Goal: Task Accomplishment & Management: Use online tool/utility

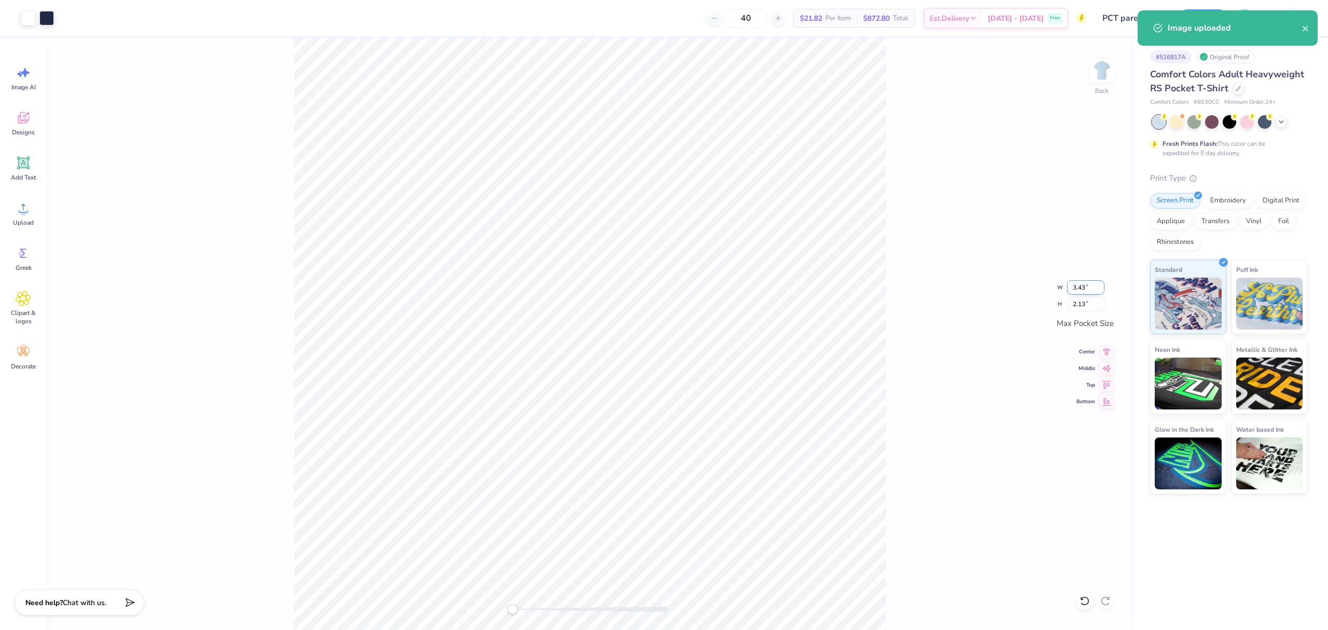
click at [1073, 285] on input "3.43" at bounding box center [1085, 287] width 37 height 15
type input "3.5"
type input "3.50"
type input "2.17"
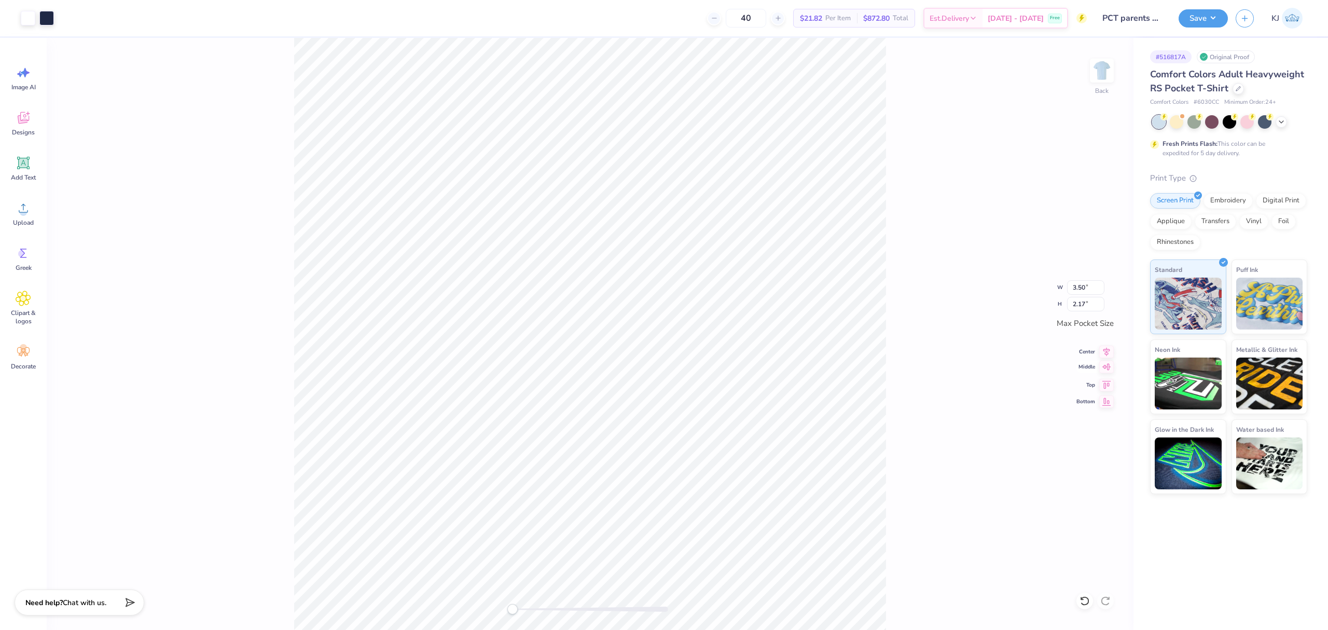
click at [1108, 366] on icon at bounding box center [1106, 366] width 15 height 12
click at [1108, 351] on icon at bounding box center [1106, 350] width 15 height 12
click at [1105, 61] on img at bounding box center [1101, 70] width 41 height 41
click at [25, 212] on icon at bounding box center [23, 208] width 9 height 9
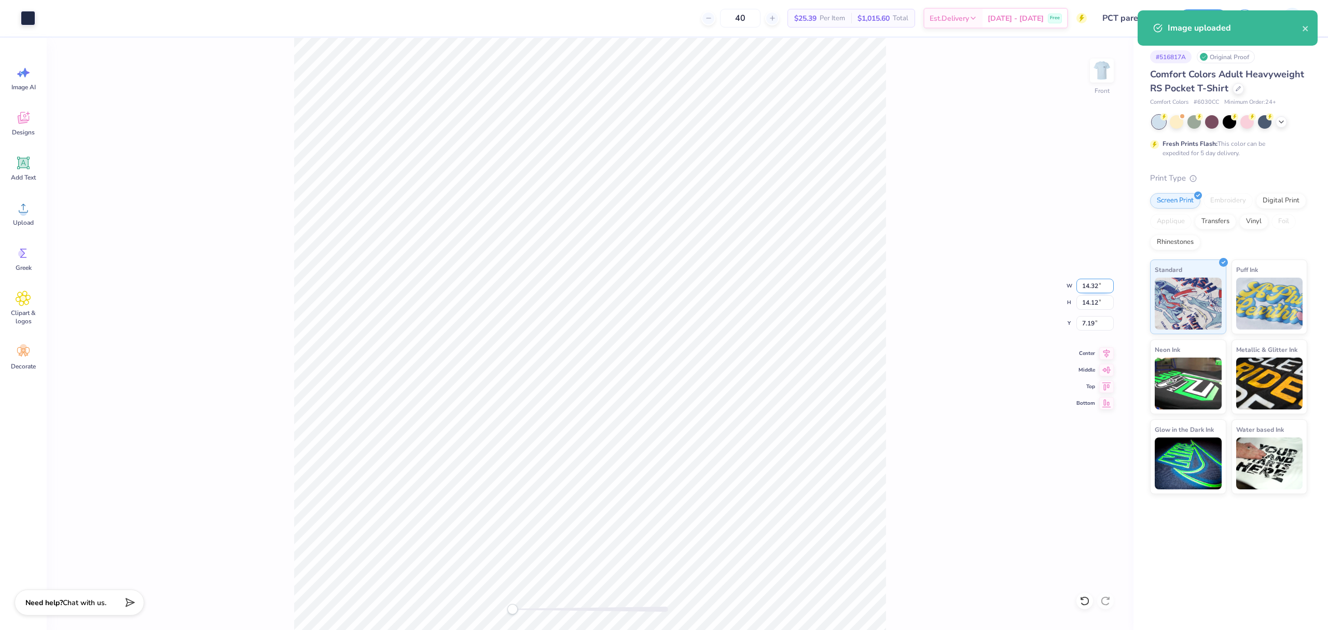
click at [1092, 281] on input "14.32" at bounding box center [1094, 286] width 37 height 15
type input "11"
click at [1084, 326] on input "7.19" at bounding box center [1094, 323] width 37 height 15
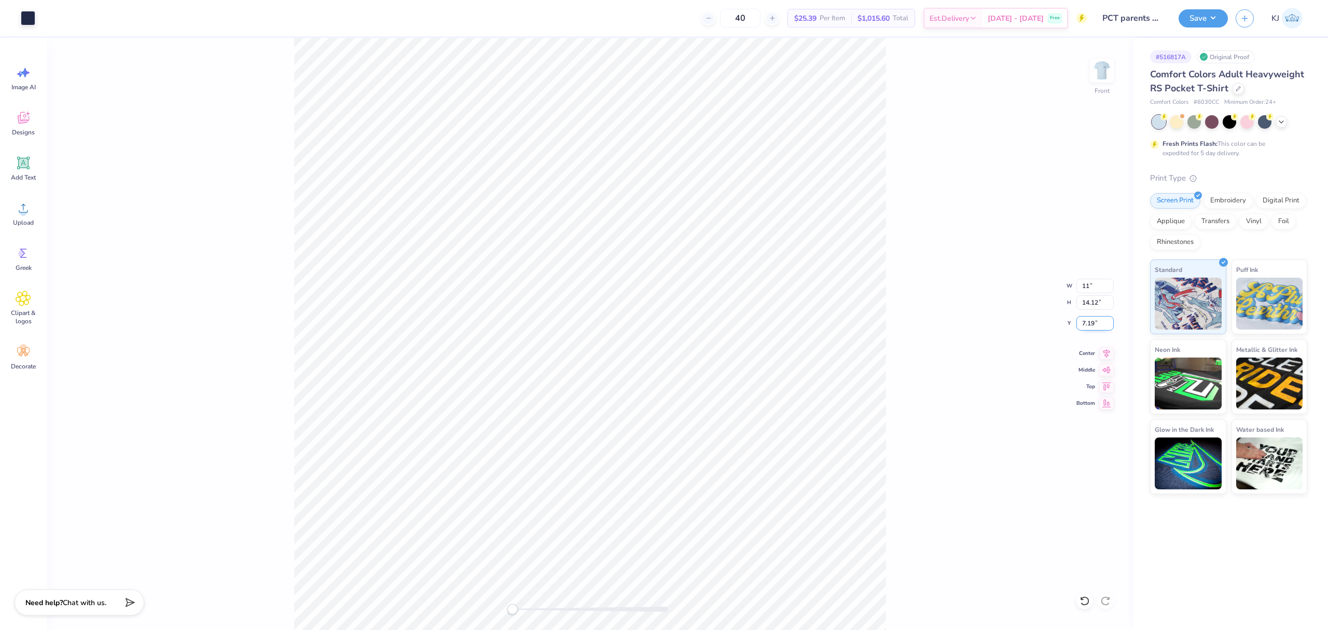
click at [1084, 326] on input "7.19" at bounding box center [1094, 323] width 37 height 15
type input "3"
click at [1083, 282] on input "8.45" at bounding box center [1094, 286] width 37 height 15
type input "11"
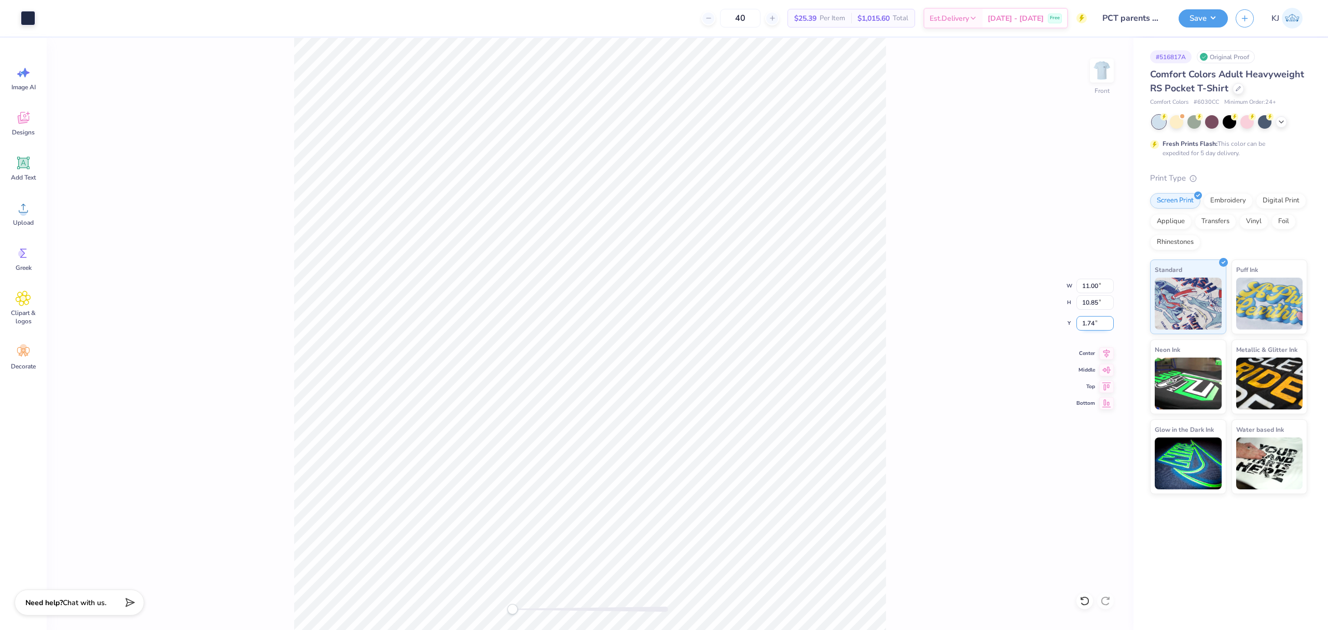
click at [1090, 322] on input "1.74" at bounding box center [1094, 323] width 37 height 15
type input "3"
click at [922, 336] on div "Front W 11.00 11.00 " H 10.85 10.85 " Y 3 3 " Center Middle Top Bottom" at bounding box center [590, 334] width 1087 height 592
click at [1211, 20] on button "Save" at bounding box center [1202, 17] width 49 height 18
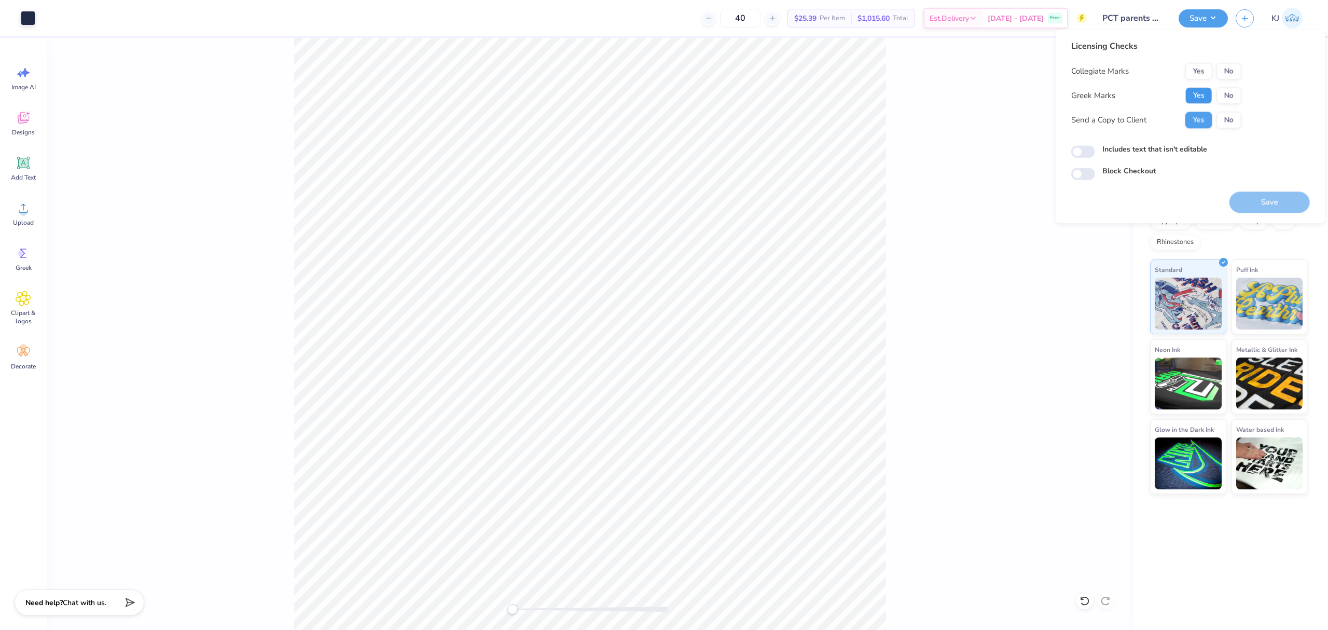
click at [1203, 95] on button "Yes" at bounding box center [1198, 95] width 27 height 17
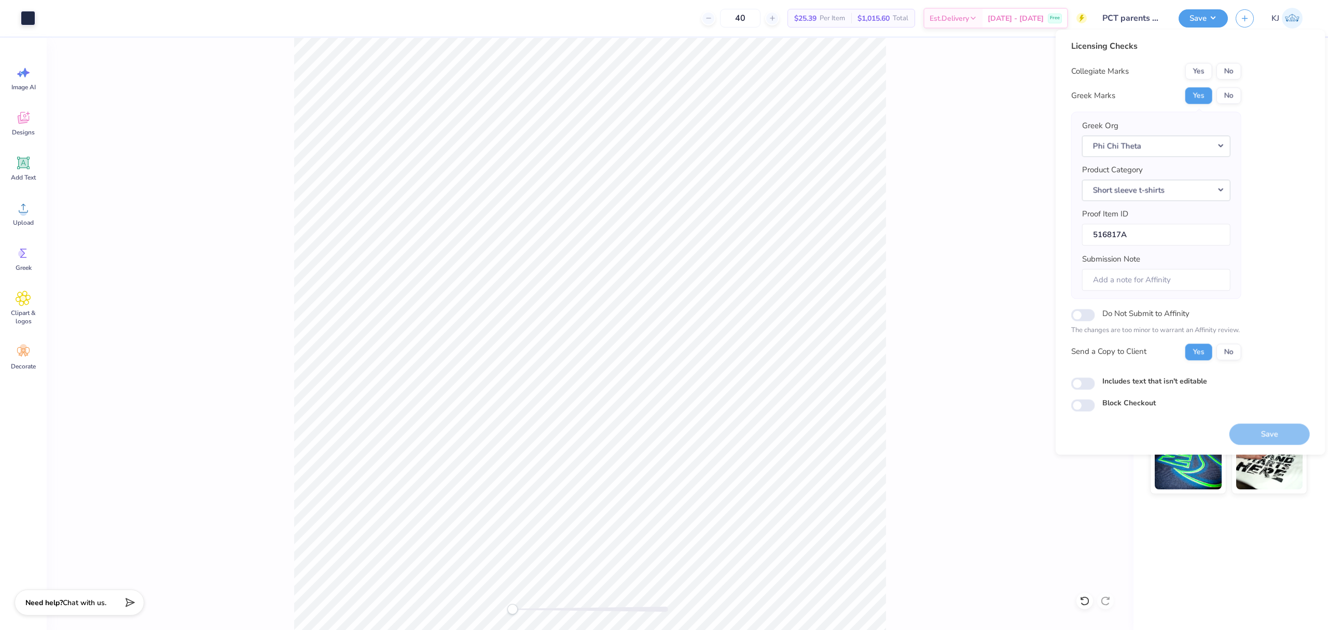
click at [1235, 61] on div "Licensing Checks Collegiate Marks Yes No Greek Marks Yes No Greek Org Phi Chi T…" at bounding box center [1156, 204] width 170 height 328
drag, startPoint x: 1231, startPoint y: 68, endPoint x: 1248, endPoint y: 127, distance: 60.6
click at [1231, 70] on button "No" at bounding box center [1228, 71] width 25 height 17
click at [929, 119] on div "Front" at bounding box center [590, 334] width 1087 height 592
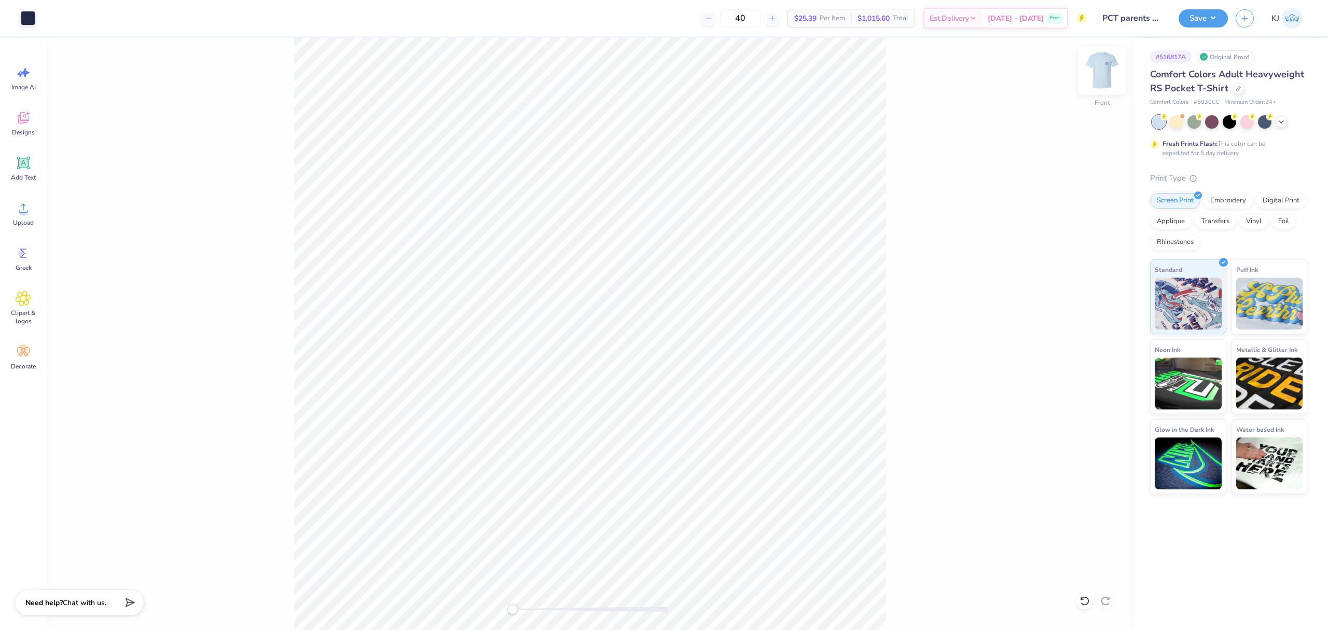
click at [1100, 75] on img at bounding box center [1101, 70] width 41 height 41
click at [1214, 20] on button "Save" at bounding box center [1202, 17] width 49 height 18
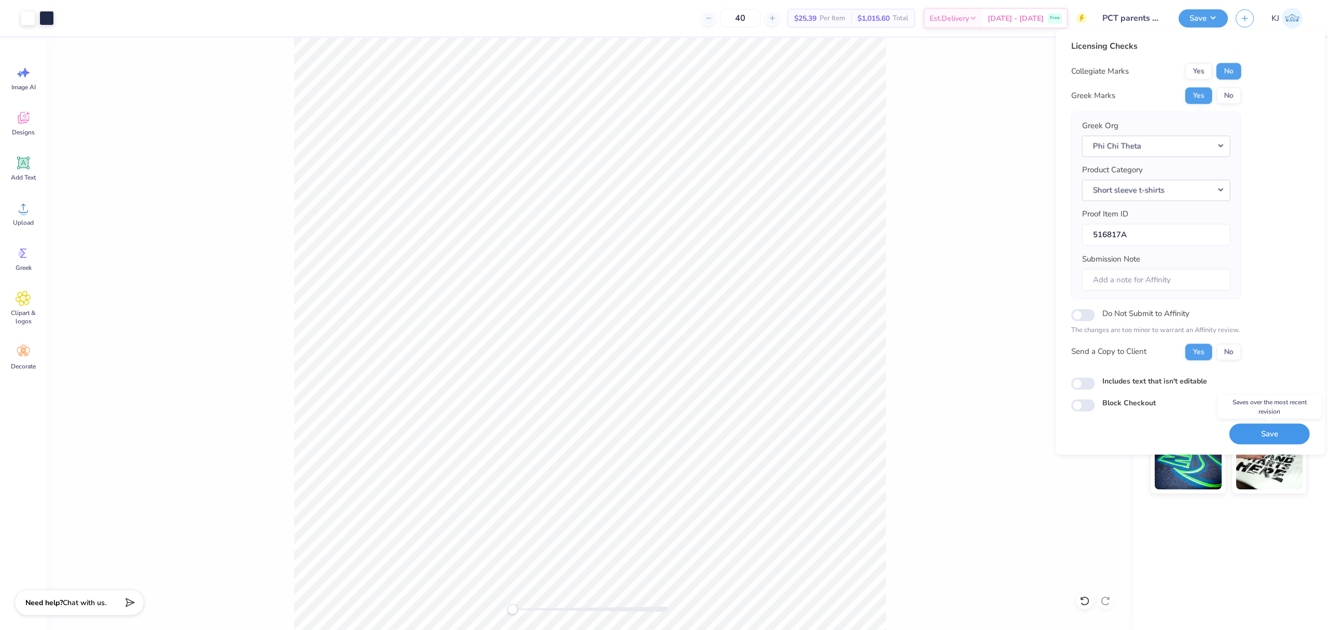
click at [1269, 438] on button "Save" at bounding box center [1269, 433] width 80 height 21
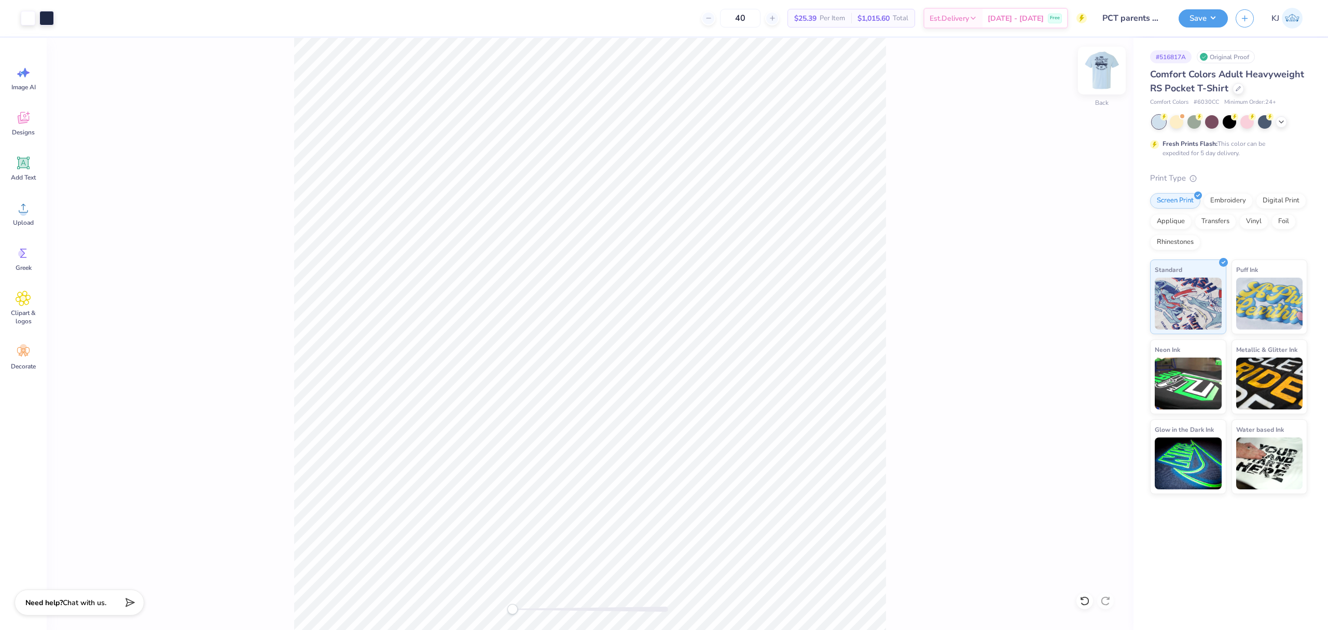
click at [1100, 65] on img at bounding box center [1101, 70] width 41 height 41
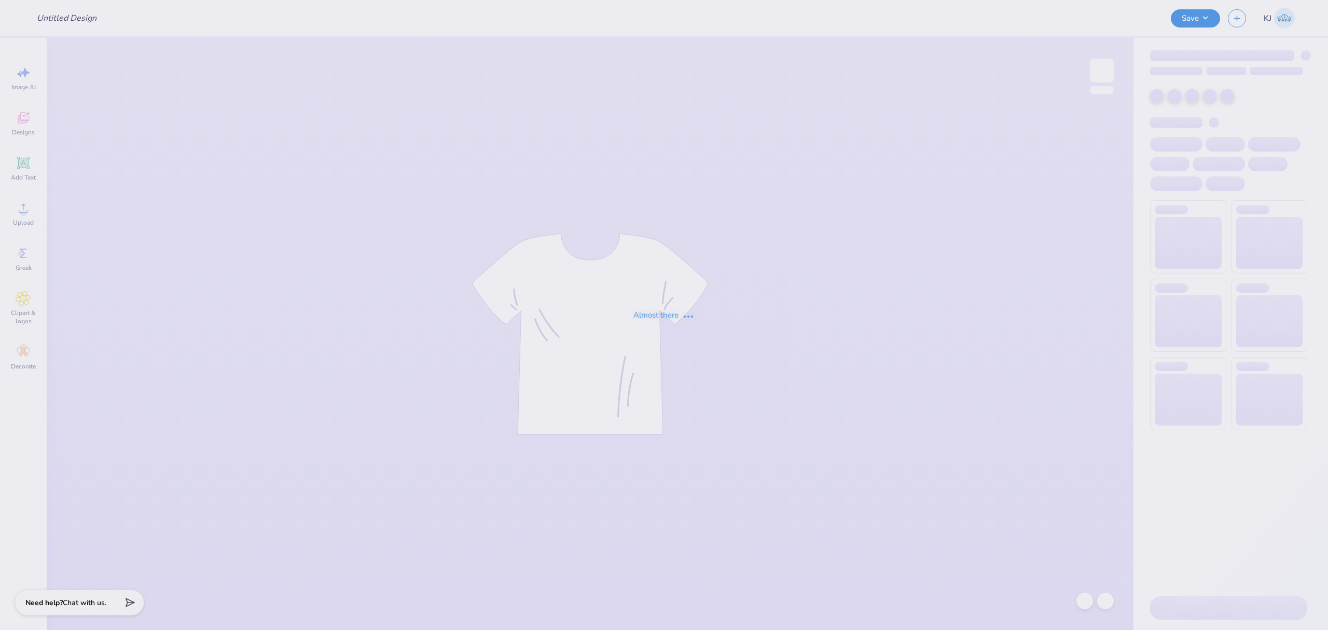
type input "The [GEOGRAPHIC_DATA][US_STATE] : [PERSON_NAME]"
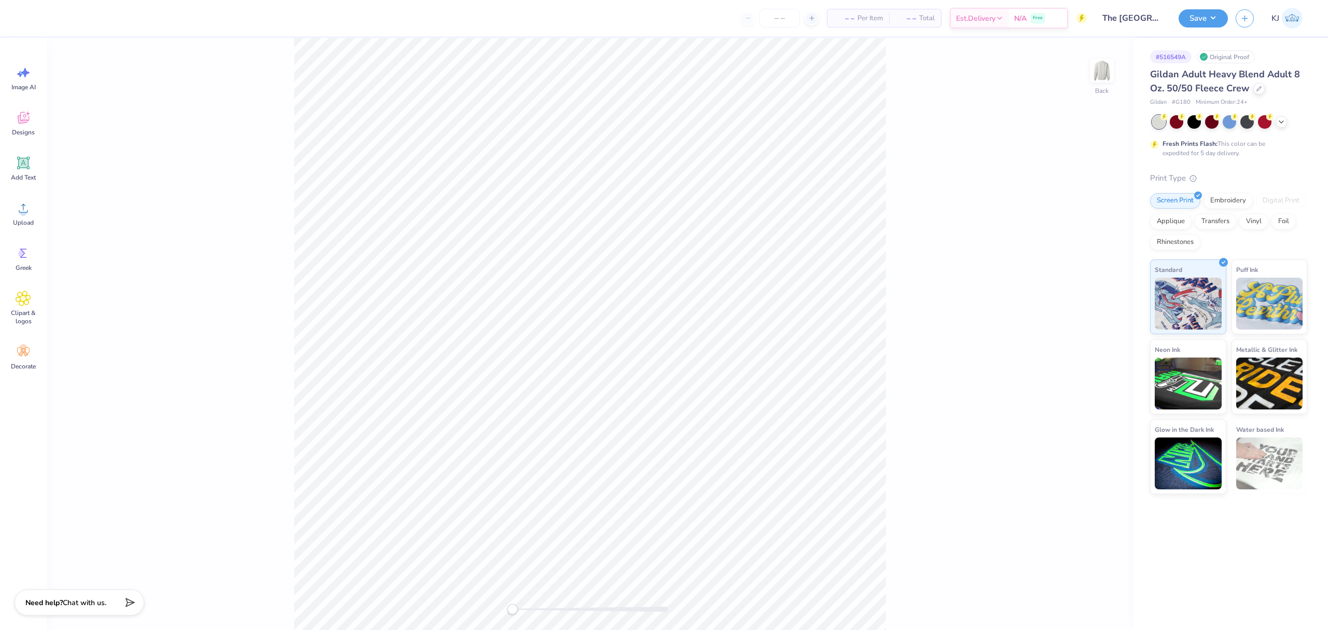
click at [44, 222] on div "Image AI Designs Add Text Upload Greek Clipart & logos Decorate" at bounding box center [23, 334] width 47 height 592
drag, startPoint x: 41, startPoint y: 211, endPoint x: 41, endPoint y: 218, distance: 7.3
click at [41, 216] on div "Upload" at bounding box center [23, 213] width 37 height 39
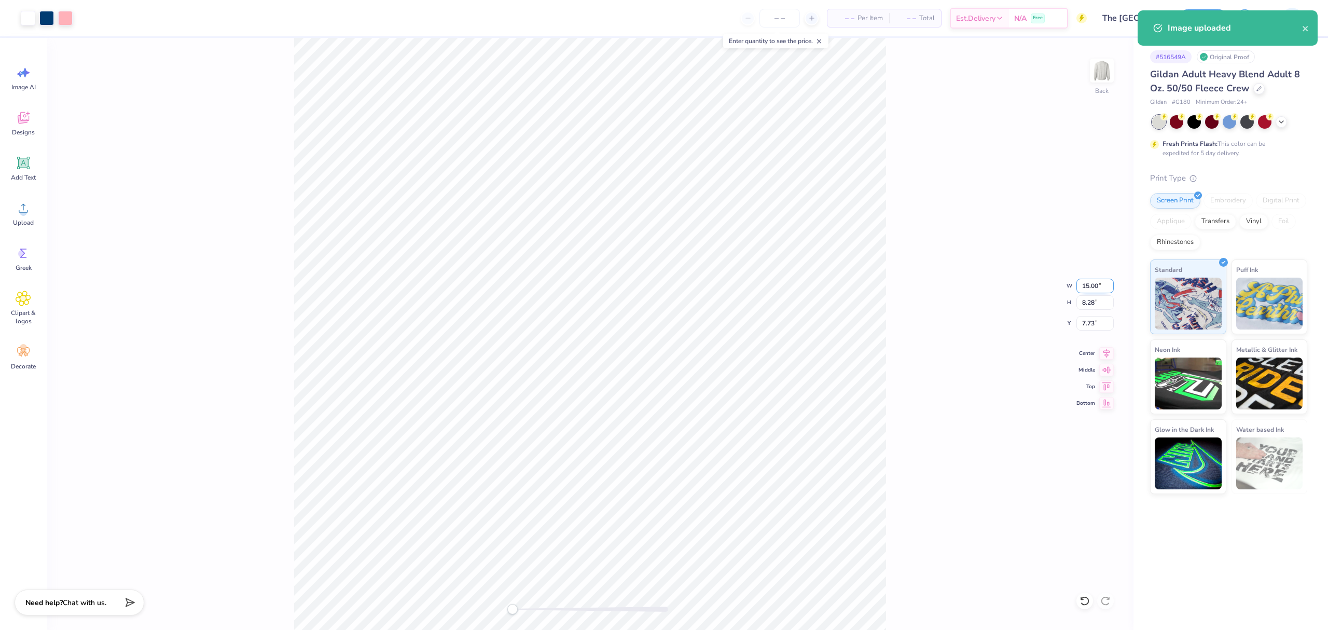
click at [1088, 283] on input "15.00" at bounding box center [1094, 286] width 37 height 15
type input "7"
click at [1088, 283] on input "7" at bounding box center [1094, 286] width 37 height 15
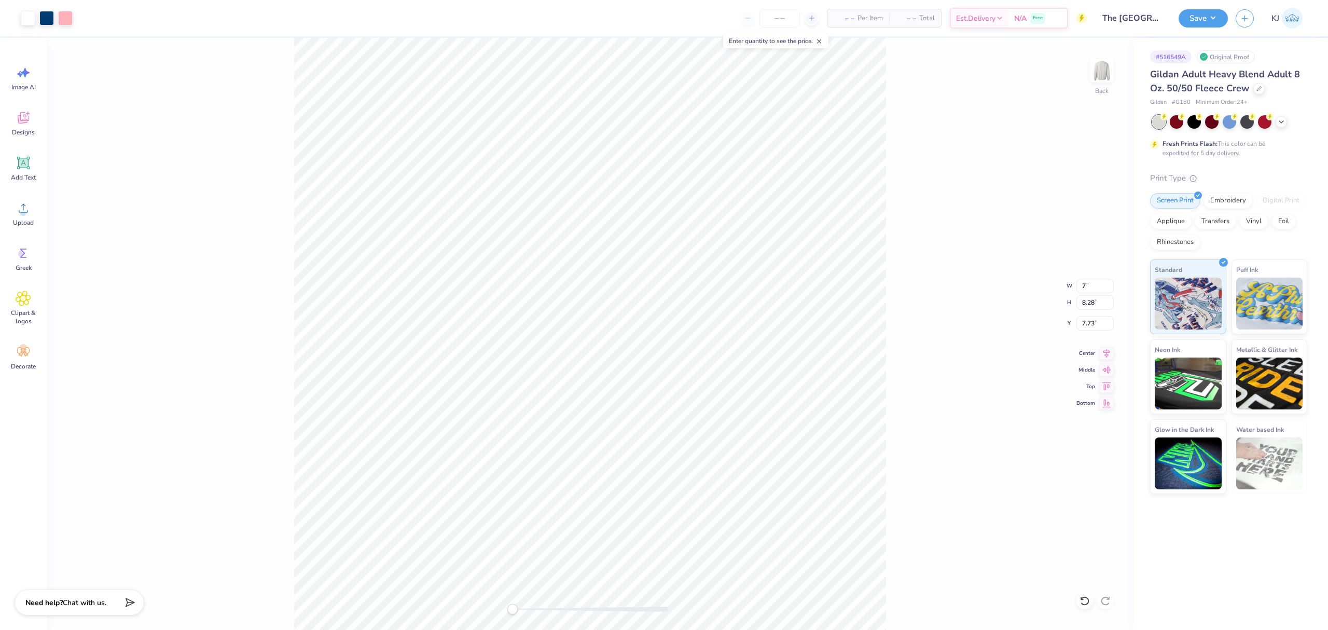
click at [1012, 290] on div "Back W 7 7 " H 8.28 8.28 " Y 7.73 7.73 " Center Middle Top Bottom" at bounding box center [590, 334] width 1087 height 592
click at [1086, 287] on input "3.27" at bounding box center [1094, 286] width 37 height 15
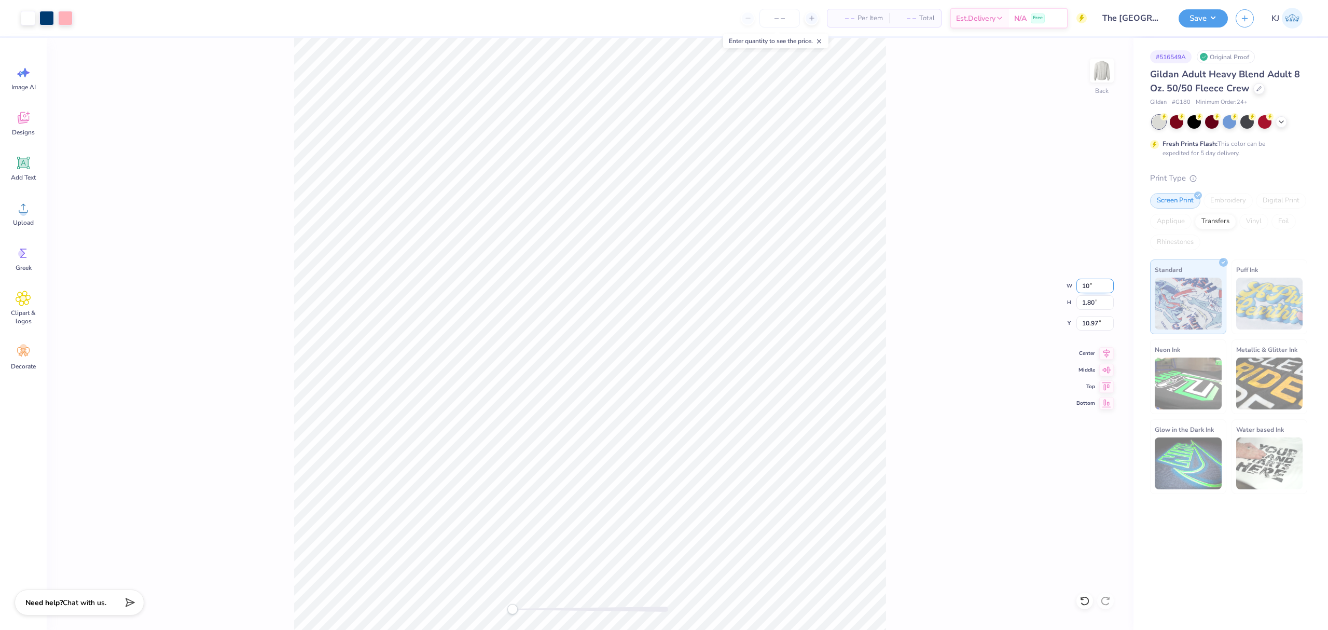
click at [1086, 287] on input "10" at bounding box center [1094, 286] width 37 height 15
type input "10"
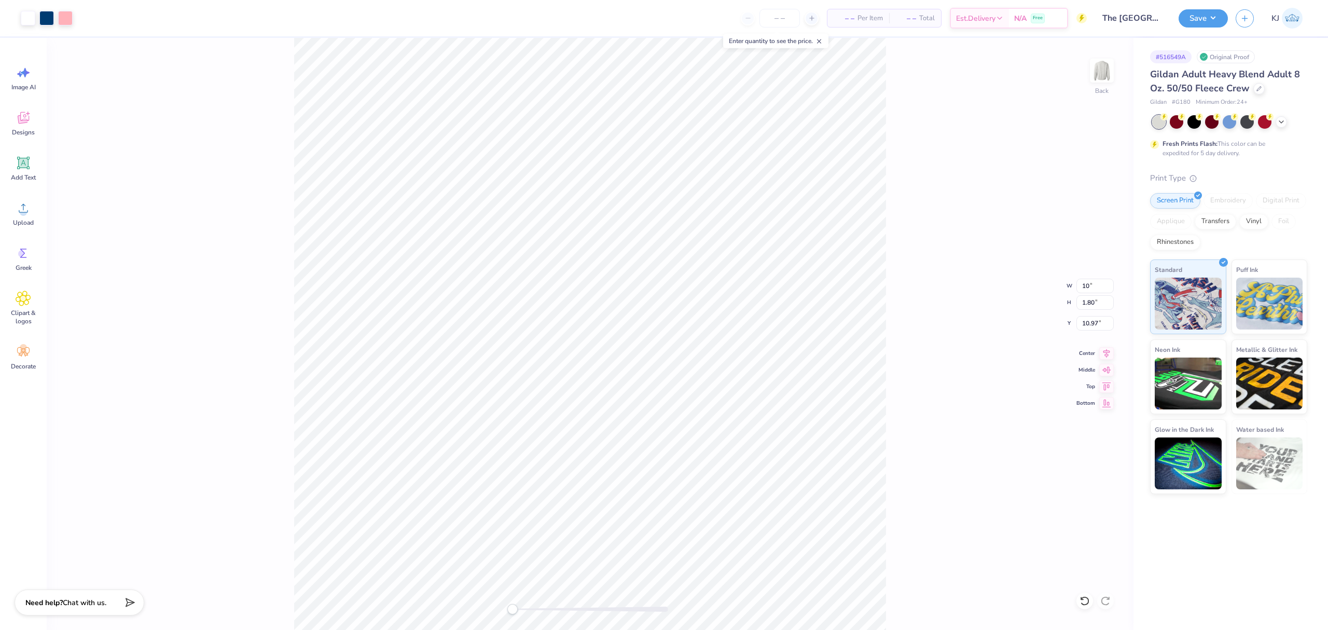
click at [960, 317] on div "Back W 10 10 " H 1.80 1.80 " Y 10.97 10.97 " Center Middle Top Bottom" at bounding box center [590, 334] width 1087 height 592
click at [1090, 283] on input "14.85" at bounding box center [1094, 286] width 37 height 15
click at [1090, 283] on input "14.185" at bounding box center [1094, 286] width 37 height 15
type input "10"
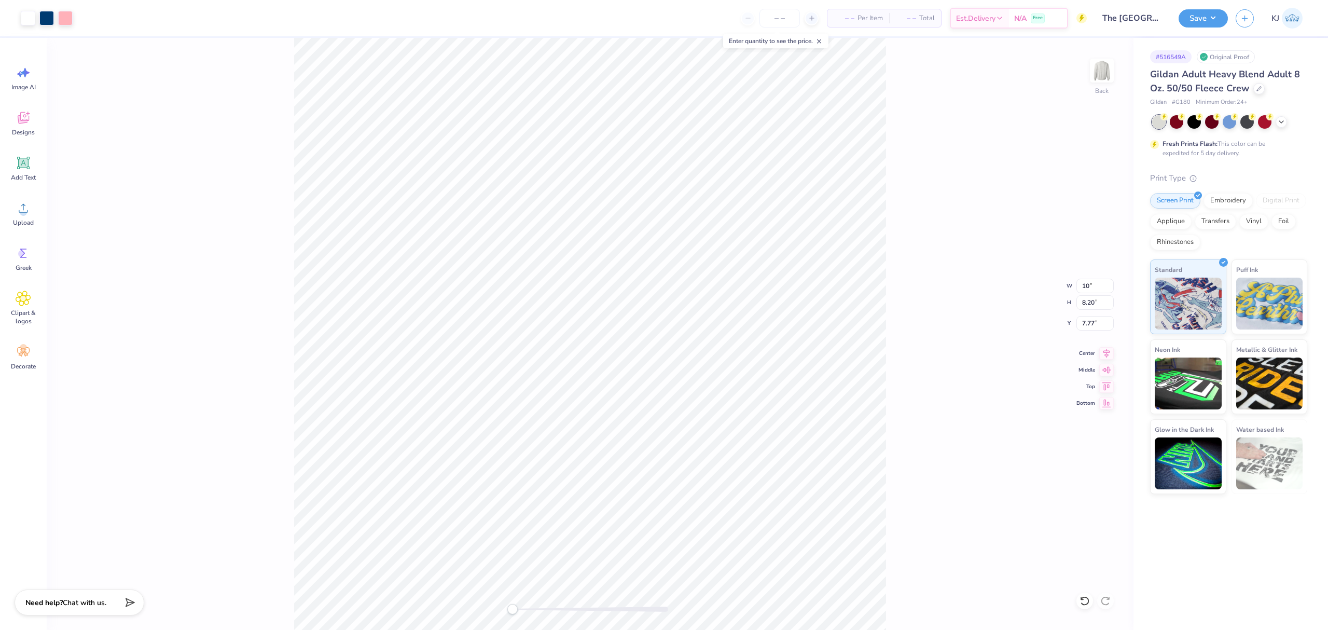
click at [1008, 314] on div "Back W 10 10 " H 8.20 8.20 " Y 7.77 7.77 " Center Middle Top Bottom" at bounding box center [590, 334] width 1087 height 592
click at [1090, 285] on input "6.73" at bounding box center [1094, 286] width 37 height 15
type input "10"
click at [977, 314] on div "Back W 10 10 " H 3.72 3.72 " Y 10.02 10.02 " Center Middle Top Bottom" at bounding box center [590, 334] width 1087 height 592
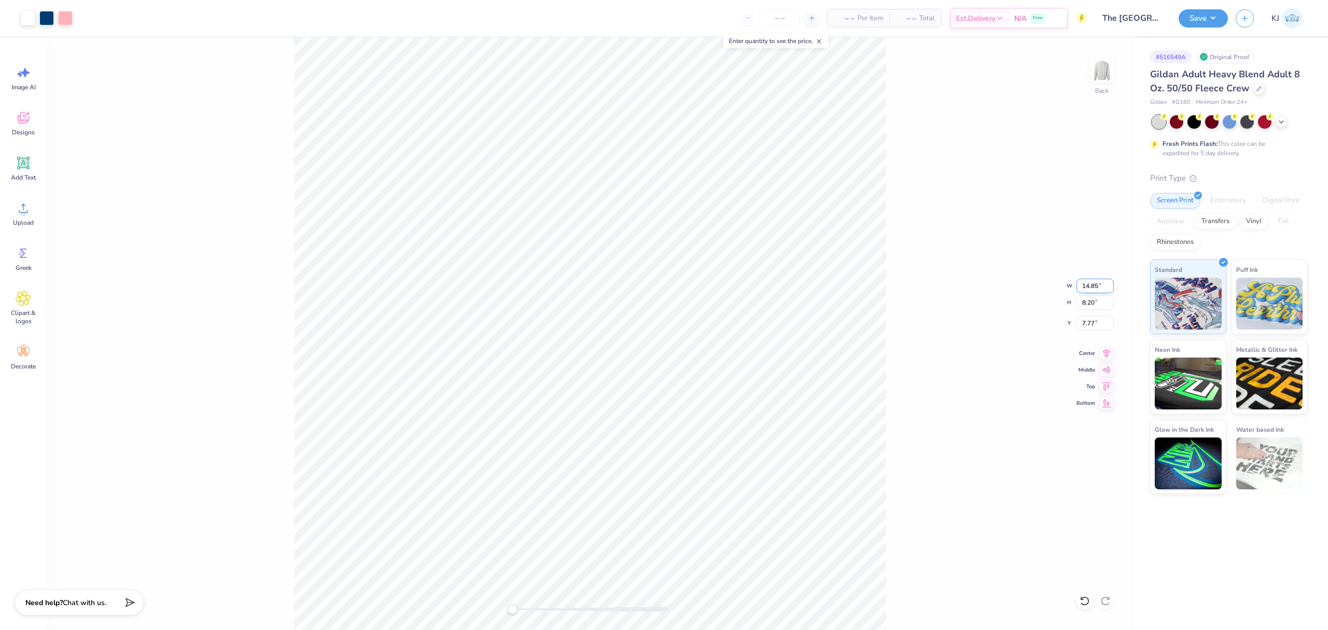
click at [1088, 282] on input "14.85" at bounding box center [1094, 286] width 37 height 15
type input "10"
click at [1085, 285] on input "6.73" at bounding box center [1094, 286] width 37 height 15
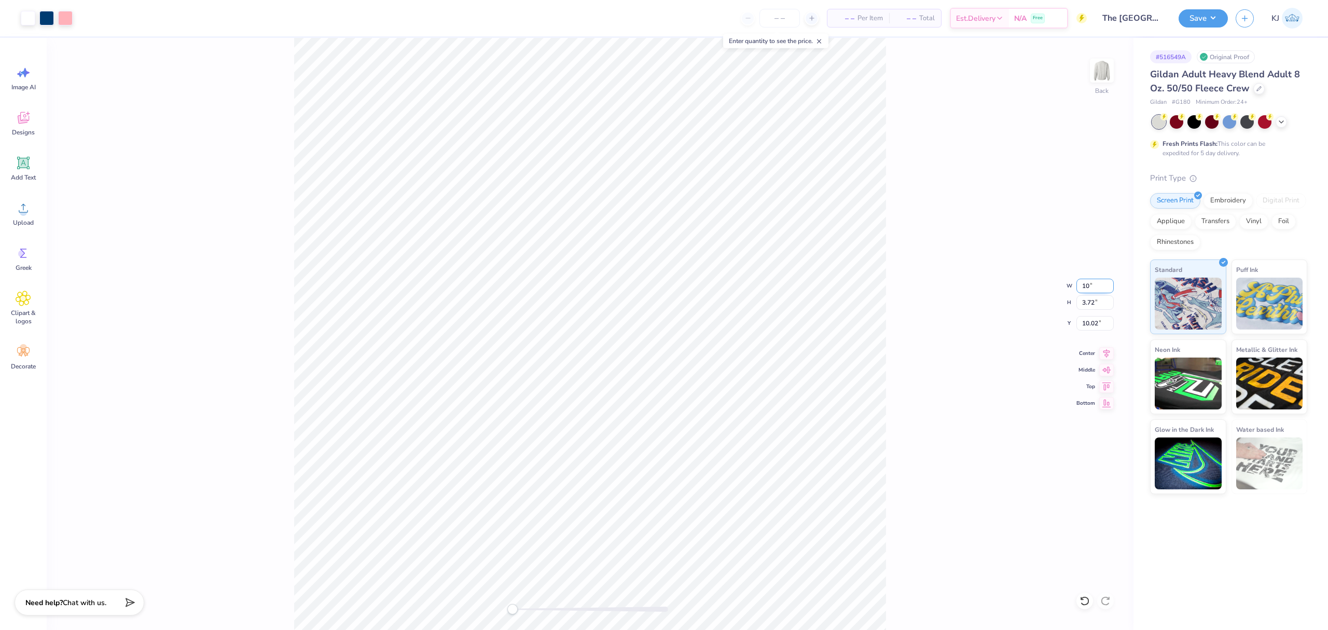
type input "10"
click at [917, 187] on div "Back W 10 10 " H 3.72 3.72 " Y 10.02 10.02 " Center Middle Top Bottom" at bounding box center [590, 334] width 1087 height 592
click at [1097, 285] on input "10.01" at bounding box center [1094, 286] width 37 height 15
type input "10"
click at [928, 301] on div "Back W 10 10 " H 5.53 5.53 " Y 3.43 3.43 " Center Middle Top Bottom" at bounding box center [590, 334] width 1087 height 592
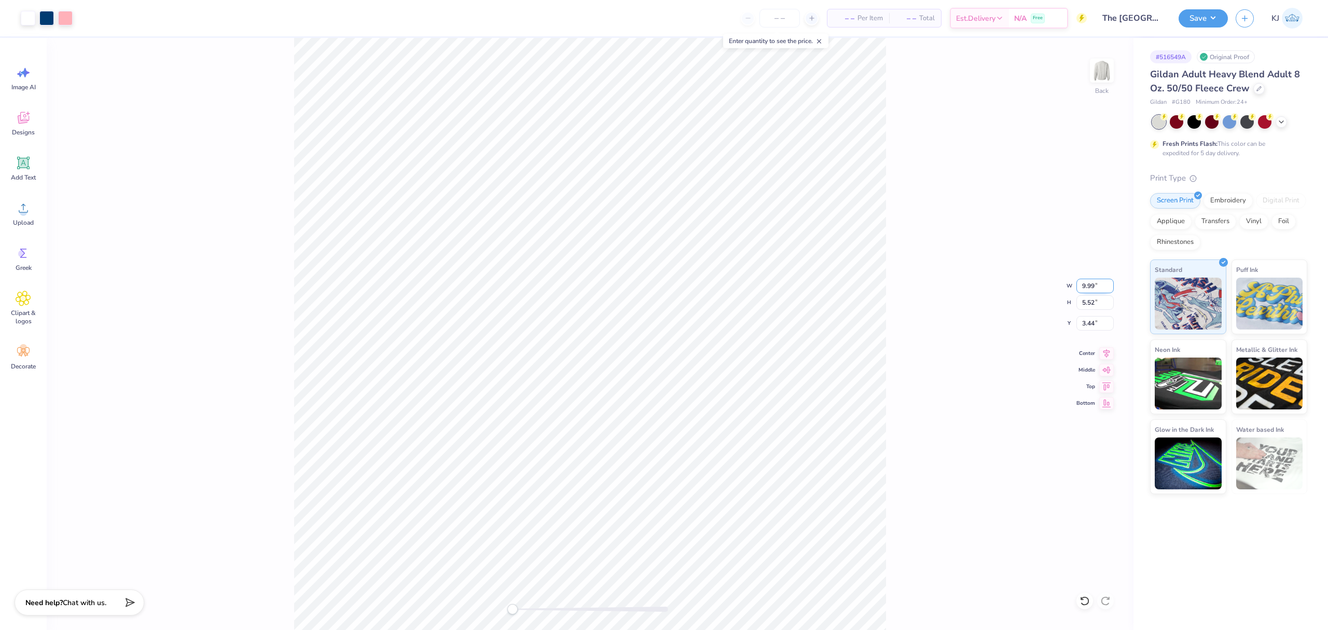
click at [1090, 282] on input "9.99" at bounding box center [1094, 286] width 37 height 15
click at [1088, 285] on input "9.99" at bounding box center [1094, 286] width 37 height 15
type input "10"
click at [910, 313] on div "Back W 10 10 " H 5.52 5.52 " Y 3.44 3.44 " Center Middle Top Bottom" at bounding box center [590, 334] width 1087 height 592
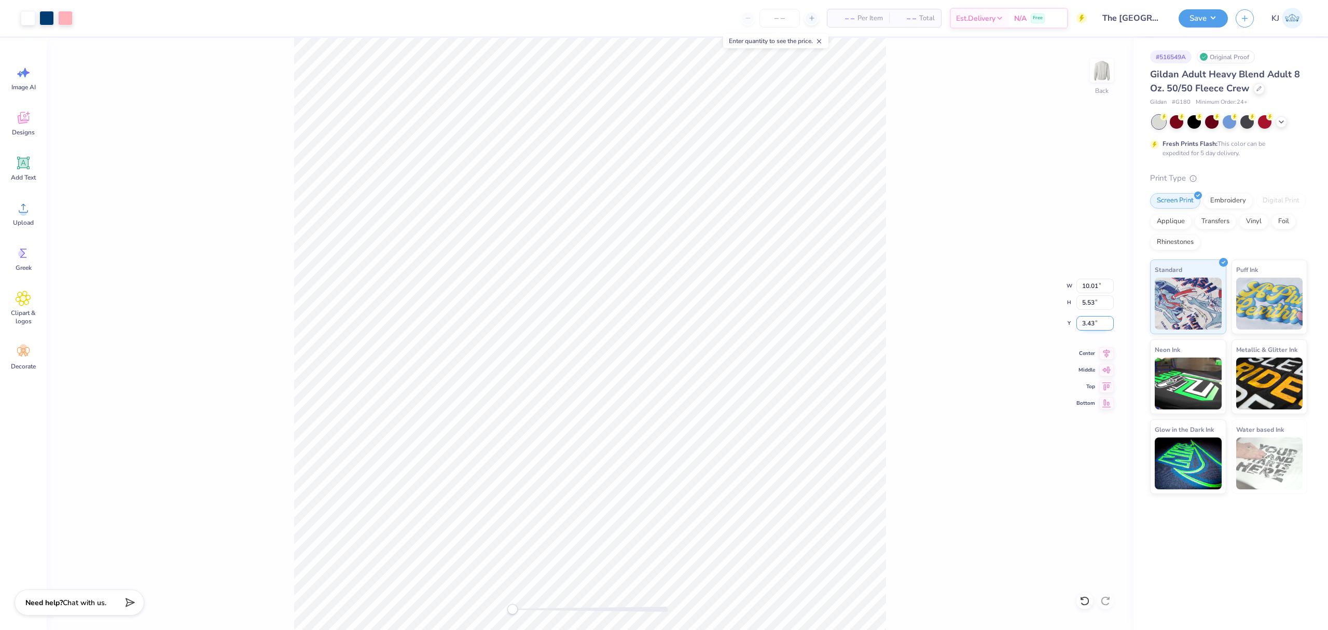
click at [1083, 325] on input "3.43" at bounding box center [1094, 323] width 37 height 15
type input "3"
click at [942, 324] on div "Back W 10.01 10.01 " H 5.53 5.53 " Y 3 3 " Center Middle Top Bottom" at bounding box center [590, 334] width 1087 height 592
click at [1106, 357] on icon at bounding box center [1106, 351] width 15 height 12
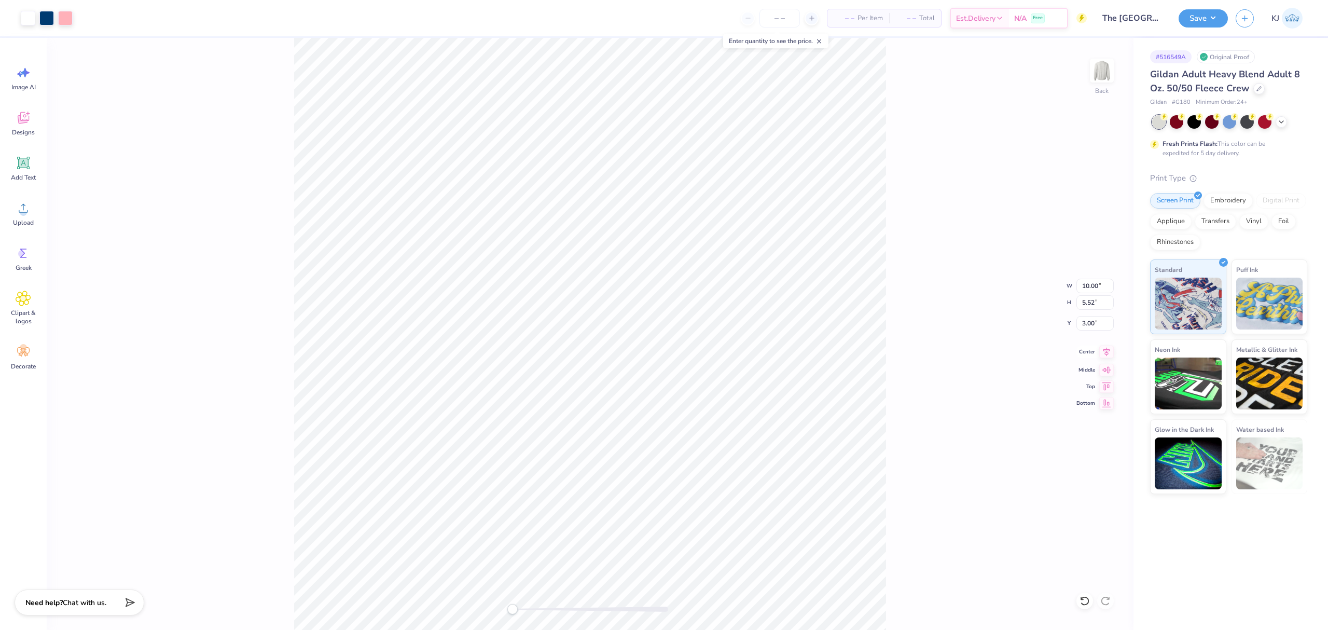
type input "10.00"
type input "5.52"
click at [887, 308] on div "Back W 10.00 10.00 " H 5.52 5.52 " Y 3.00 3.00 " Center Middle Top Bottom" at bounding box center [590, 334] width 1087 height 592
click at [922, 307] on div "Back W 10.00 10.00 " H 5.52 5.52 " Y 3.00 3.00 " Center Middle Top Bottom" at bounding box center [590, 334] width 1087 height 592
click at [1214, 15] on button "Save" at bounding box center [1202, 17] width 49 height 18
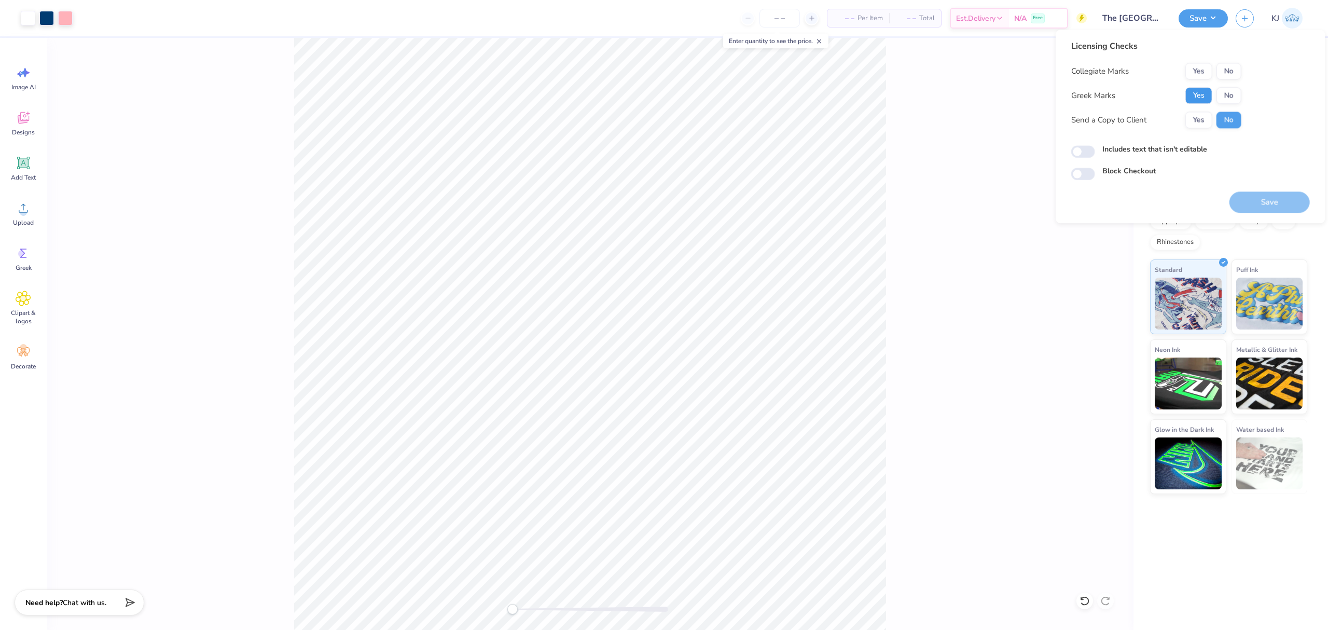
drag, startPoint x: 1199, startPoint y: 94, endPoint x: 1207, endPoint y: 84, distance: 13.7
click at [1199, 94] on button "Yes" at bounding box center [1198, 95] width 27 height 17
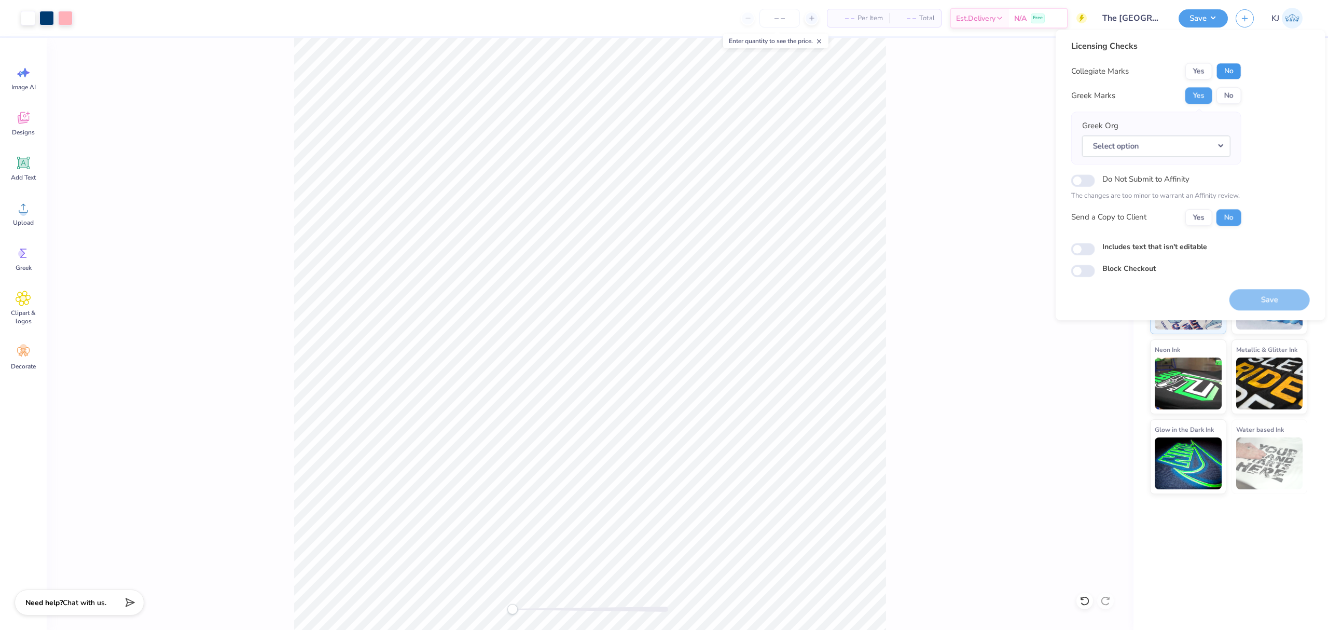
click at [1226, 63] on button "No" at bounding box center [1228, 71] width 25 height 17
click at [1202, 144] on button "Select option" at bounding box center [1156, 145] width 148 height 21
click at [1157, 222] on link "Delta Zeta" at bounding box center [1156, 223] width 140 height 17
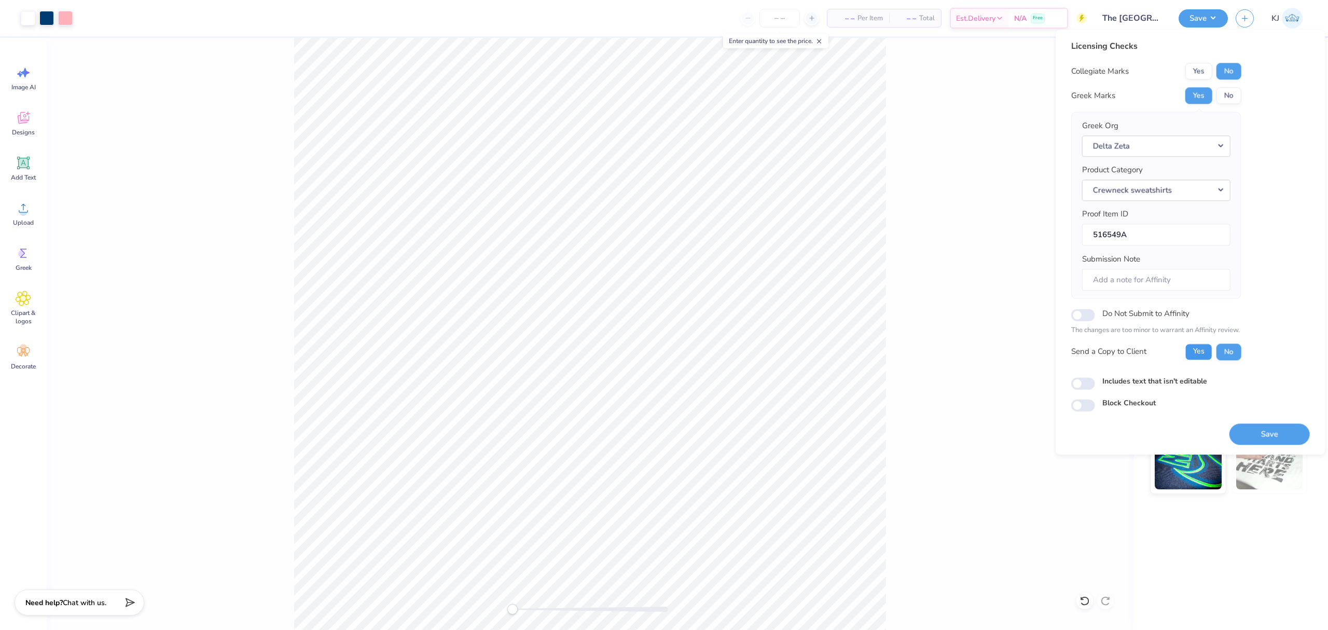
click at [1189, 357] on button "Yes" at bounding box center [1198, 351] width 27 height 17
click at [1282, 436] on button "Save" at bounding box center [1269, 433] width 80 height 21
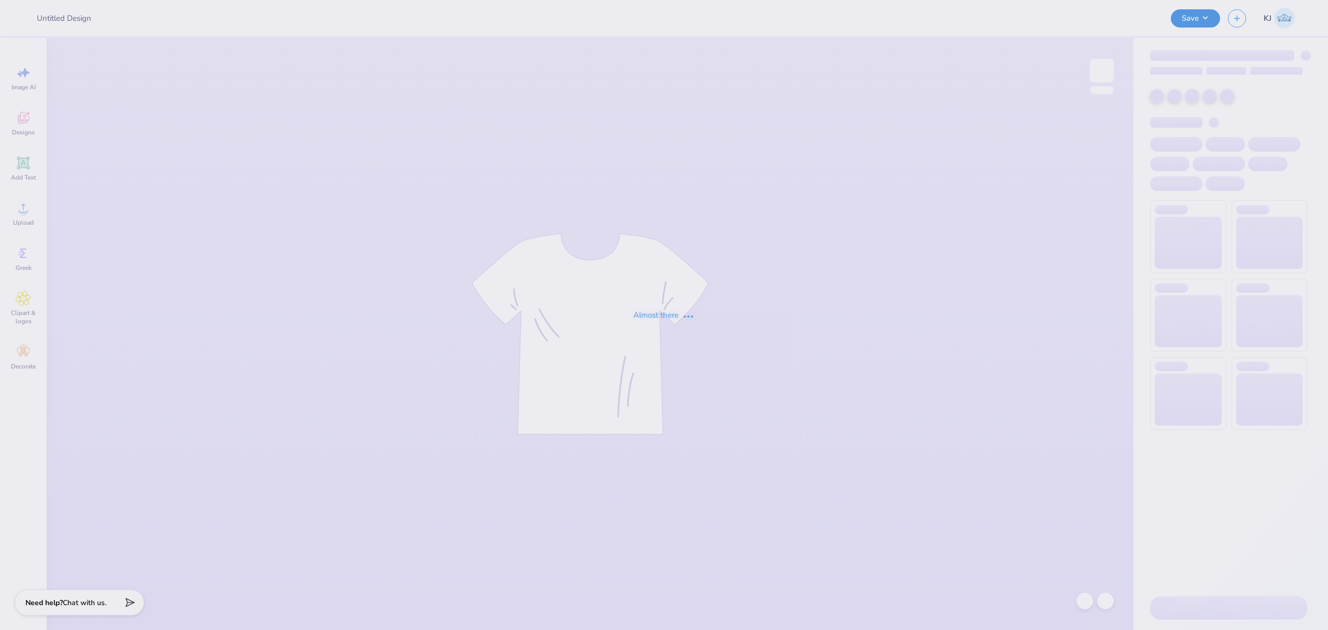
type input "AXID Parent's Weekend"
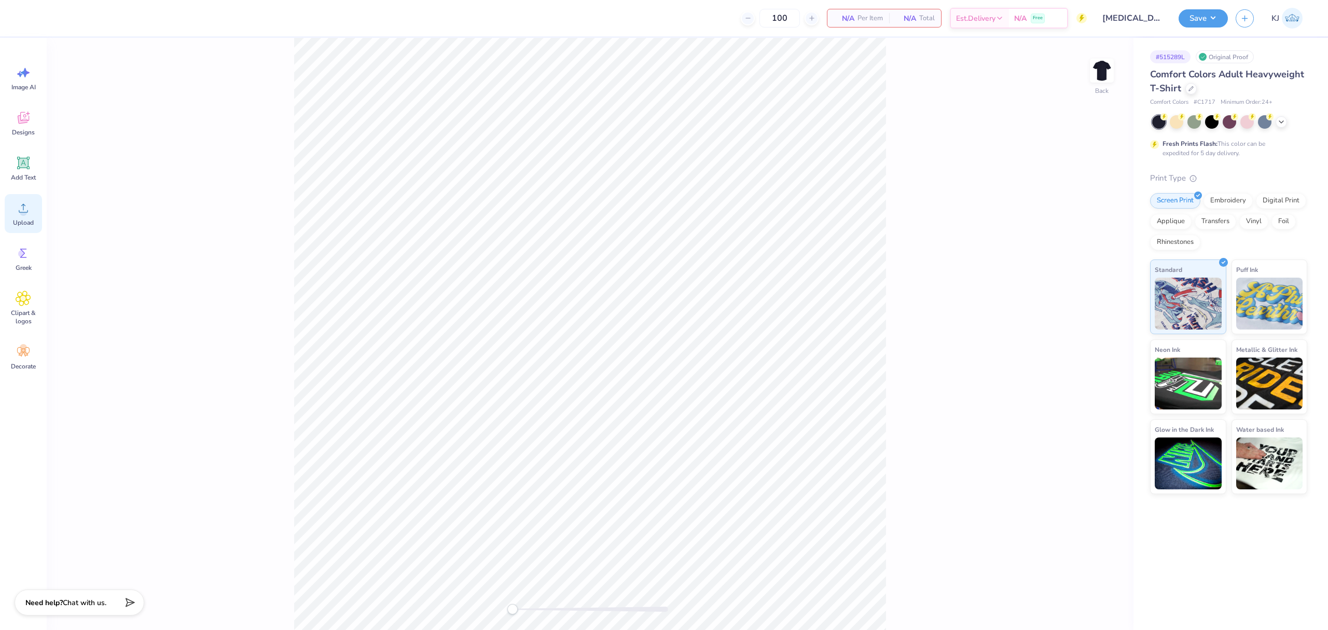
click at [17, 220] on span "Upload" at bounding box center [23, 222] width 21 height 8
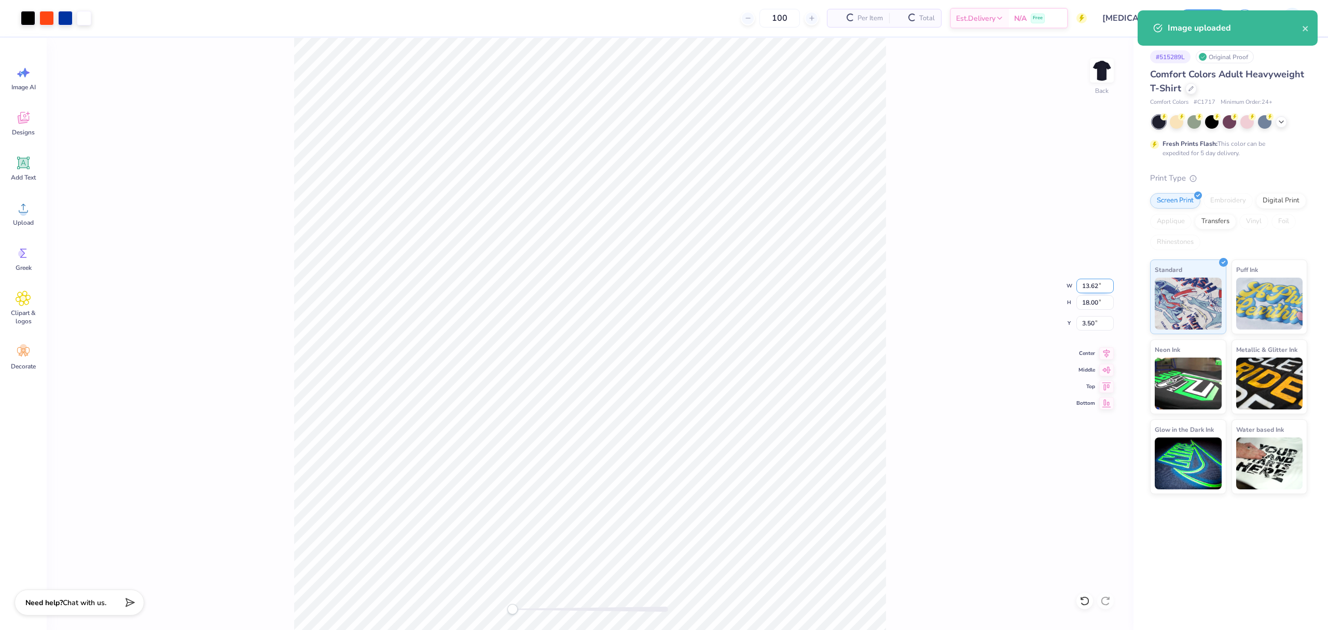
click at [1089, 283] on input "13.62" at bounding box center [1094, 286] width 37 height 15
click at [1084, 305] on input "18.00" at bounding box center [1094, 302] width 37 height 15
type input "3.5"
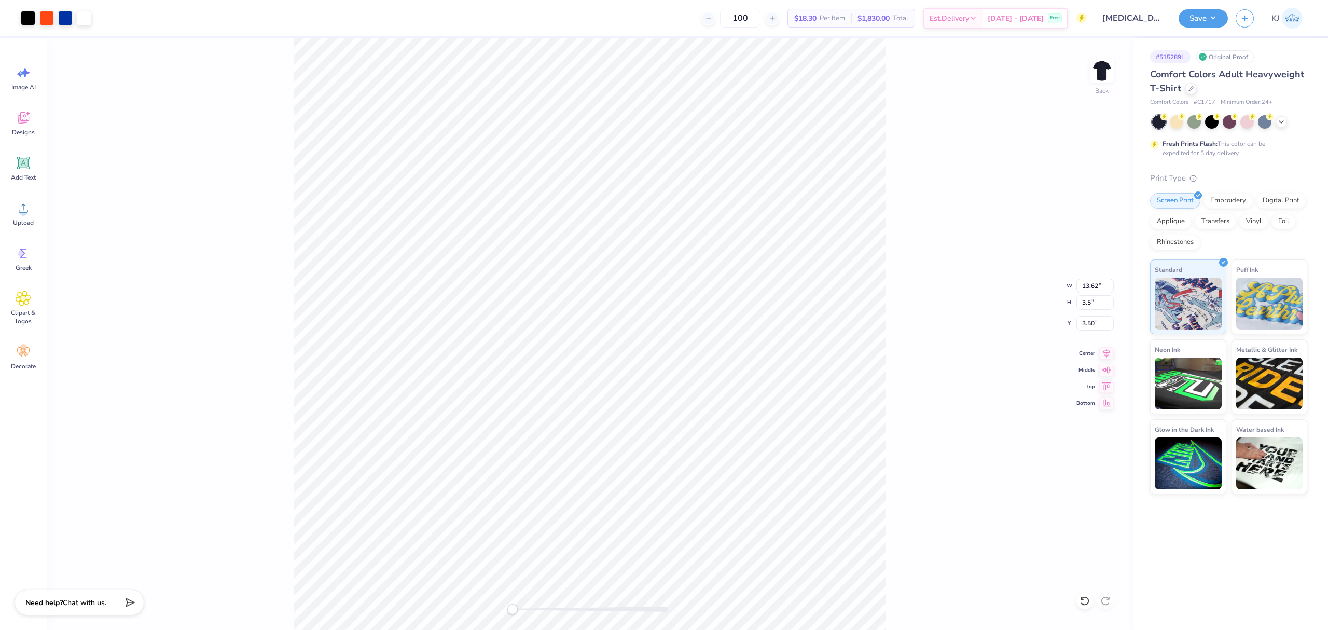
click at [914, 314] on div "Back W 13.62 13.62 " H 3.5 3.5 " Y 3.50 3.50 " Center Middle Top Bottom" at bounding box center [590, 334] width 1087 height 592
click at [1088, 323] on input "10.75" at bounding box center [1094, 323] width 37 height 15
type input "3"
click at [1103, 72] on img at bounding box center [1101, 70] width 41 height 41
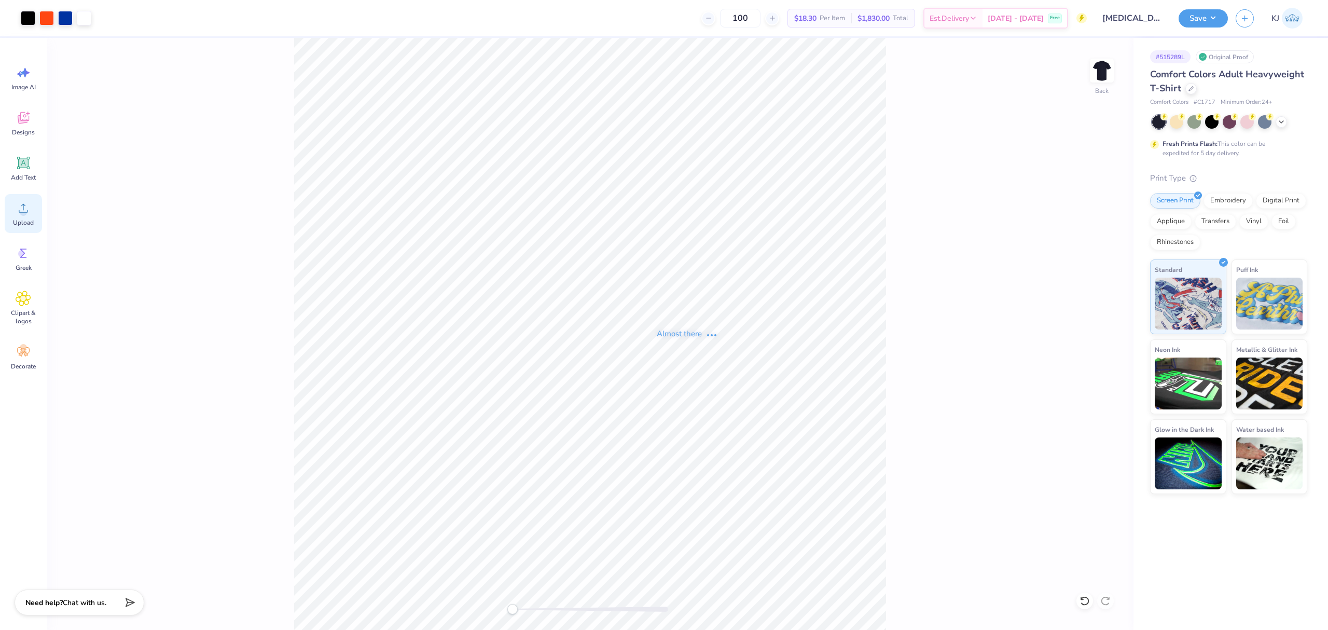
click at [27, 220] on span "Upload" at bounding box center [23, 222] width 21 height 8
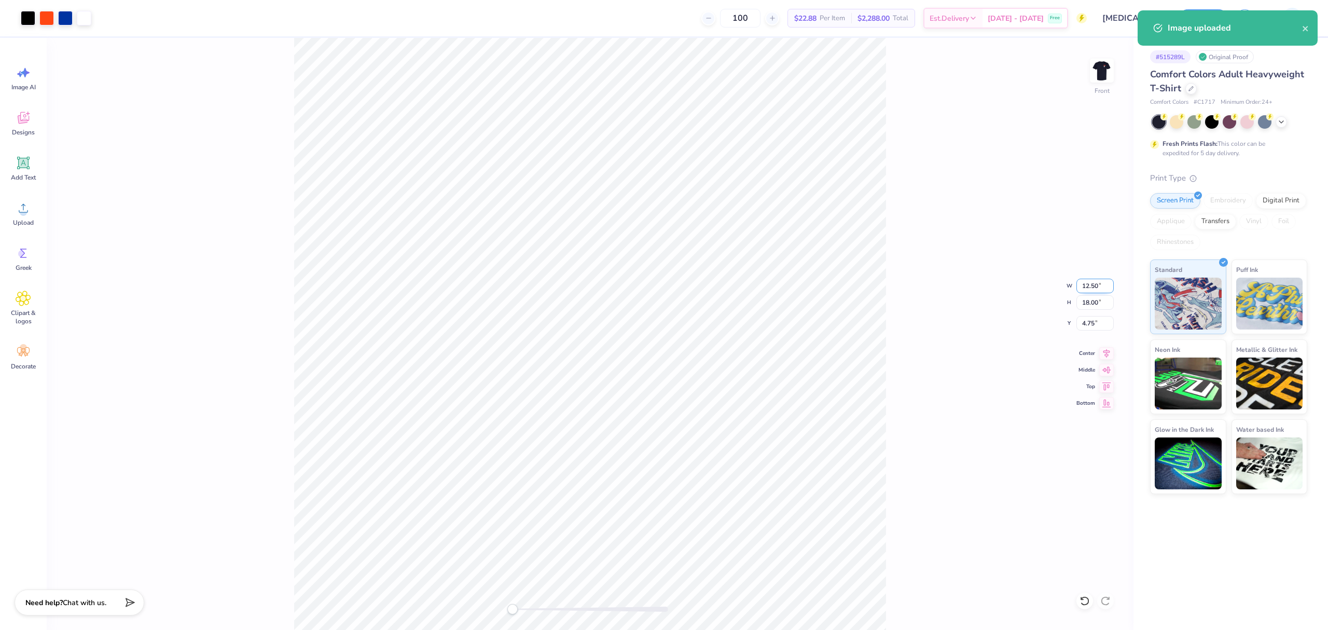
click at [1090, 283] on input "12.50" at bounding box center [1094, 286] width 37 height 15
type input "11"
click at [933, 343] on div "Front W 11 11 " H 18.00 18.00 " Y 4.75 4.75 " Center Middle Top Bottom" at bounding box center [590, 334] width 1087 height 592
click at [915, 410] on div "Front W 9.68 9.68 " H 13.93 13.93 " Y 6.78 6.78 " Center Middle Top Bottom" at bounding box center [590, 334] width 1087 height 592
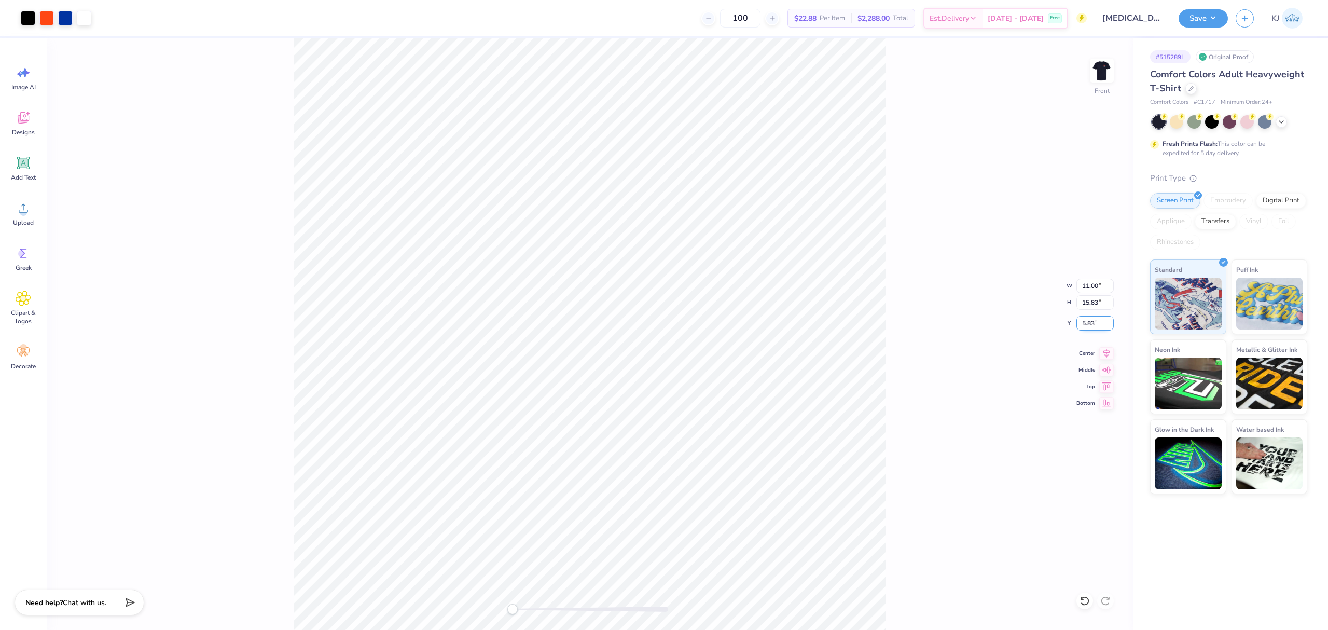
click at [1090, 324] on input "5.83" at bounding box center [1094, 323] width 37 height 15
type input "3"
click at [961, 324] on div "Front W 11.00 11.00 " H 15.83 15.83 " Y 3 3 " Center Middle Top Bottom" at bounding box center [590, 334] width 1087 height 592
click at [1091, 301] on input "15.83" at bounding box center [1094, 302] width 37 height 15
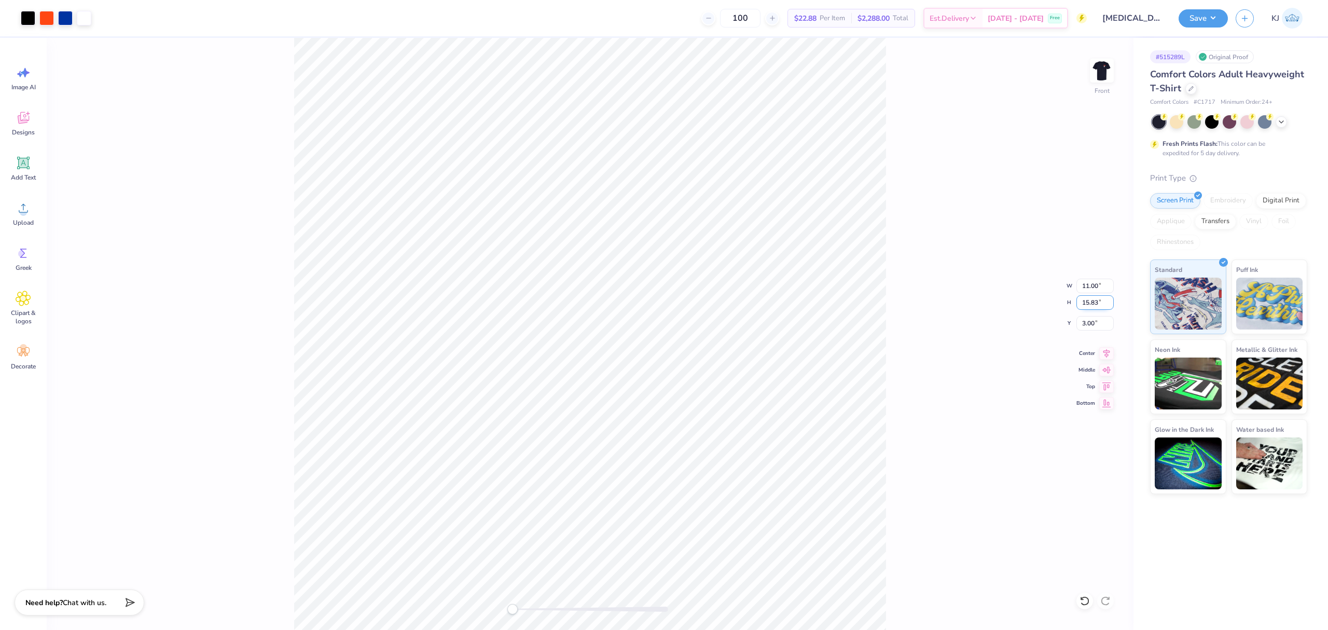
click at [1091, 301] on input "15.83" at bounding box center [1094, 302] width 37 height 15
type input "13"
click at [920, 308] on div "Front W 11.00 11.00 " H 13 13 " Y 3.00 3.00 " Center Middle Top Bottom" at bounding box center [590, 334] width 1087 height 592
click at [920, 382] on div "Front W 7.41 7.41 " H 10.67 10.67 " Y 5.58 5.58 " Center Middle Top Bottom" at bounding box center [590, 334] width 1087 height 592
click at [1085, 322] on input "4.42" at bounding box center [1094, 323] width 37 height 15
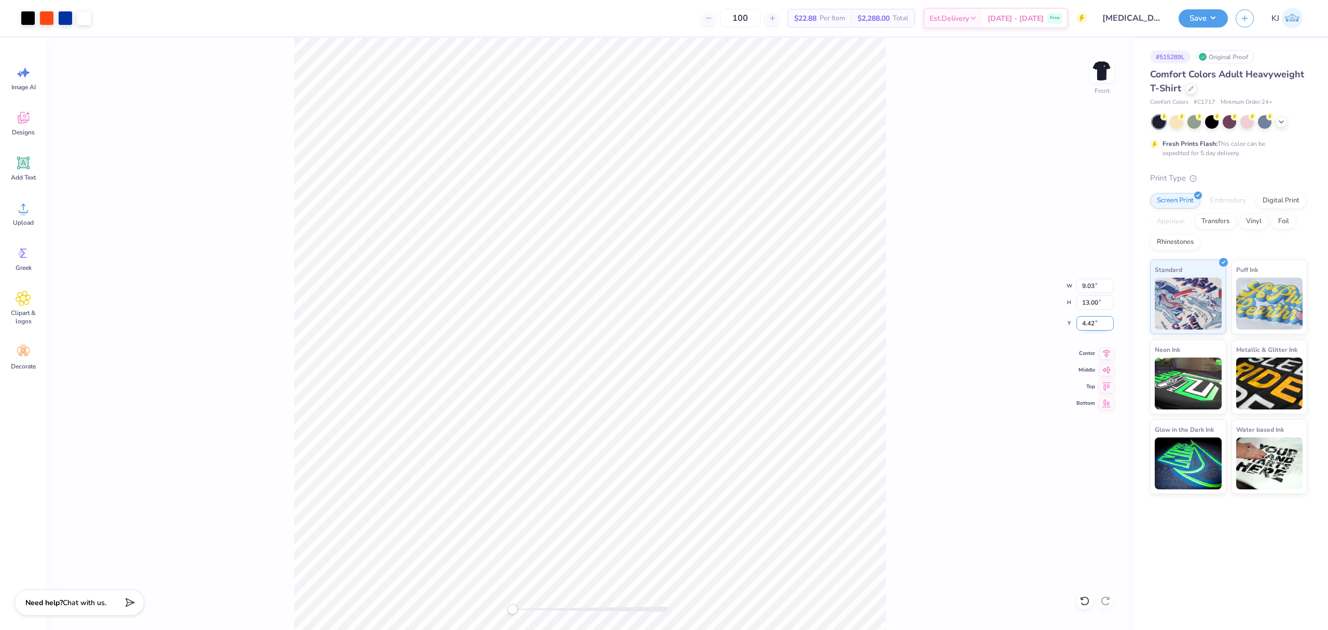
click at [1085, 322] on input "4.42" at bounding box center [1094, 323] width 37 height 15
type input "3"
click at [1010, 357] on div "Front W 9.03 9.03 " H 13.00 13.00 " Y 3 3 " Center Middle Top Bottom" at bounding box center [590, 334] width 1087 height 592
click at [1212, 21] on button "Save" at bounding box center [1202, 17] width 49 height 18
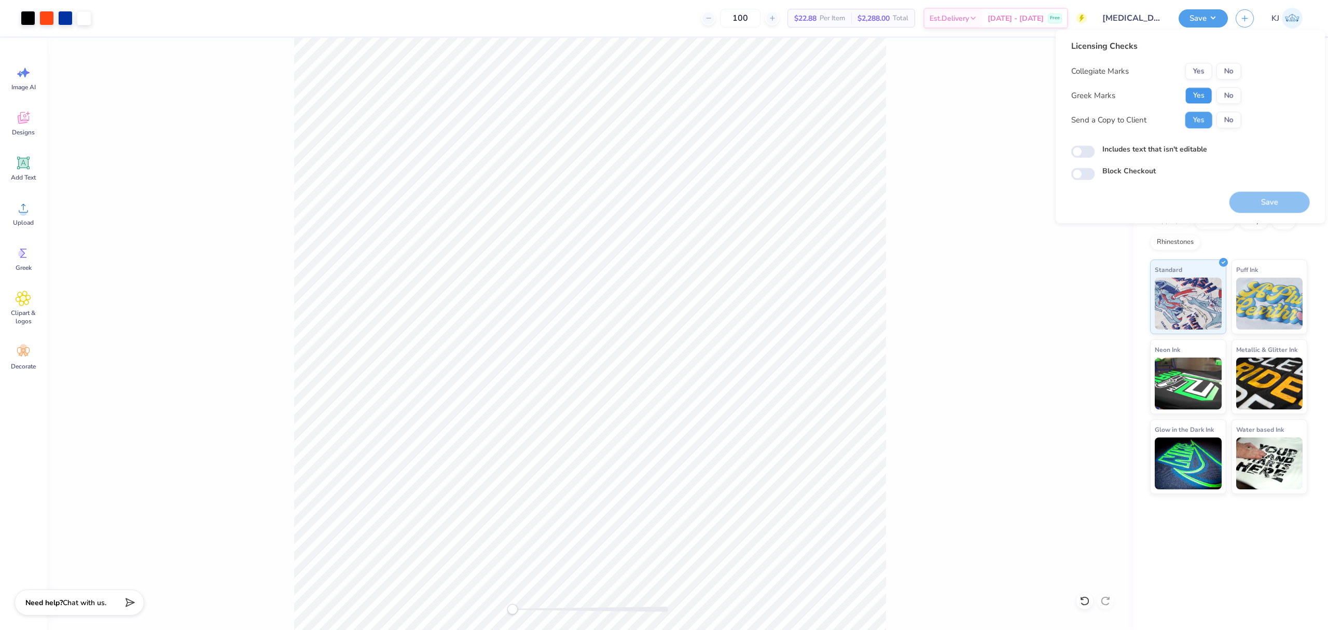
click at [1200, 91] on button "Yes" at bounding box center [1198, 95] width 27 height 17
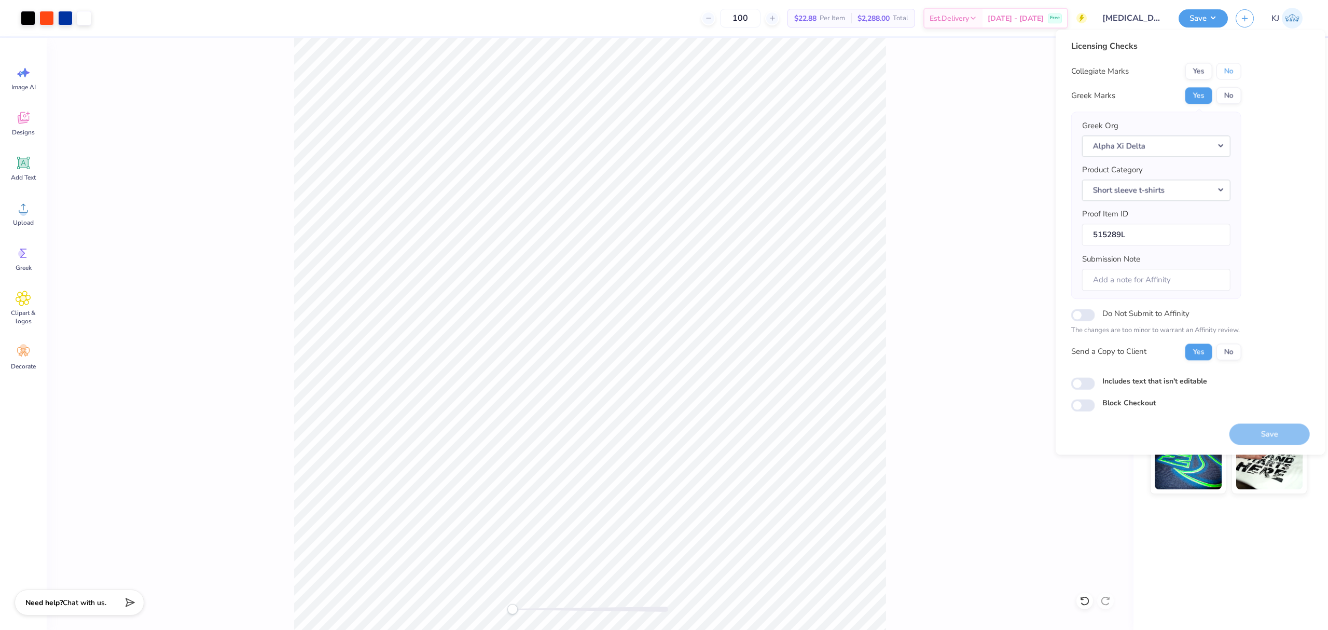
click at [1237, 65] on button "No" at bounding box center [1228, 71] width 25 height 17
click at [1025, 102] on div "Front" at bounding box center [590, 334] width 1087 height 592
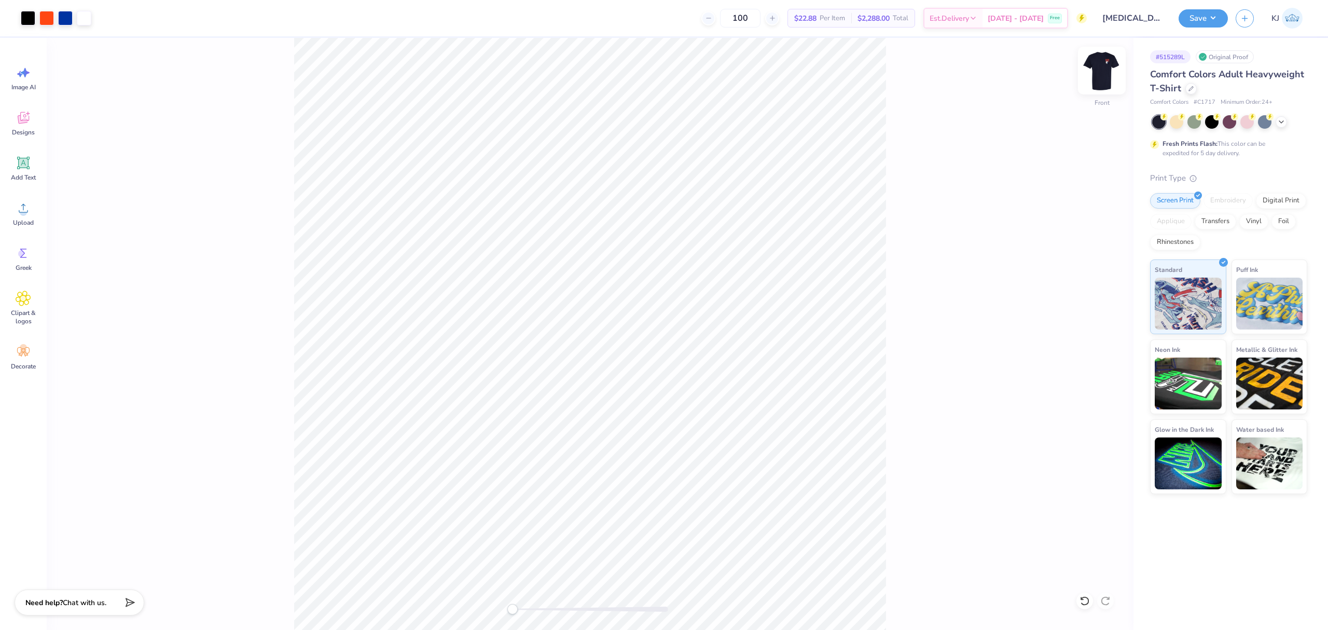
click at [1102, 71] on img at bounding box center [1101, 70] width 41 height 41
click at [1220, 17] on button "Save" at bounding box center [1202, 17] width 49 height 18
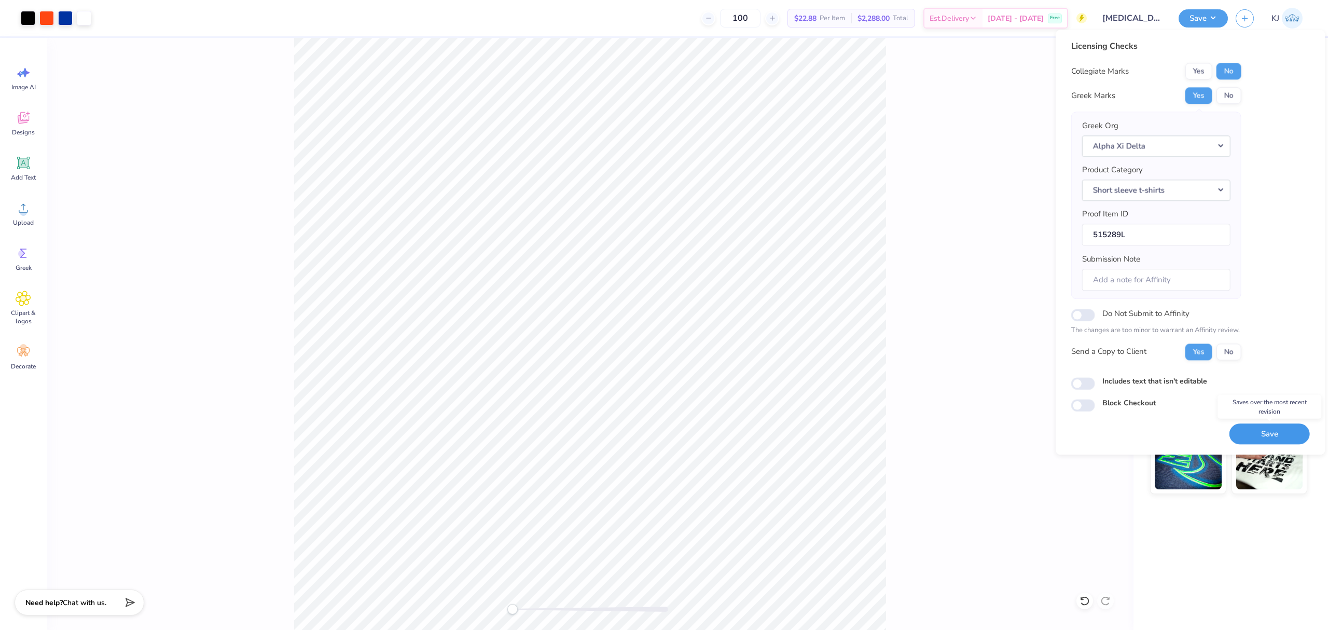
click at [1275, 436] on button "Save" at bounding box center [1269, 433] width 80 height 21
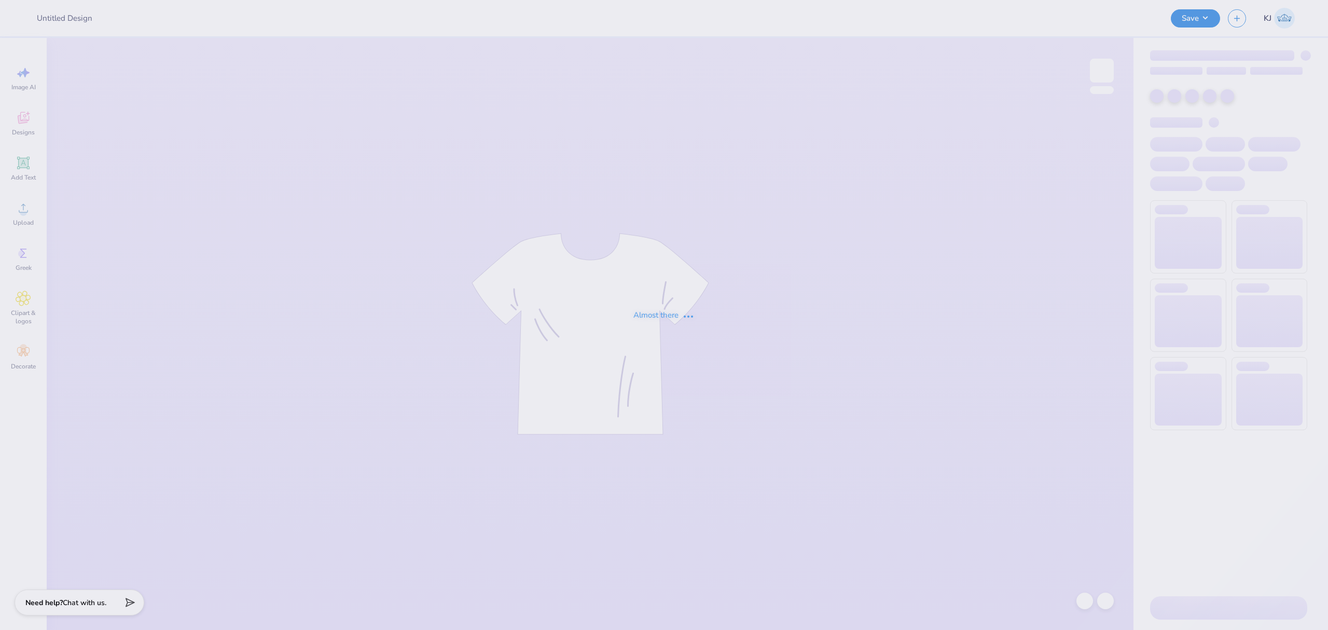
type input "ADPI: Dads Weekend Tank Option 2"
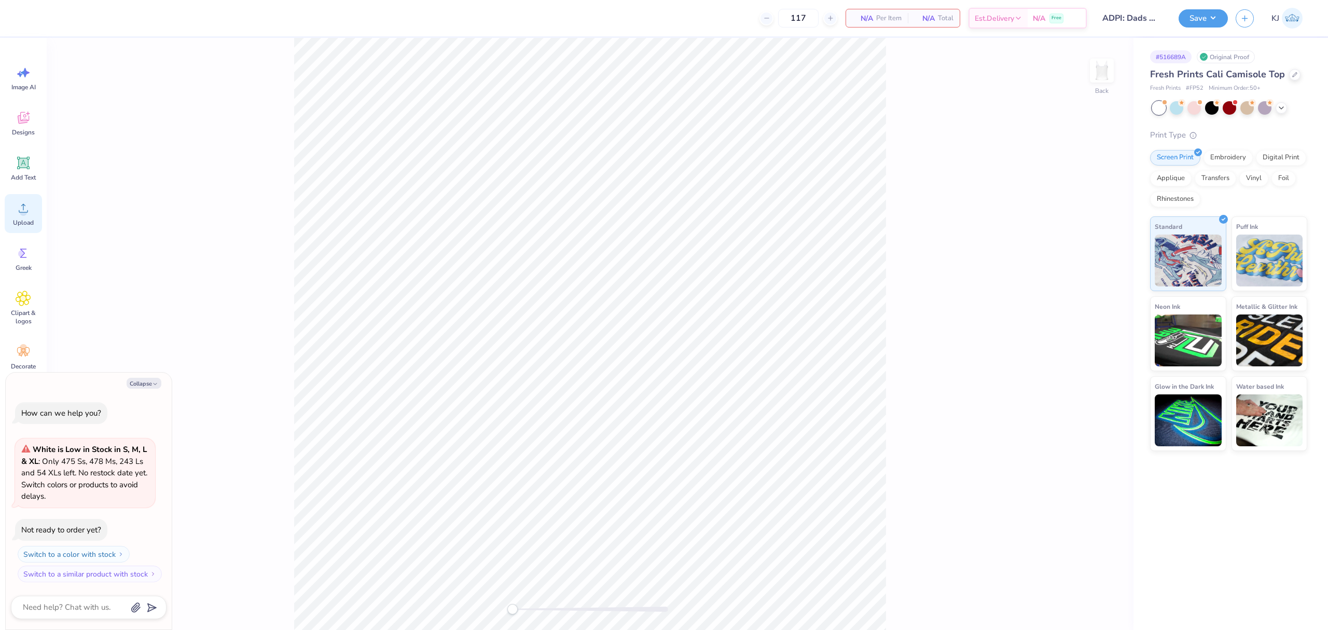
click at [16, 206] on icon at bounding box center [24, 208] width 16 height 16
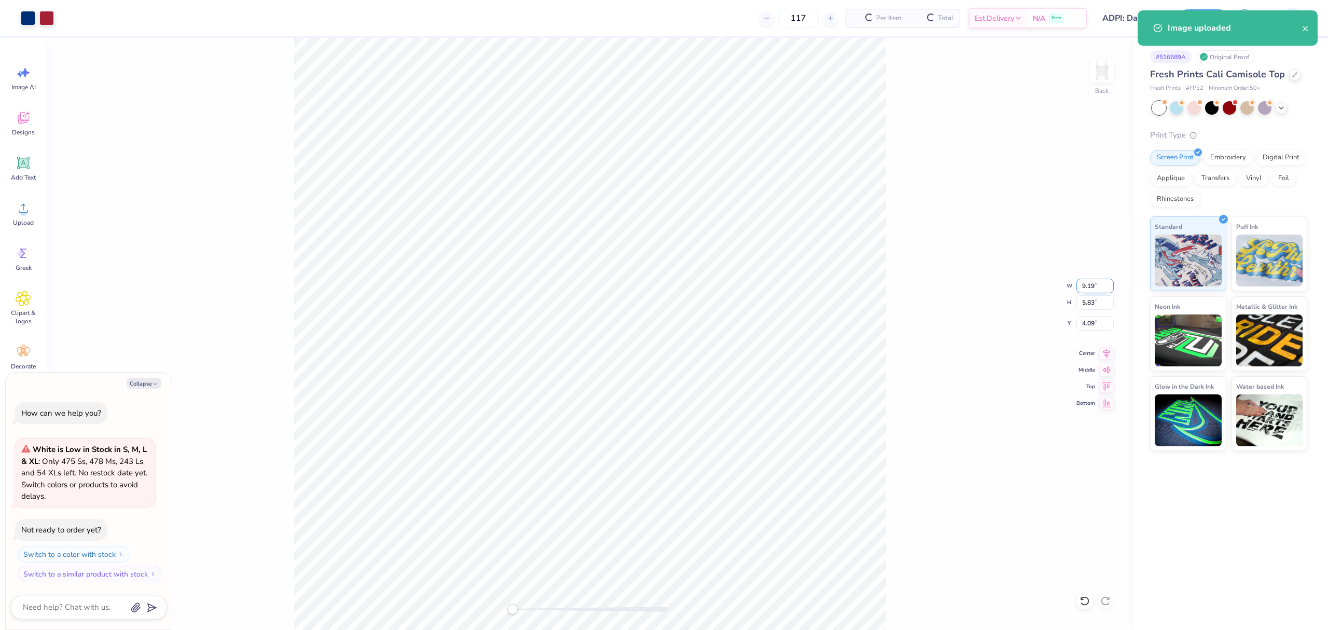
click at [1096, 284] on input "9.19" at bounding box center [1094, 286] width 37 height 15
type textarea "x"
click at [1092, 284] on input "9.19" at bounding box center [1094, 286] width 37 height 15
type input "7"
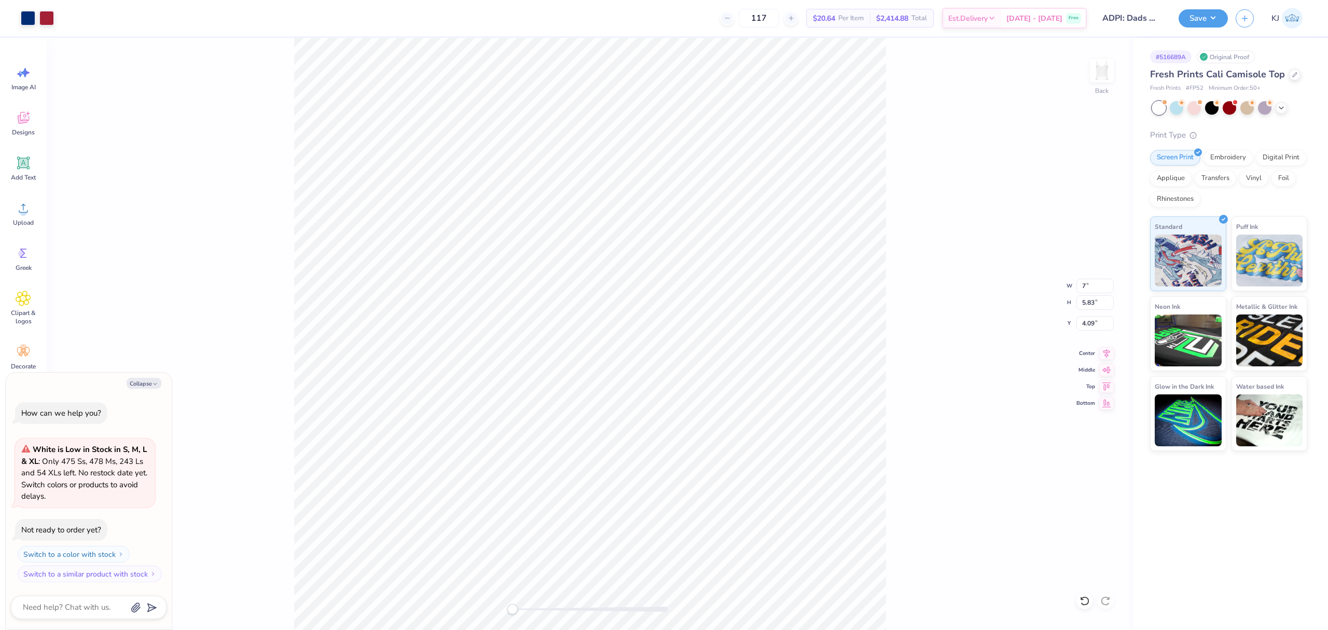
click at [969, 342] on div "Back W 7 7 " H 5.83 5.83 " Y 4.09 4.09 " Center Middle Top Bottom" at bounding box center [590, 334] width 1087 height 592
type textarea "x"
click at [1086, 324] on input "4.78" at bounding box center [1094, 323] width 37 height 15
type input "2"
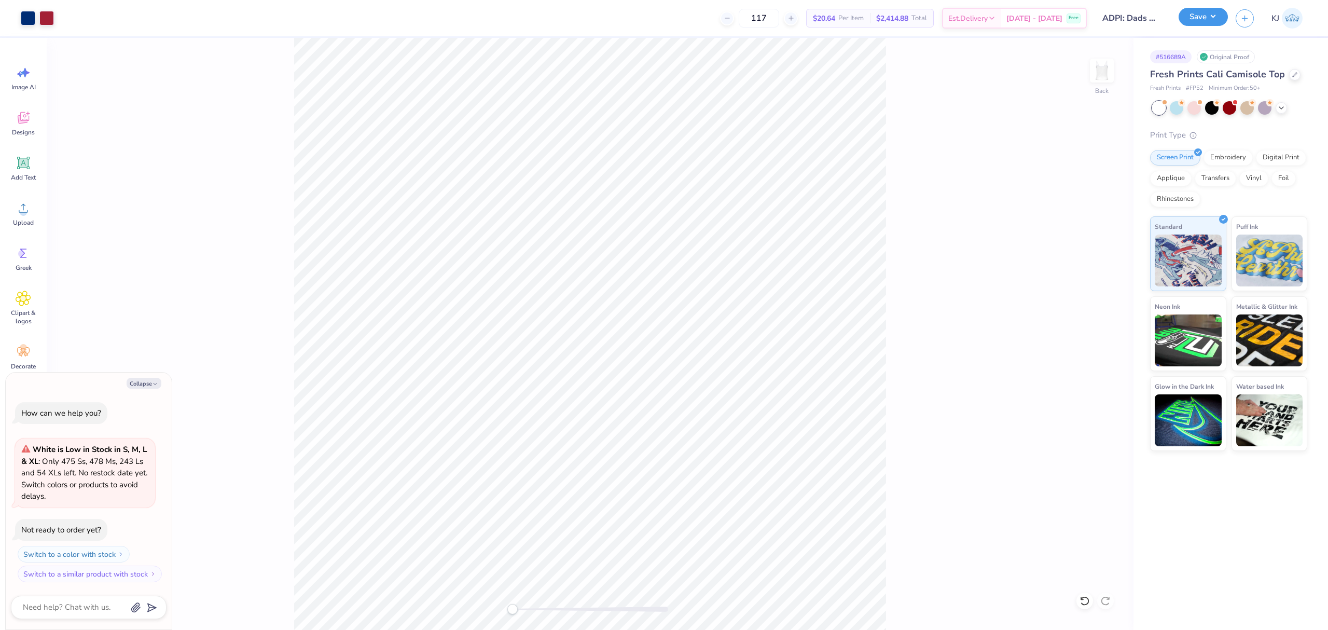
click at [1217, 21] on button "Save" at bounding box center [1202, 17] width 49 height 18
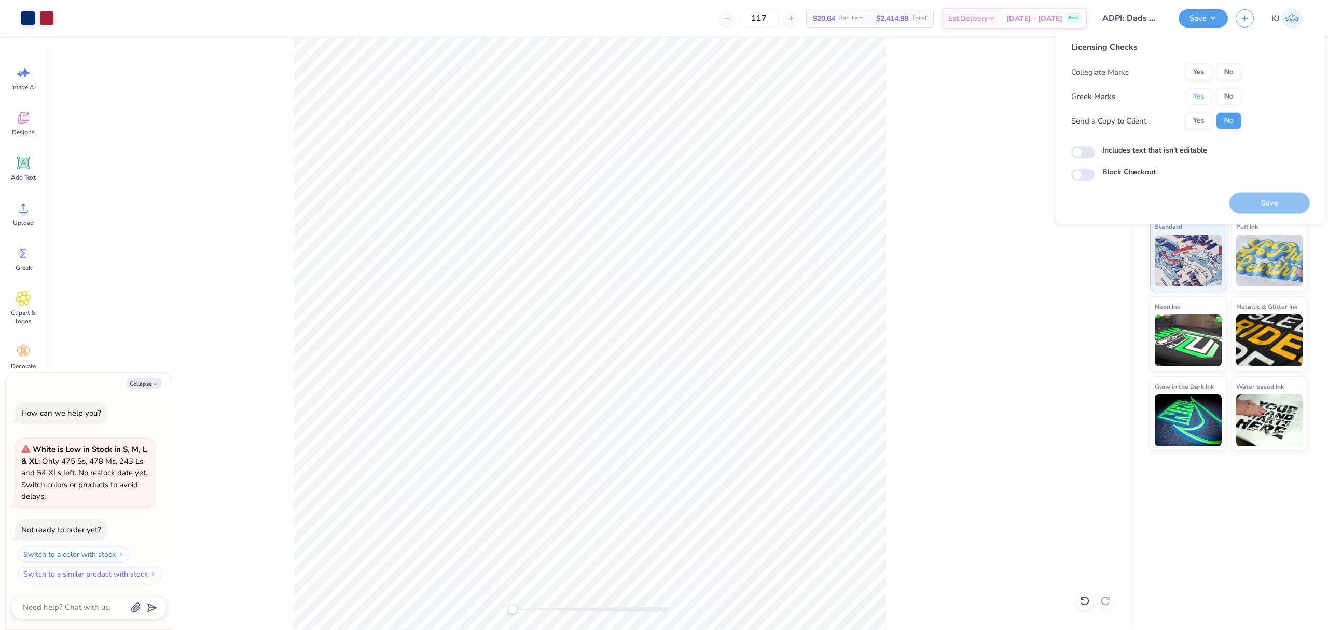
drag, startPoint x: 1191, startPoint y: 92, endPoint x: 1204, endPoint y: 84, distance: 15.7
click at [1191, 92] on button "Yes" at bounding box center [1198, 96] width 27 height 17
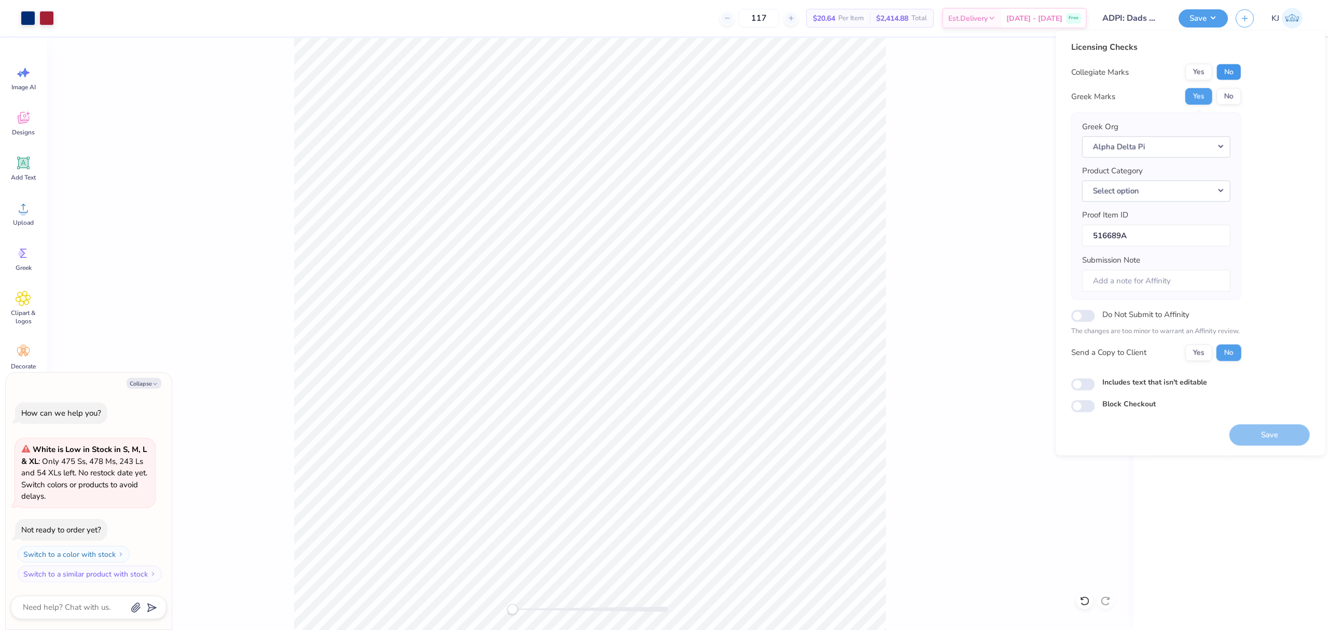
click at [1232, 65] on button "No" at bounding box center [1228, 72] width 25 height 17
type textarea "x"
click at [1144, 280] on input "Submission Note" at bounding box center [1156, 280] width 148 height 22
type input "E"
type textarea "x"
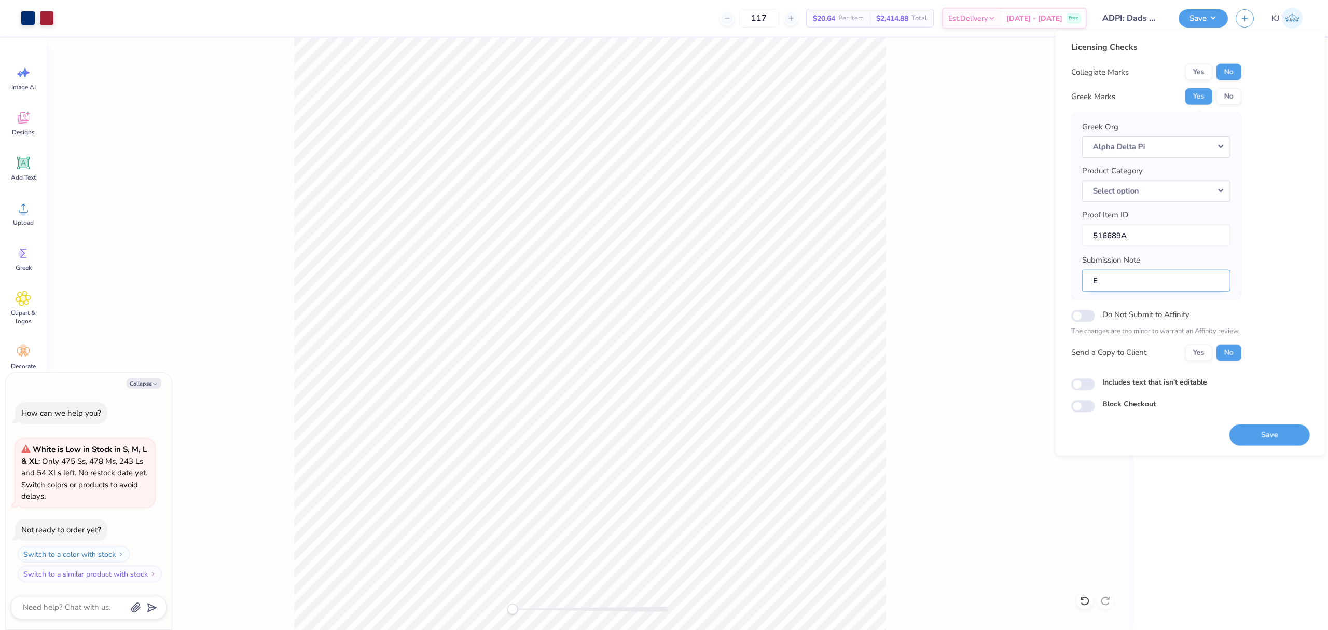
type input "Et"
type textarea "x"
type input "Eta"
type textarea "x"
type input "Eta"
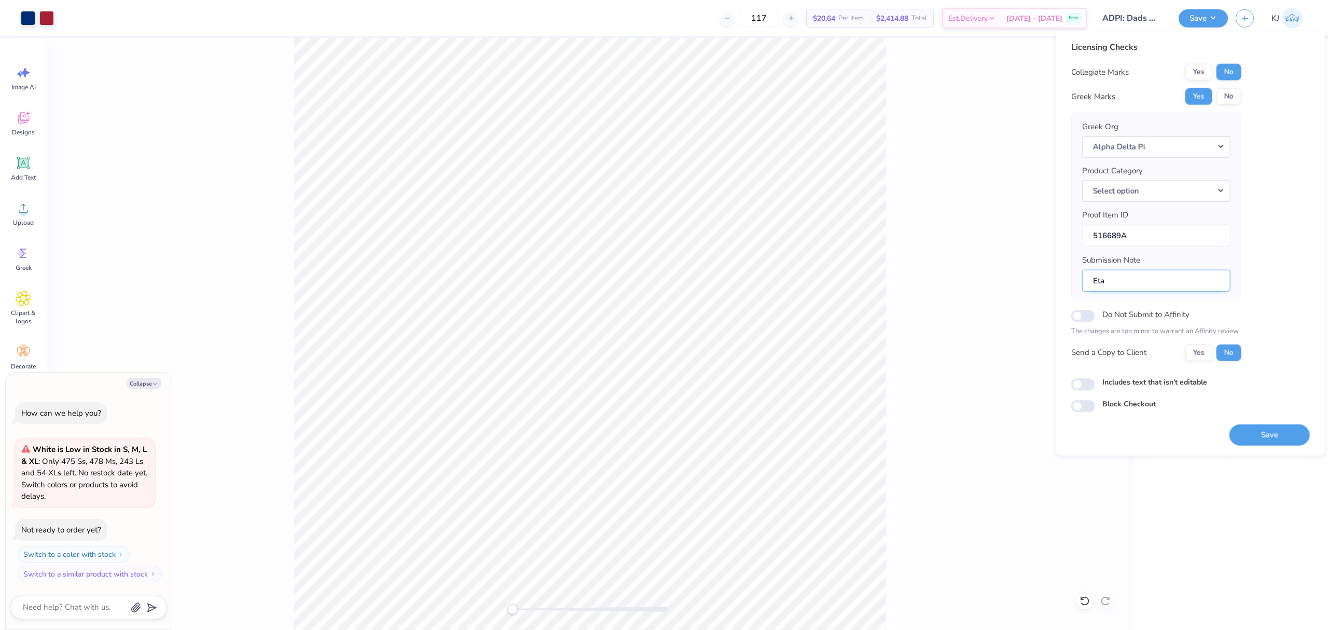
type textarea "x"
type input "Eta R"
type textarea "x"
type input "Eta Rh"
type textarea "x"
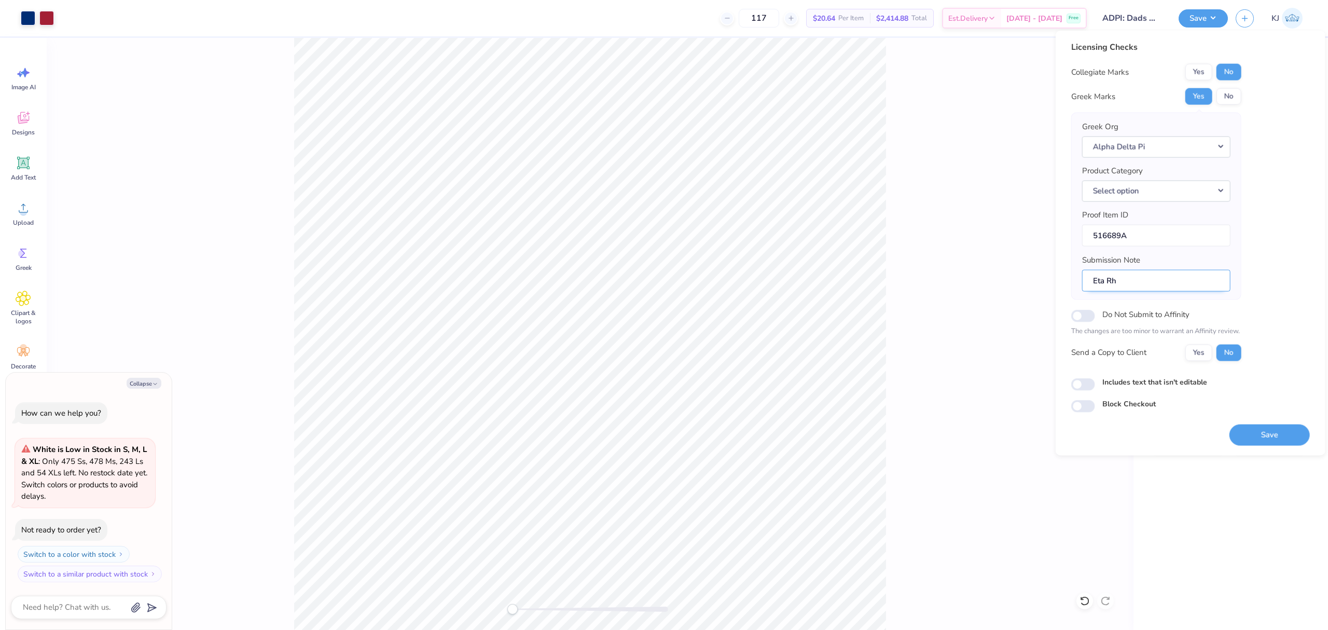
type input "Eta Rho"
type textarea "x"
type input "Eta Rho;"
type textarea "x"
type input "Eta Rho;"
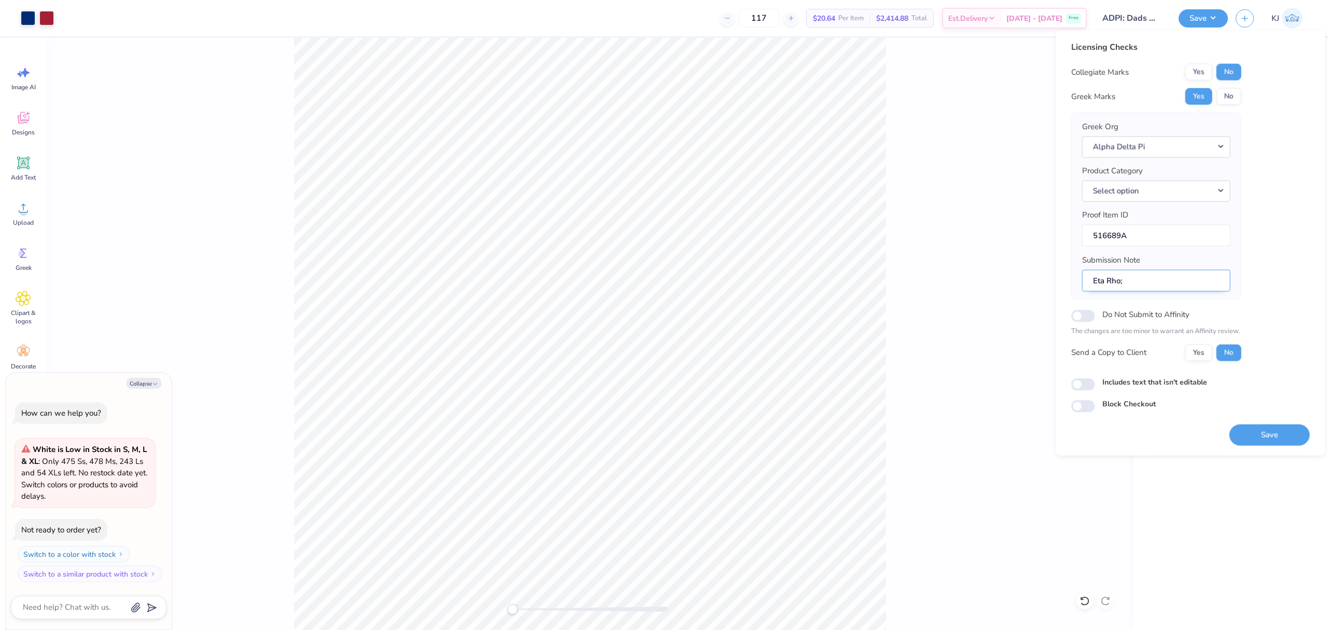
type textarea "x"
type input "Eta Rho; D"
type textarea "x"
type input "Eta Rho; Da"
type textarea "x"
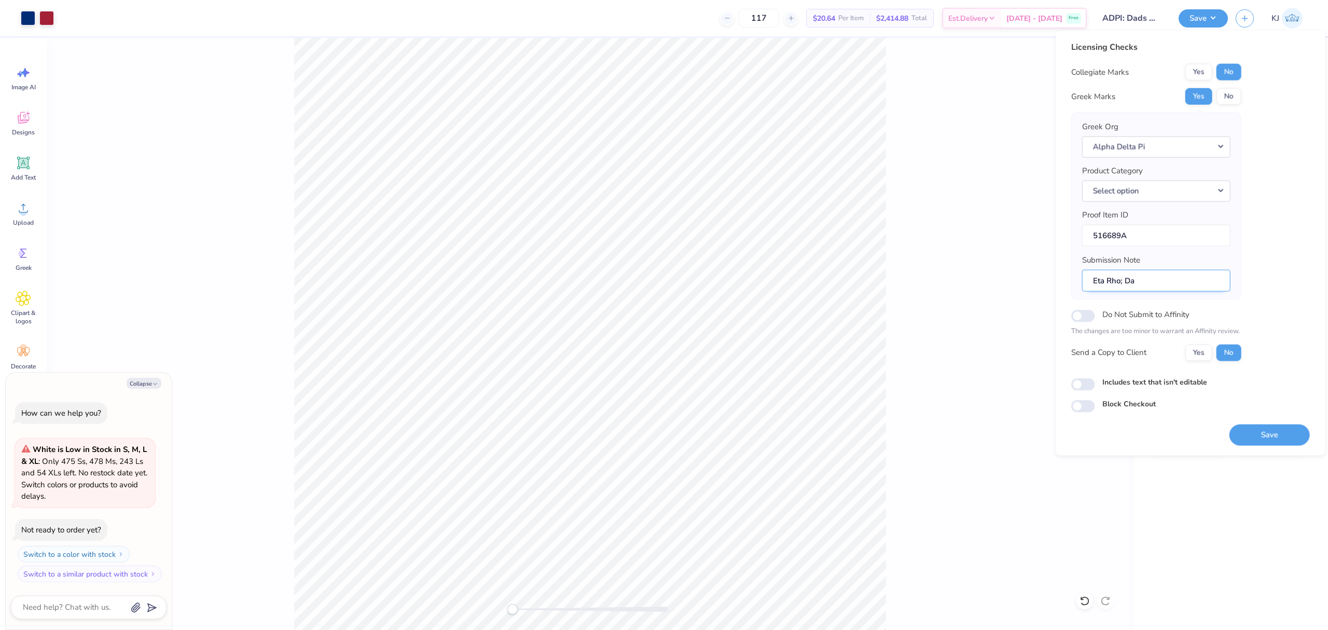
type input "Eta Rho; Dad"
type textarea "x"
type input "Eta Rho; Dad"
type textarea "x"
type input "Eta Rho; Dad W"
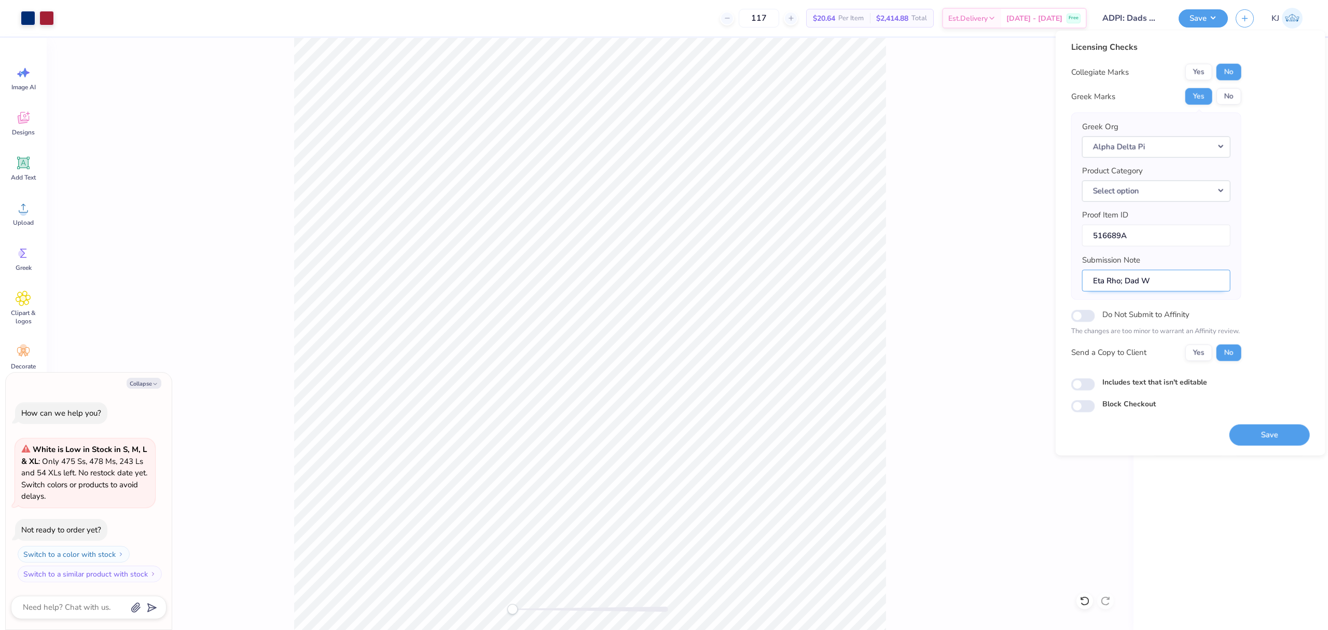
type textarea "x"
type input "Eta Rho; Dad We"
type textarea "x"
type input "Eta Rho; Dad Wee"
type textarea "x"
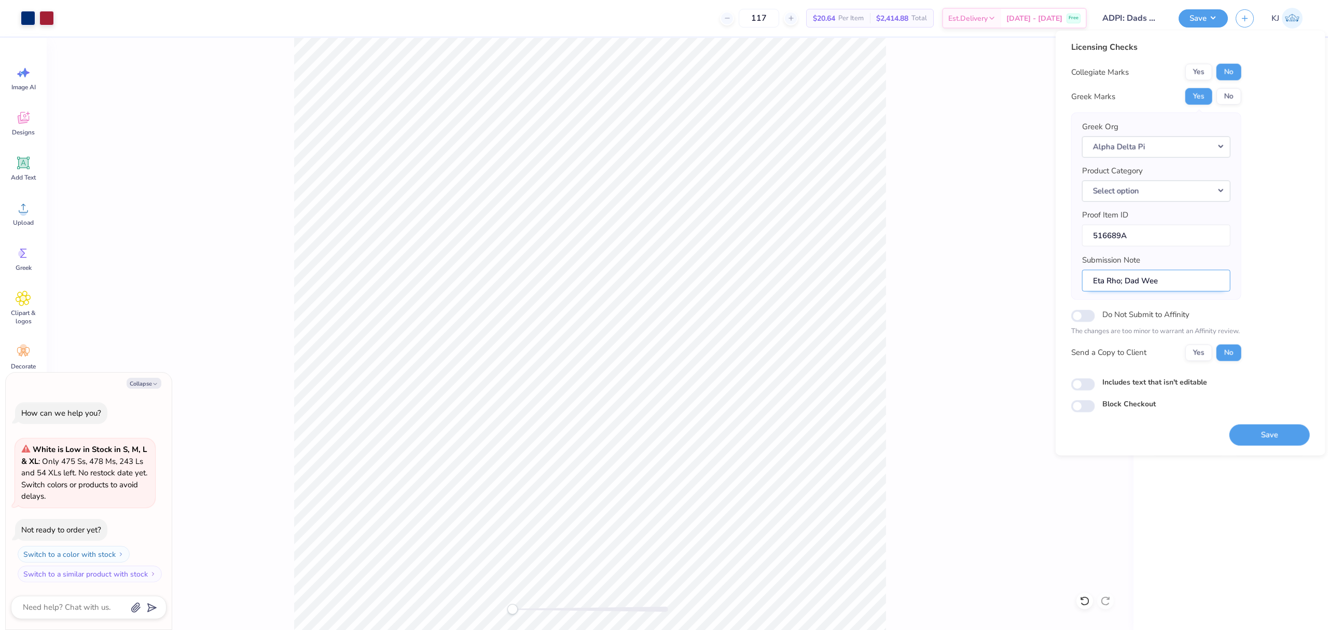
type input "Eta Rho; Dad Week"
type textarea "x"
type input "Eta Rho; Dad Weeke"
type textarea "x"
type input "Eta Rho; Dad Weeken"
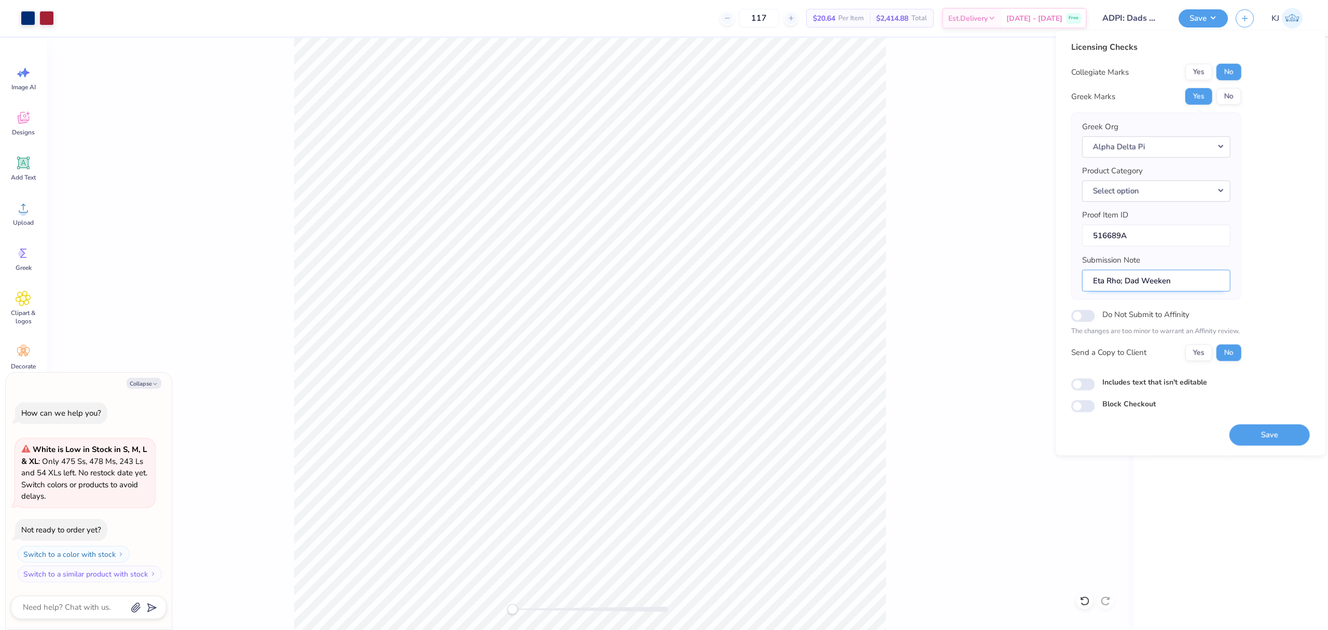
type textarea "x"
type input "Eta Rho; Dad Weekend"
type textarea "x"
drag, startPoint x: 1124, startPoint y: 283, endPoint x: 1065, endPoint y: 289, distance: 60.0
click at [1065, 289] on div "Licensing Checks Collegiate Marks Yes No Greek Marks Yes No Greek Org Alpha Del…" at bounding box center [1190, 243] width 270 height 425
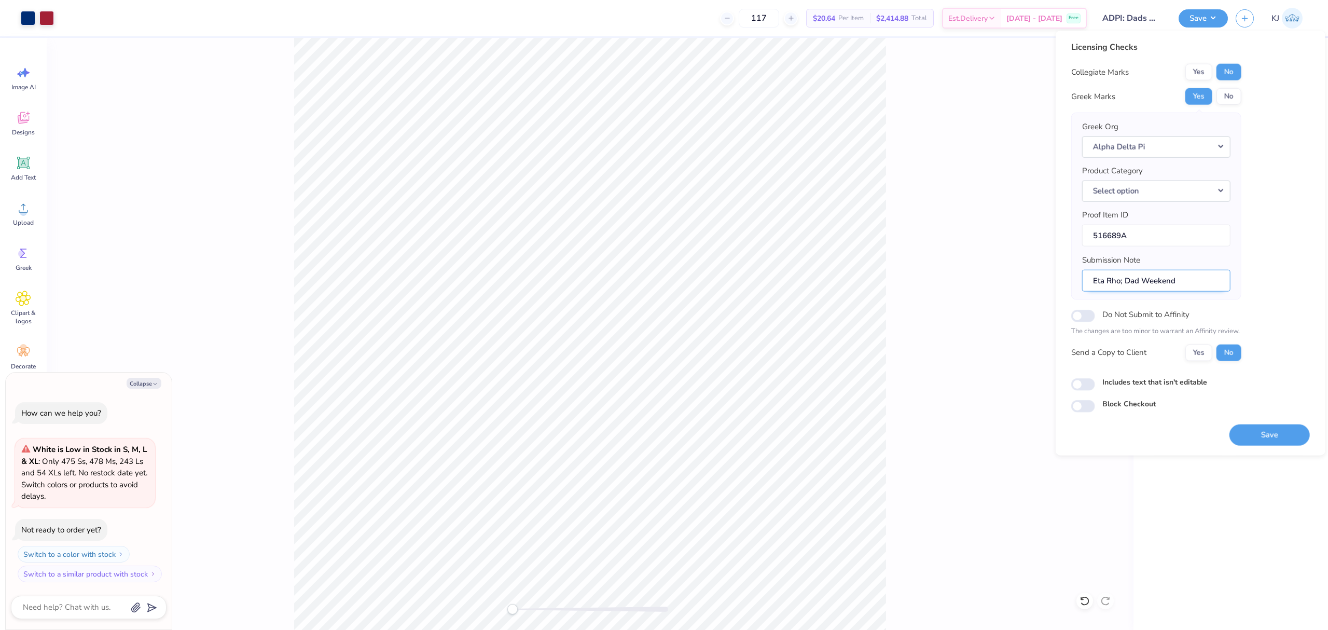
type input "Dad Weekend"
type textarea "x"
click at [1169, 280] on input "Dad Weekend" at bounding box center [1156, 280] width 148 height 22
type input "Dad Weekend;"
type textarea "x"
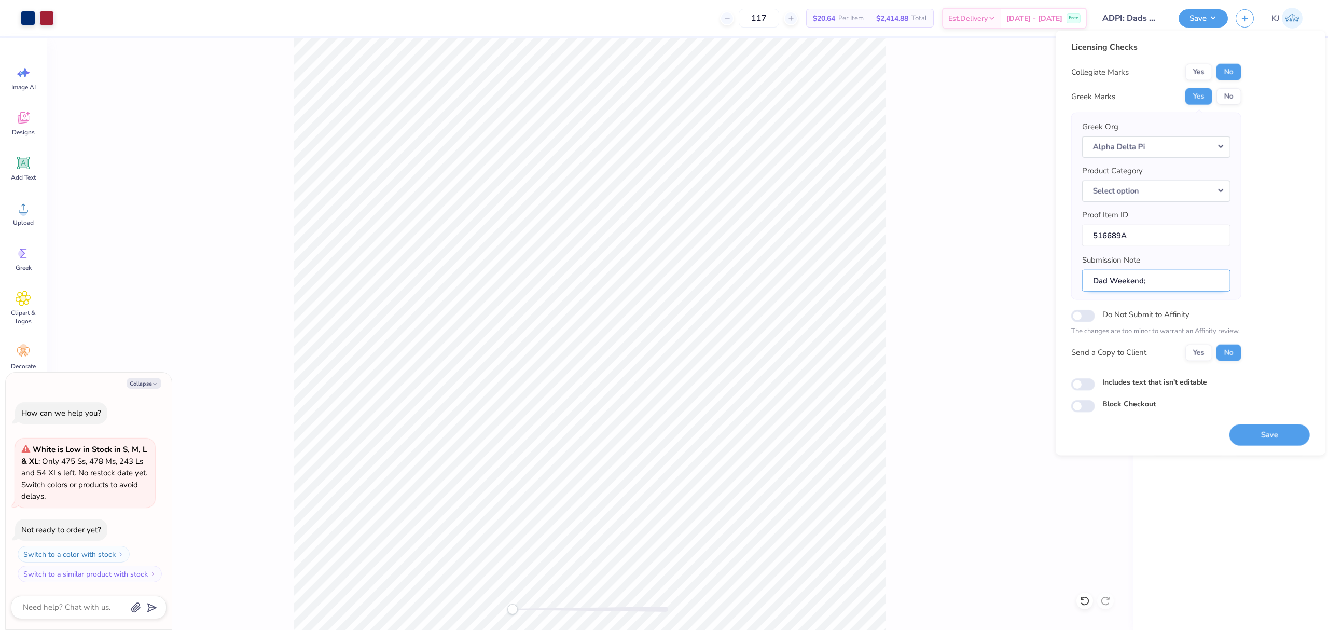
type input "Dad Weekend;"
type textarea "x"
type input "Dad Weekend; E"
type textarea "x"
type input "Dad Weekend; Et"
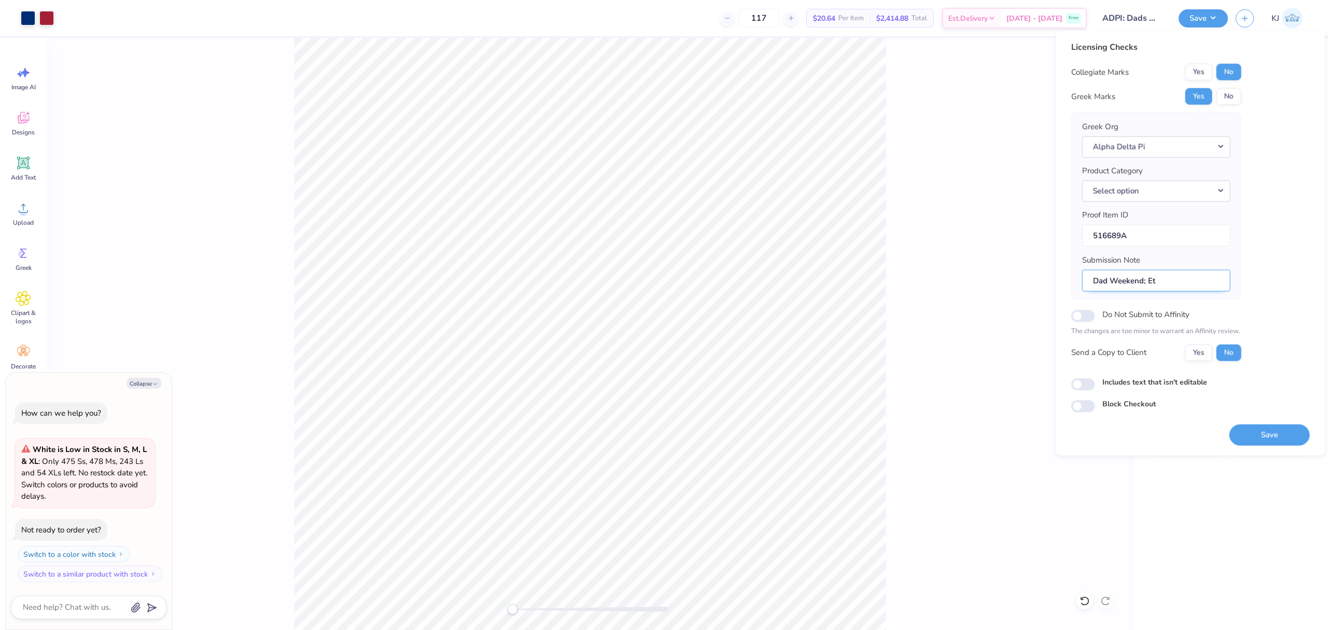
type textarea "x"
type input "Dad Weekend; Eta"
type textarea "x"
type input "Dad Weekend; Eta"
type textarea "x"
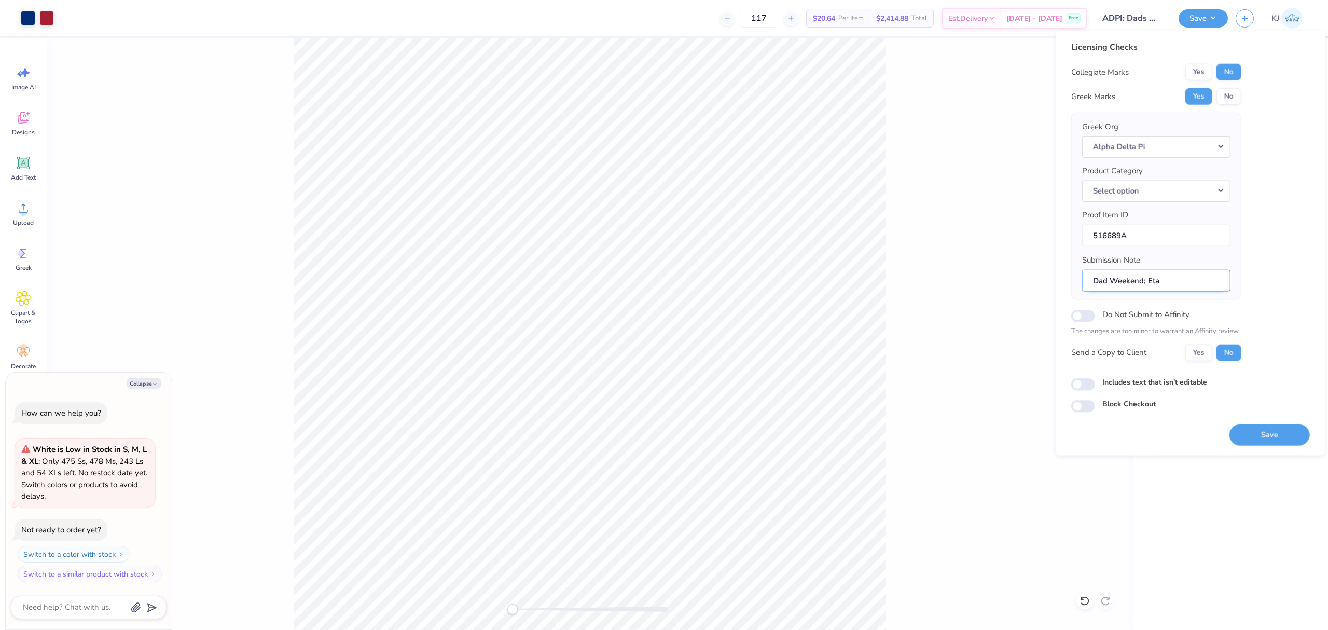
type input "Dad Weekend; Eta R"
type textarea "x"
type input "Dad Weekend; Eta Rh"
type textarea "x"
type input "Dad Weekend; Eta Rho"
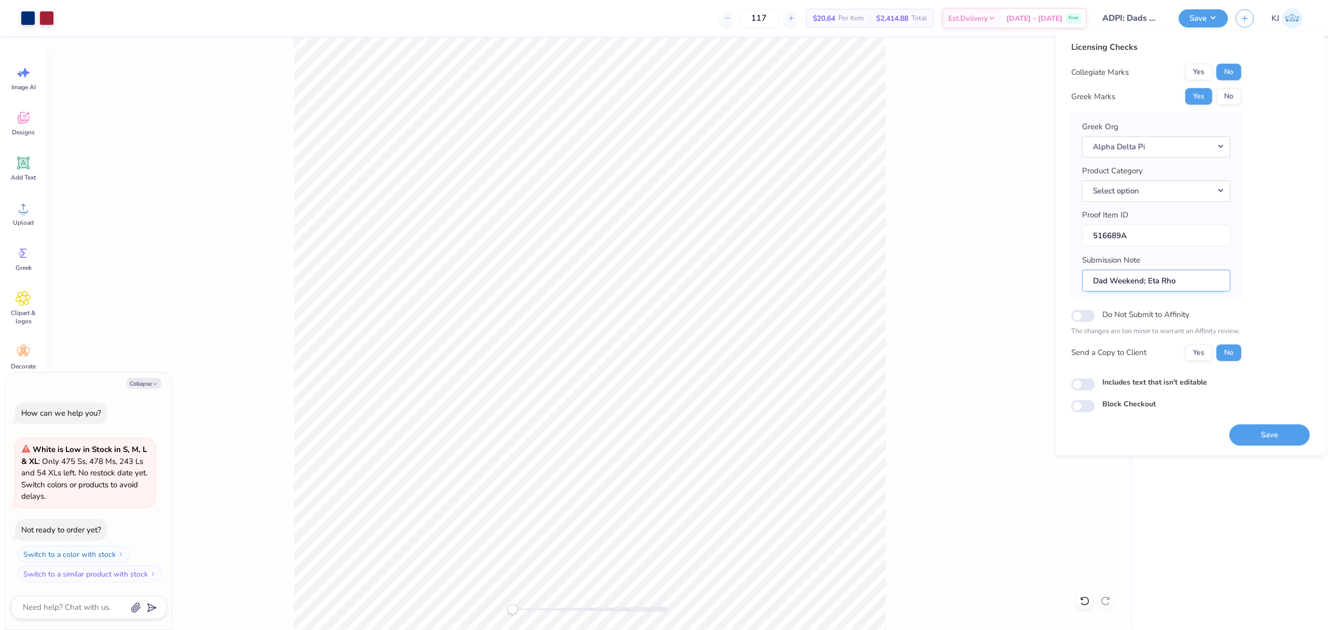
type textarea "x"
click at [1108, 284] on input "Dad Weekend; Eta Rho" at bounding box center [1156, 280] width 148 height 22
type input "Dads Weekend; Eta Rho"
type textarea "x"
type input "Dads Weekend; Eta Rho"
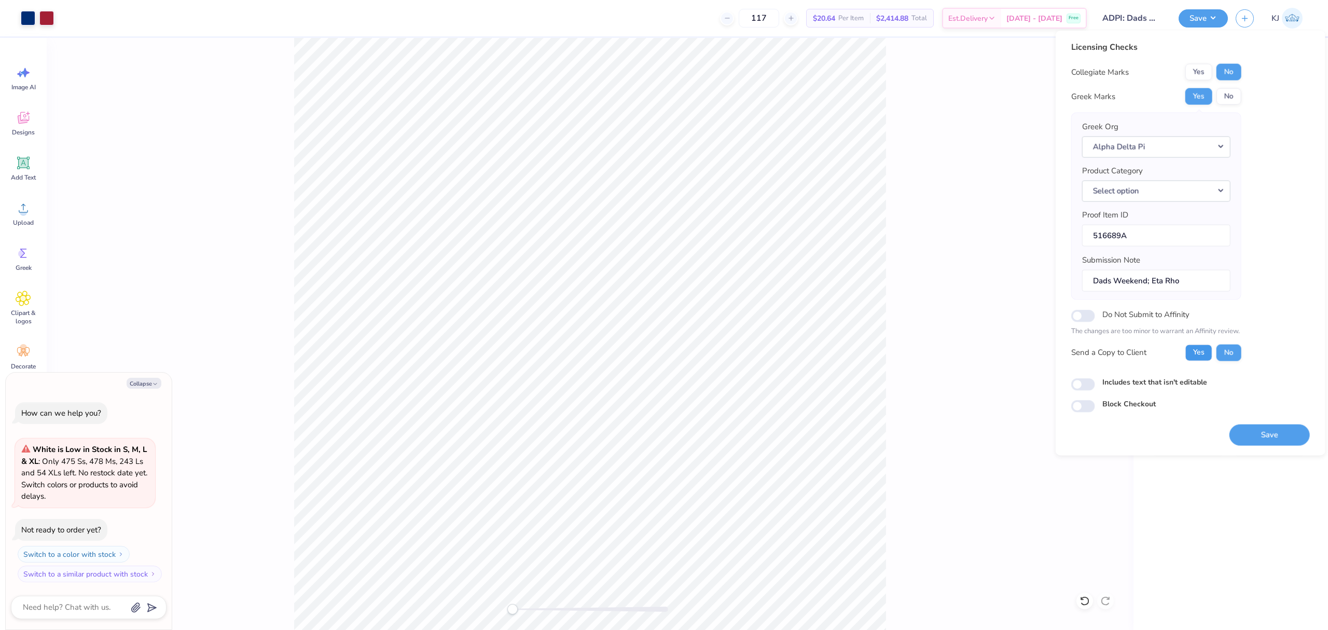
click at [1189, 350] on button "Yes" at bounding box center [1198, 352] width 27 height 17
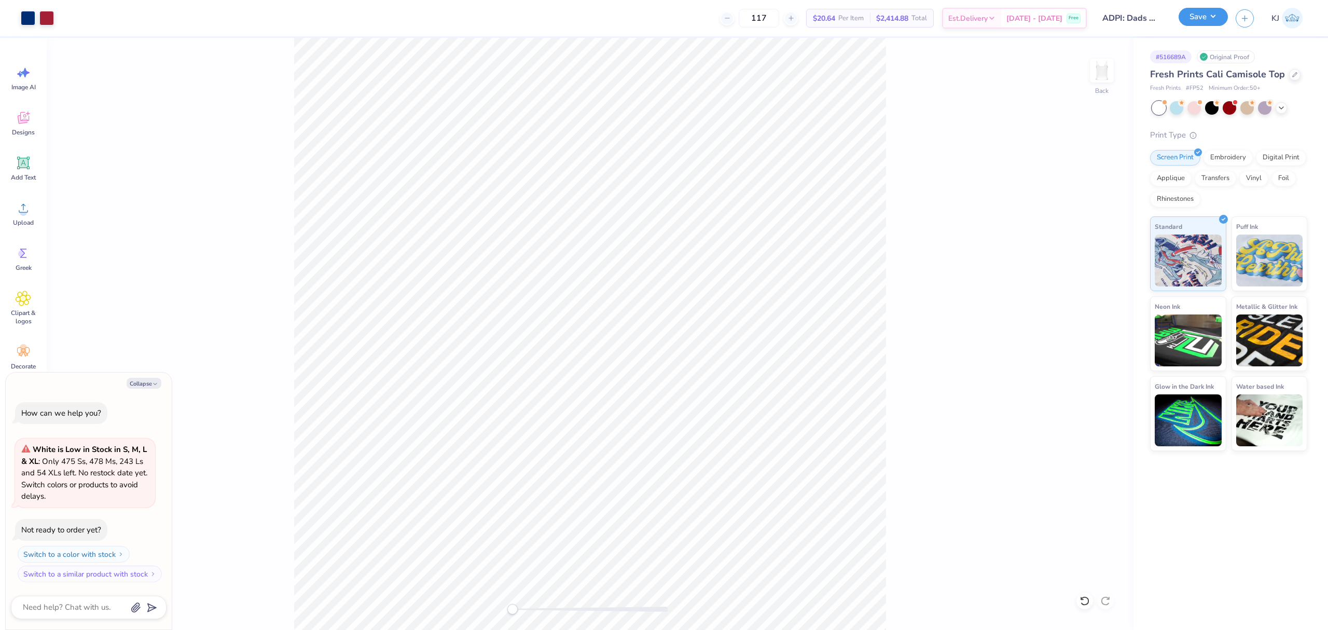
click at [1217, 21] on button "Save" at bounding box center [1202, 17] width 49 height 18
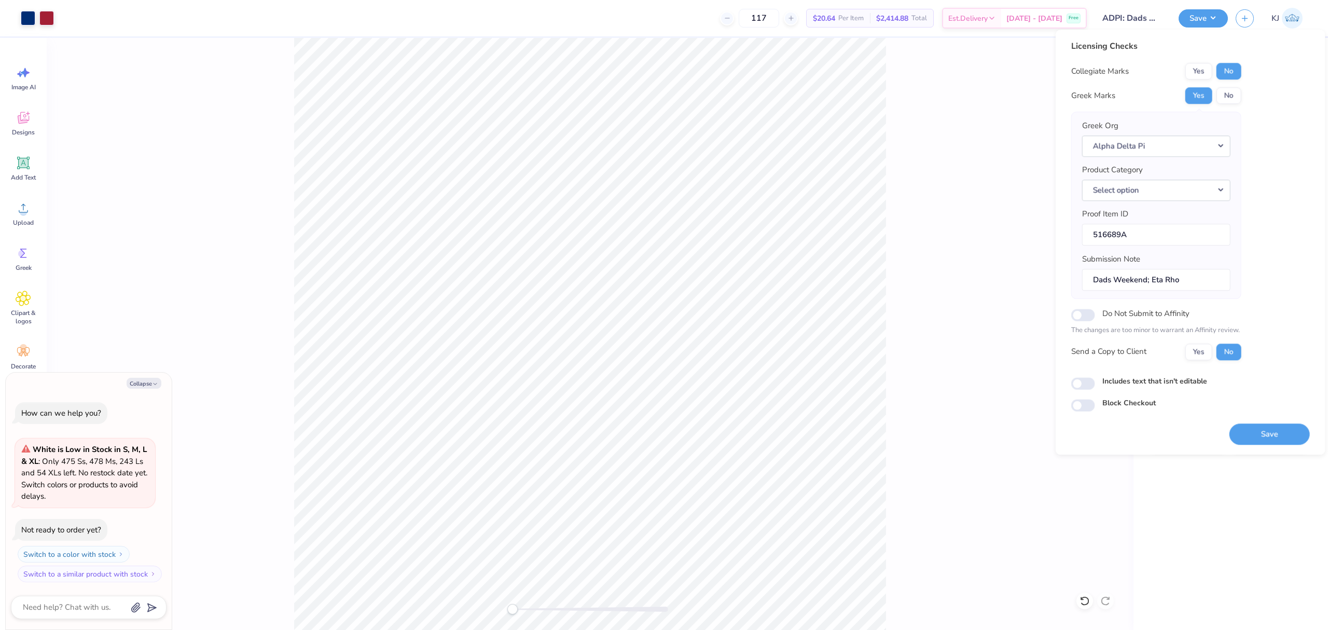
click at [1274, 123] on div "Licensing Checks Collegiate Marks Yes No Greek Marks Yes No Greek Org Alpha Del…" at bounding box center [1190, 225] width 239 height 371
click at [1207, 360] on button "Yes" at bounding box center [1198, 351] width 27 height 17
click at [1276, 430] on button "Save" at bounding box center [1269, 433] width 80 height 21
type textarea "x"
checkbox input "true"
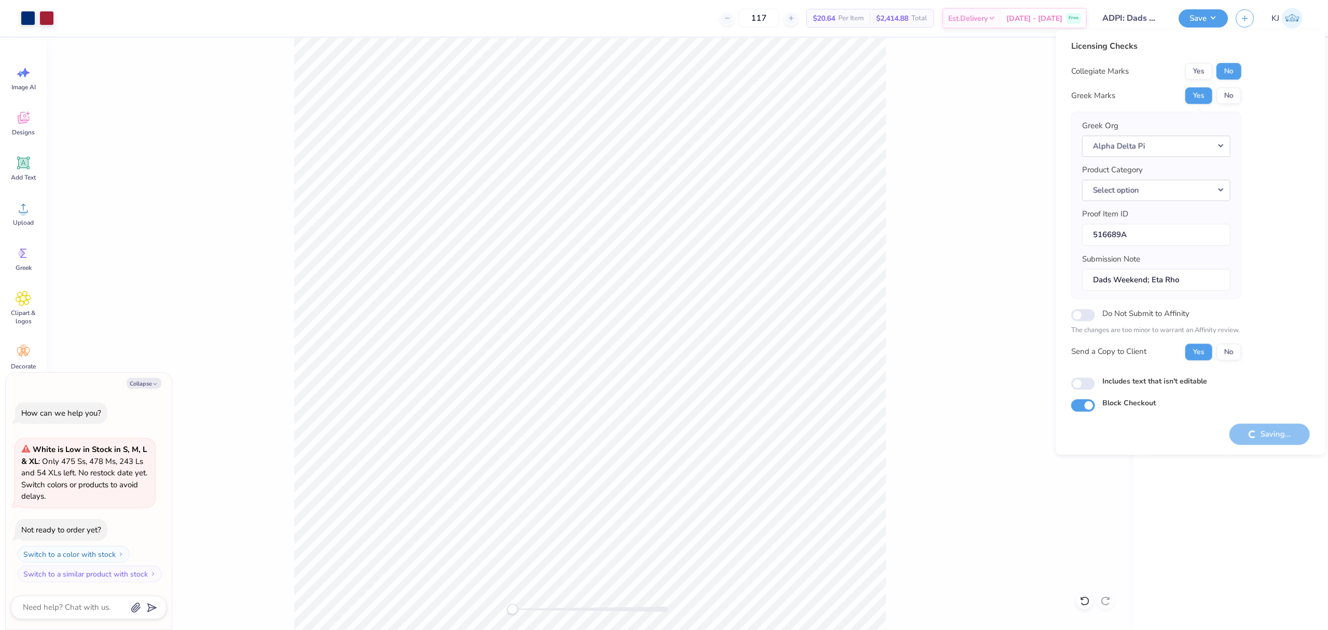
type textarea "x"
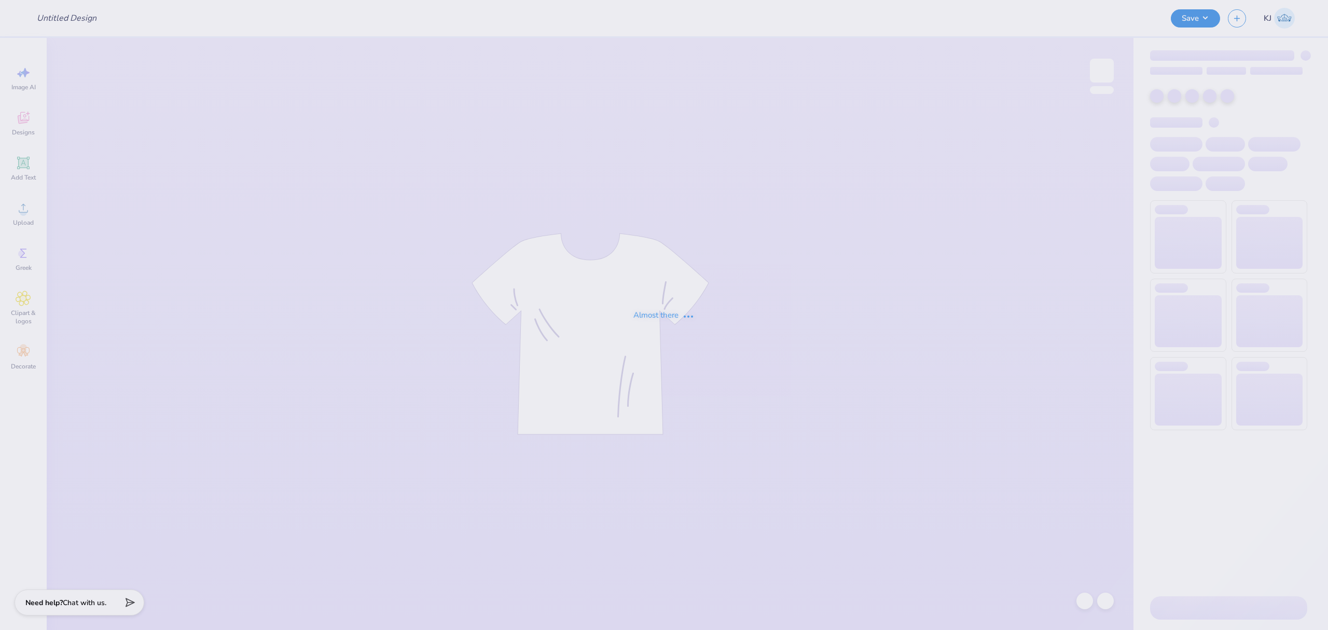
type input "[PERSON_NAME] : [GEOGRAPHIC_DATA]"
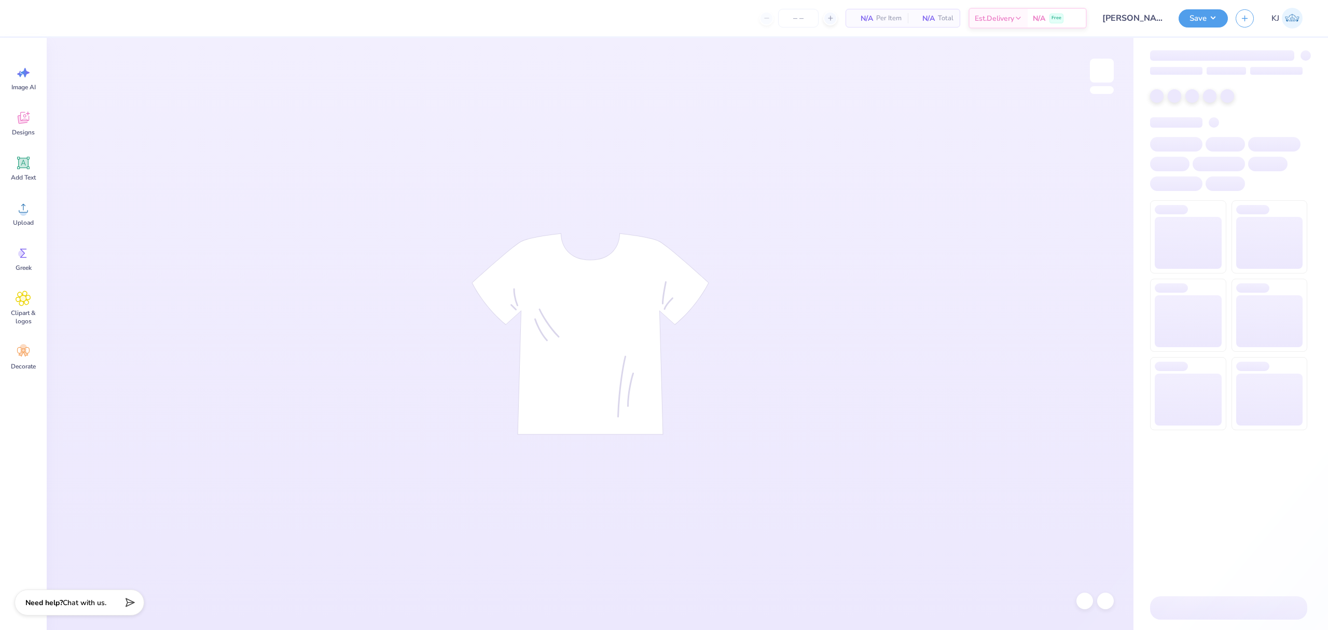
type input "50"
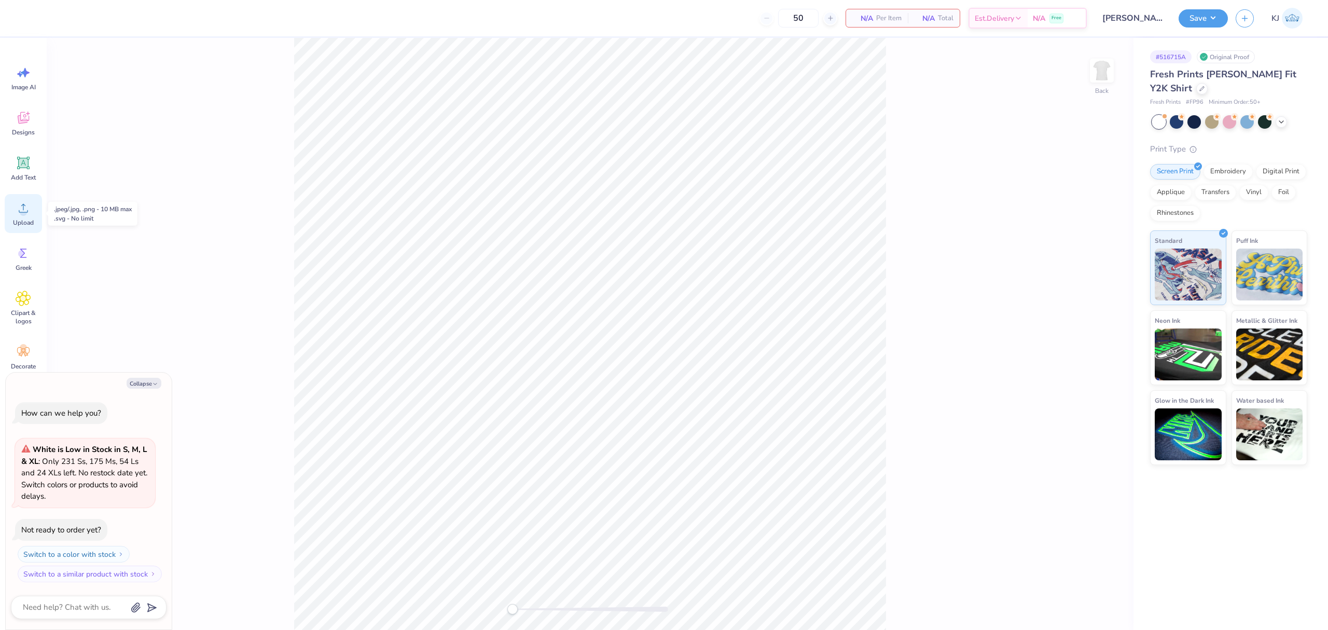
click at [15, 218] on span "Upload" at bounding box center [23, 222] width 21 height 8
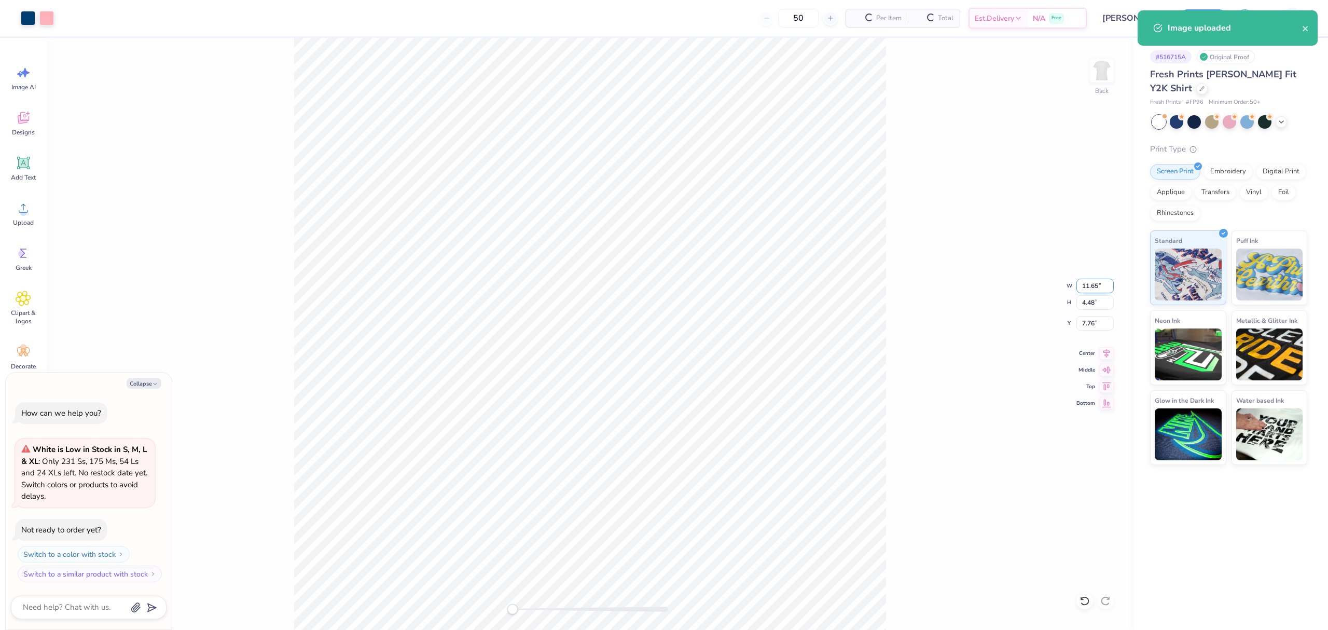
click at [1091, 288] on input "11.65" at bounding box center [1094, 286] width 37 height 15
type textarea "x"
click at [1091, 288] on input "11.65" at bounding box center [1094, 286] width 37 height 15
type input "9"
click at [979, 350] on div "Back W 9 9 " H 4.48 4.48 " Y 7.76 7.76 " Center Middle Top Bottom" at bounding box center [590, 334] width 1087 height 592
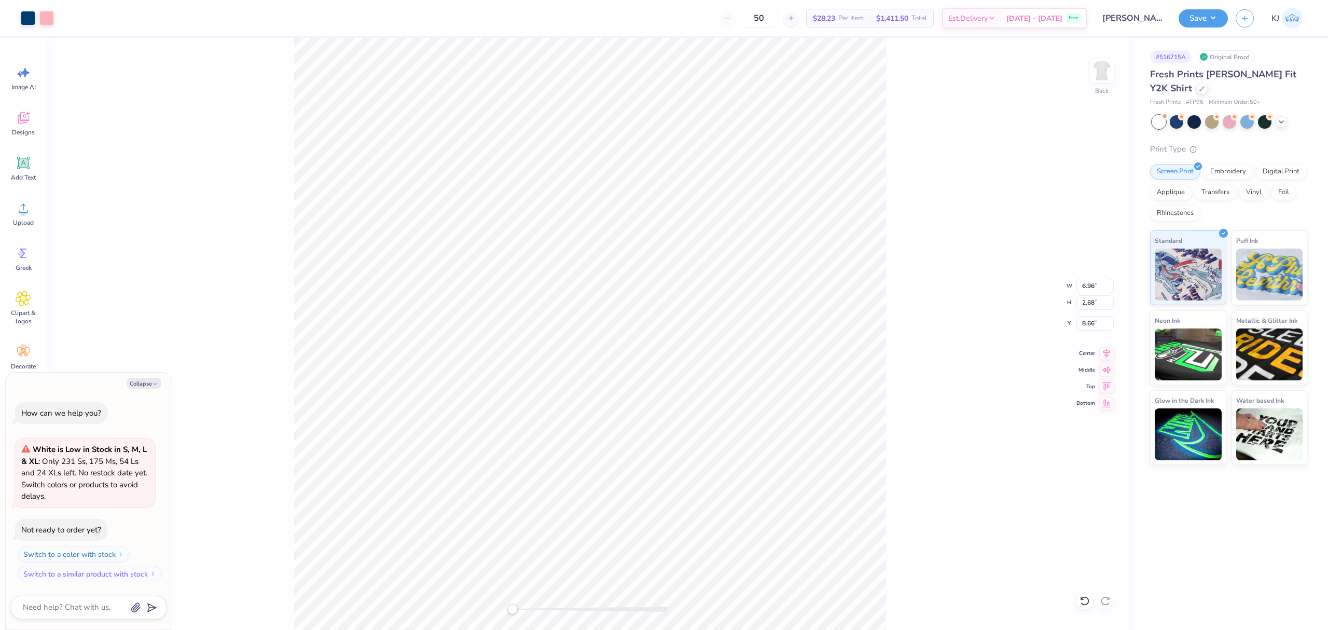
click at [926, 367] on div "Back W 6.96 6.96 " H 2.68 2.68 " Y 8.66 8.66 " Center Middle Top Bottom" at bounding box center [590, 334] width 1087 height 592
type textarea "x"
click at [1089, 326] on input "8.27" at bounding box center [1094, 323] width 37 height 15
type input "3"
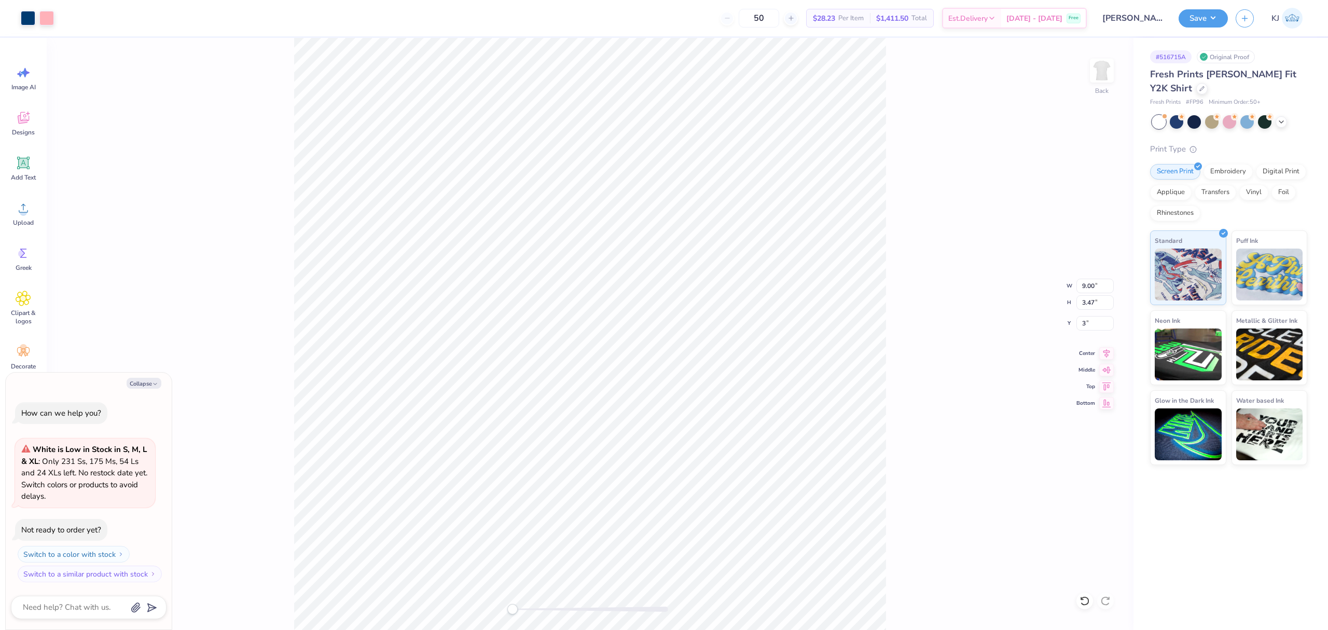
click at [918, 359] on div "Back W 9.00 9.00 " H 3.47 3.47 " Y 3 3 " Center Middle Top Bottom" at bounding box center [590, 334] width 1087 height 592
type textarea "x"
click at [1091, 281] on input "9.00" at bounding box center [1094, 286] width 37 height 15
click at [1090, 282] on input "9.00" at bounding box center [1094, 286] width 37 height 15
type input "7"
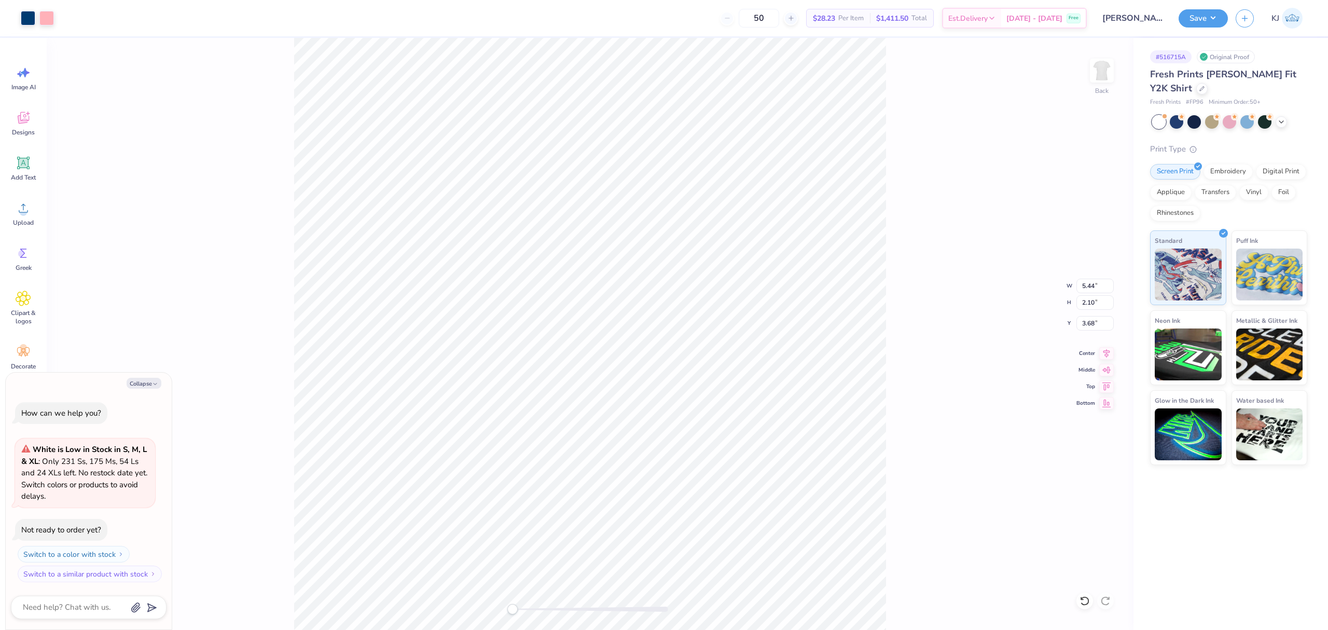
click at [922, 308] on div "Back W 5.44 5.44 " H 2.10 2.10 " Y 3.68 3.68 " Center Middle Top Bottom" at bounding box center [590, 334] width 1087 height 592
type textarea "x"
click at [1092, 325] on input "3.39" at bounding box center [1094, 323] width 37 height 15
type input "3"
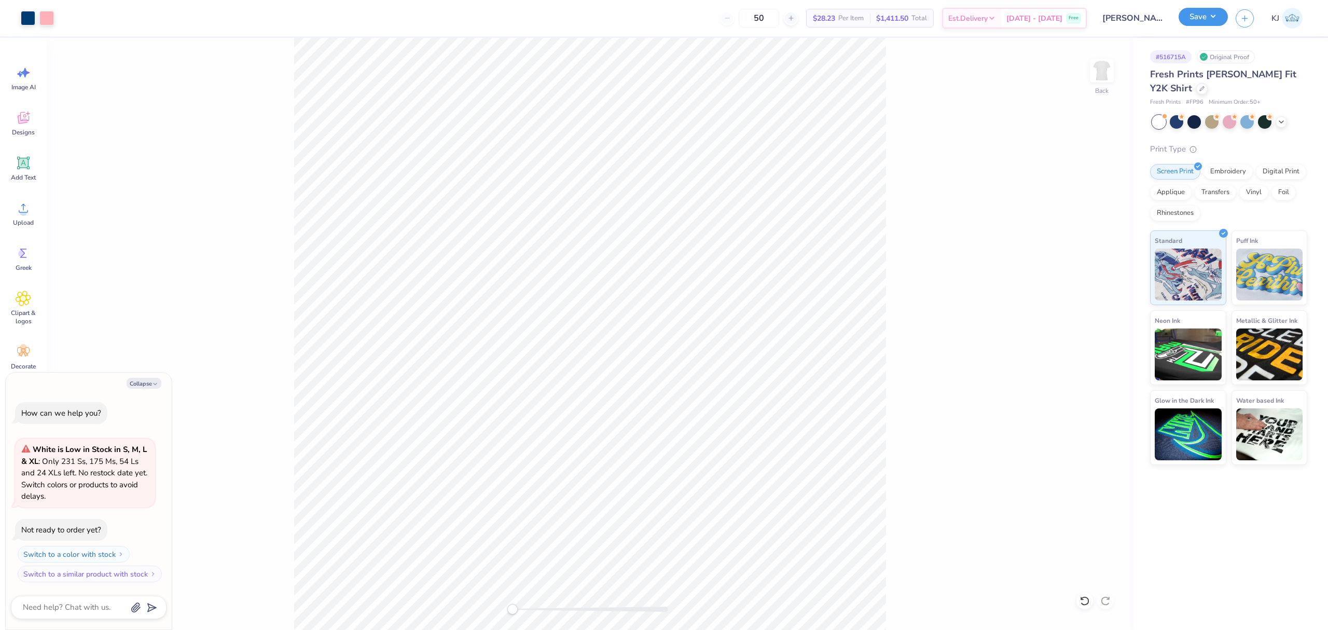
click at [1218, 20] on button "Save" at bounding box center [1202, 17] width 49 height 18
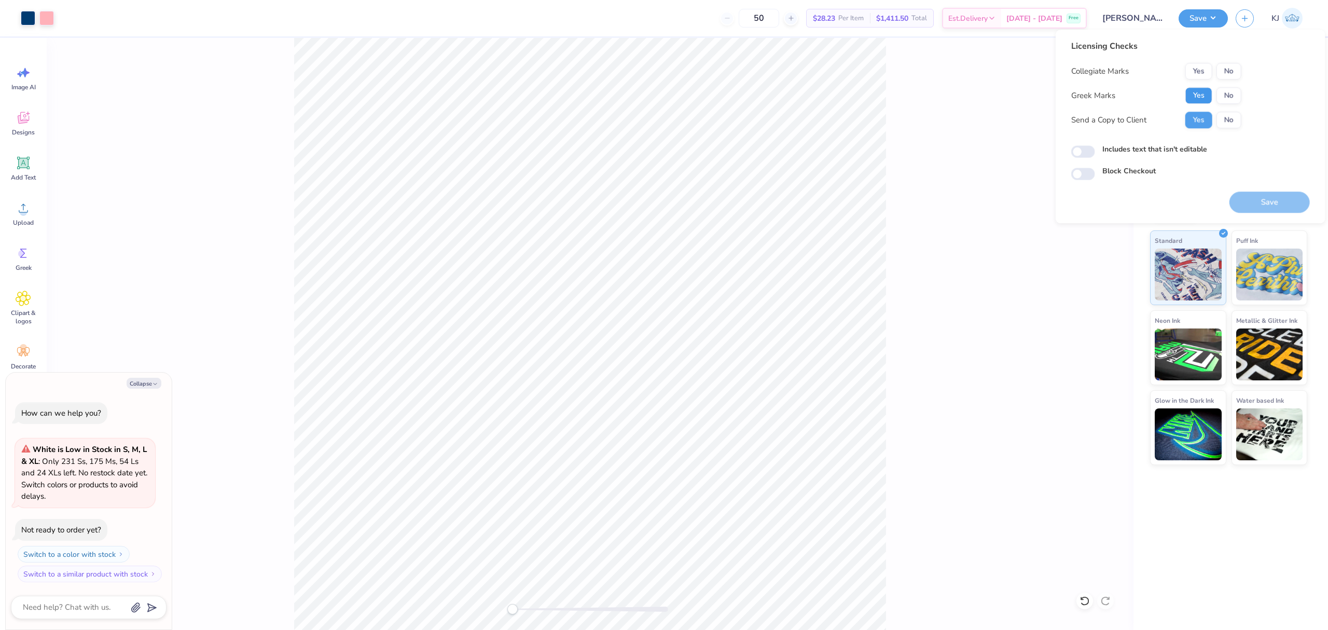
click at [1208, 95] on button "Yes" at bounding box center [1198, 95] width 27 height 17
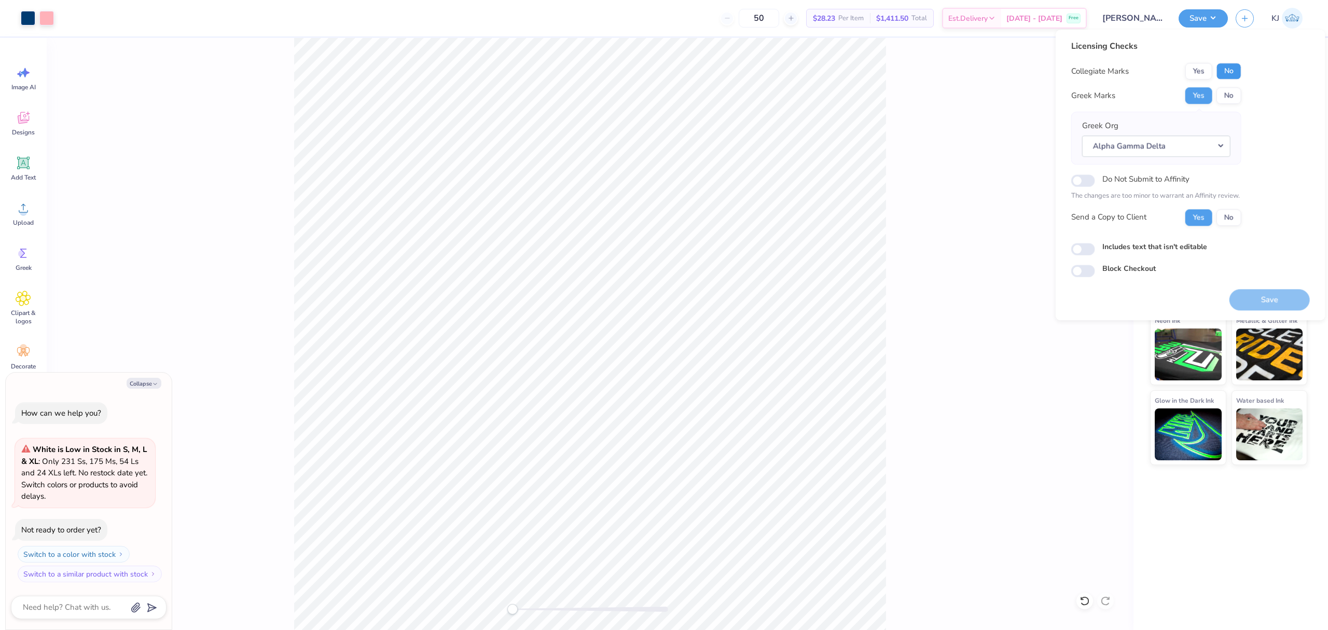
click at [1225, 71] on button "No" at bounding box center [1228, 71] width 25 height 17
click at [1263, 307] on button "Save" at bounding box center [1269, 299] width 80 height 21
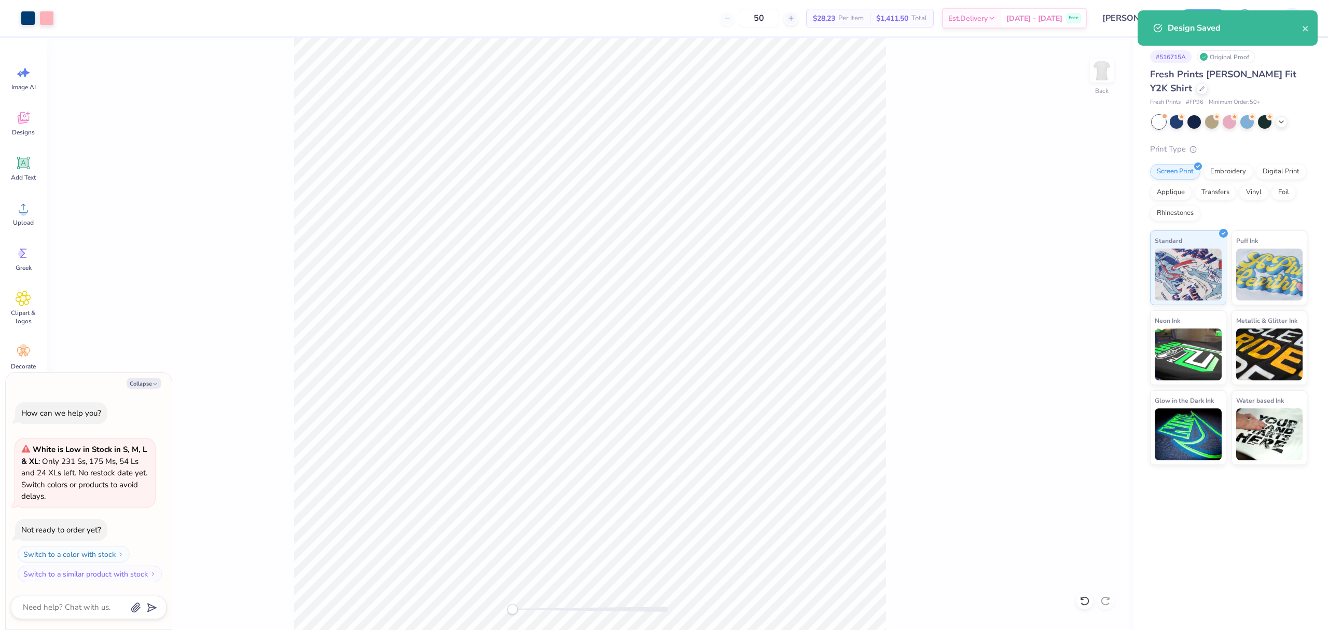
type textarea "x"
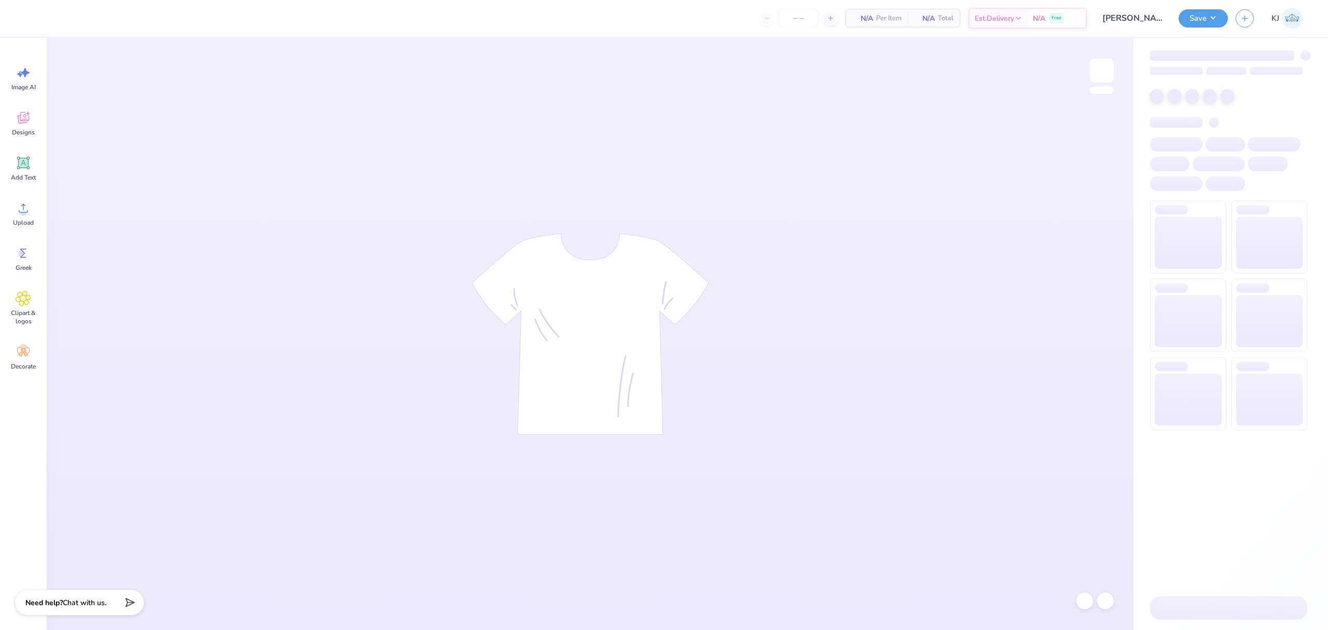
type input "24"
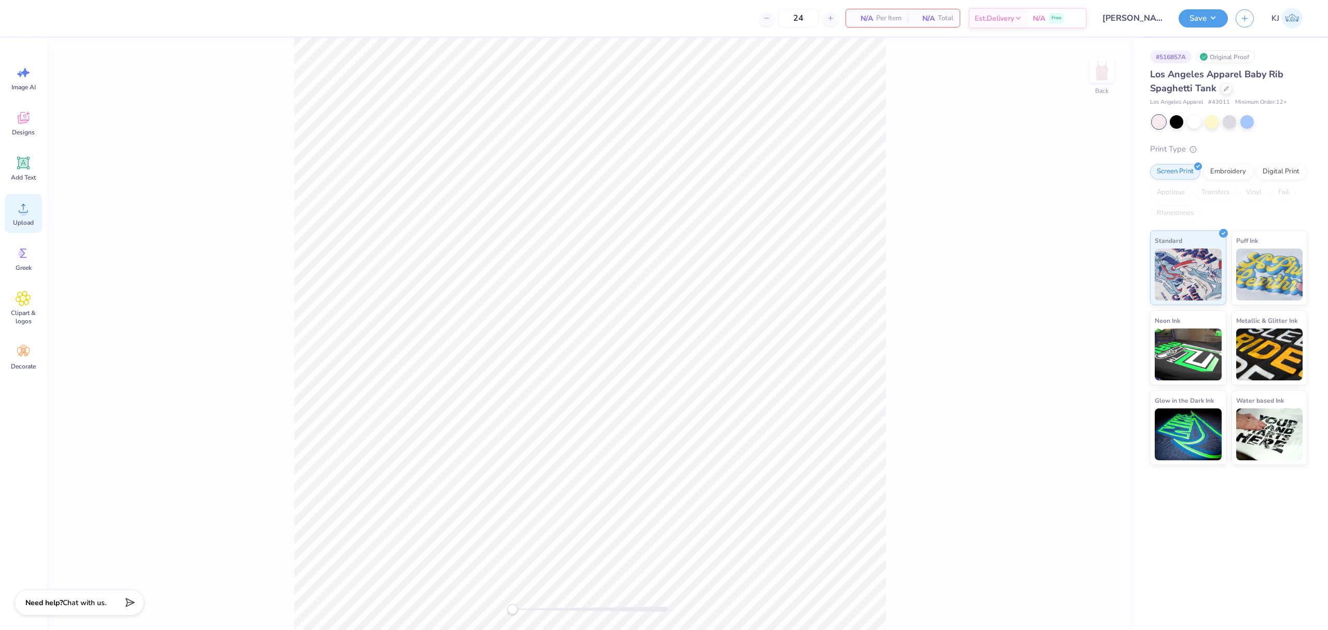
click at [22, 214] on circle at bounding box center [23, 212] width 7 height 7
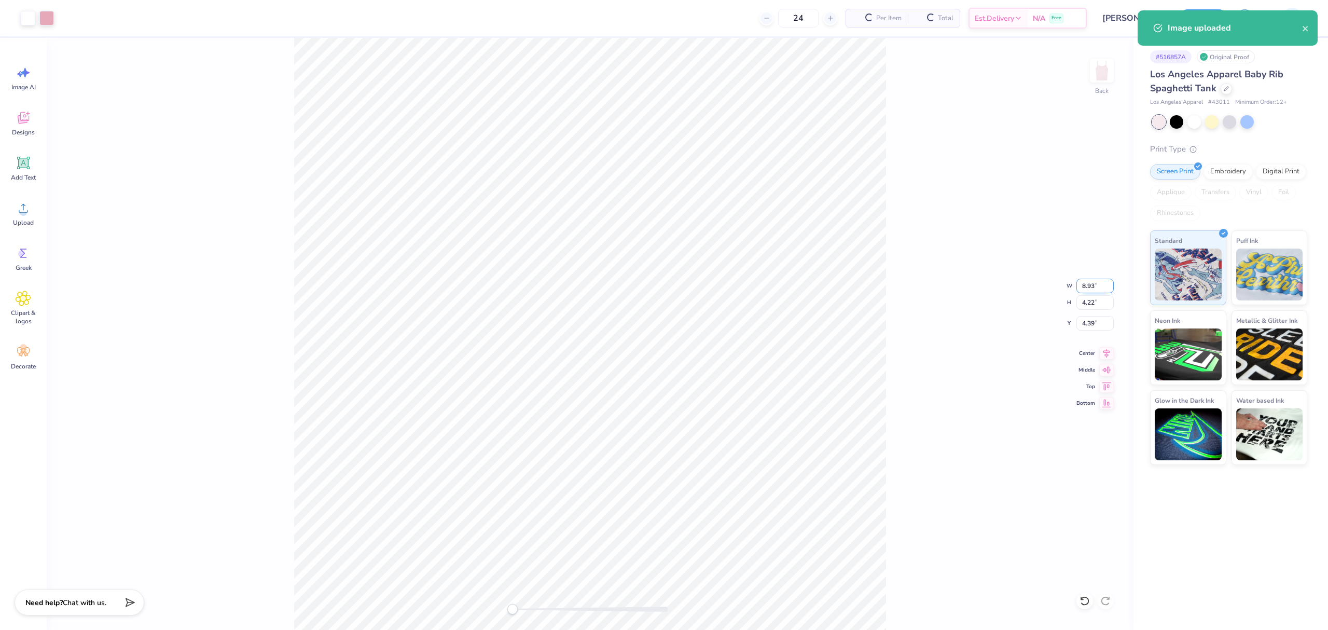
click at [1088, 284] on input "8.93" at bounding box center [1094, 286] width 37 height 15
type input "7"
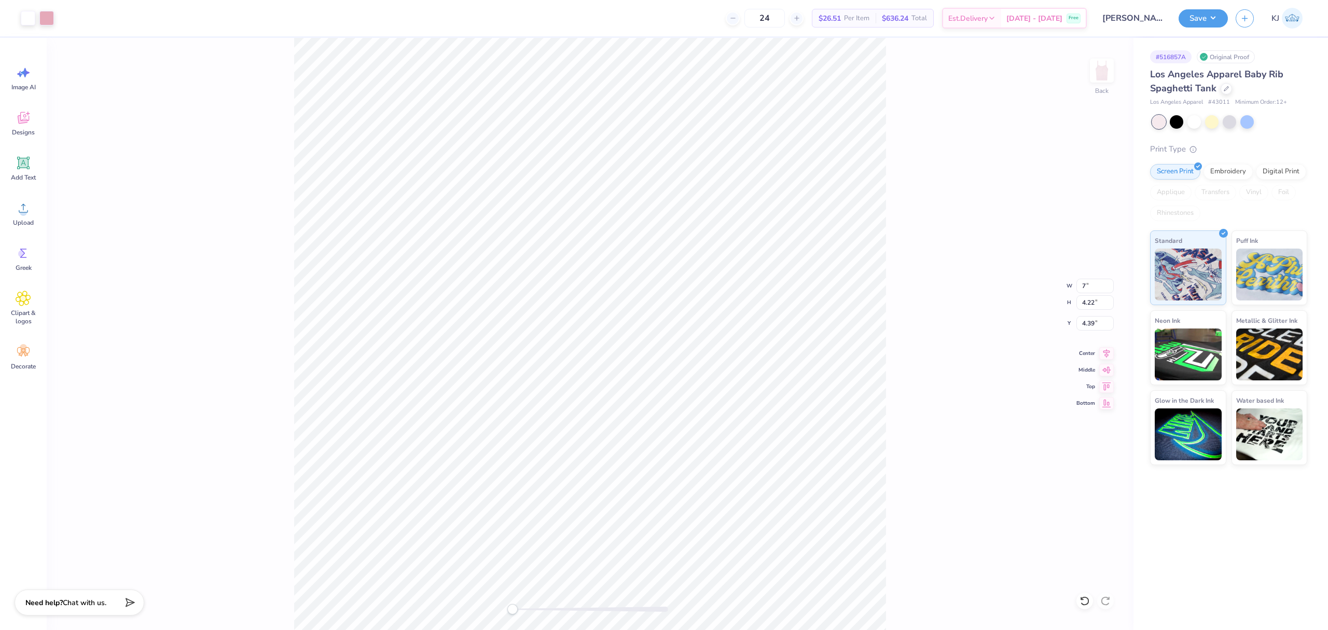
click at [886, 304] on div "Back W 7 7 " H 4.22 4.22 " Y 4.39 4.39 " Center Middle Top Bottom" at bounding box center [590, 334] width 1087 height 592
click at [906, 410] on div "Back W 5.49 5.49 " H 2.59 2.59 " Y 5.20 5.20 " Center Middle Top Bottom" at bounding box center [590, 334] width 1087 height 592
click at [901, 434] on div "Back W 5.49 5.49 " H 2.59 2.59 " Y 5.20 5.20 " Center Middle Top Bottom" at bounding box center [590, 334] width 1087 height 592
click at [1082, 326] on input "4.85" at bounding box center [1094, 323] width 37 height 15
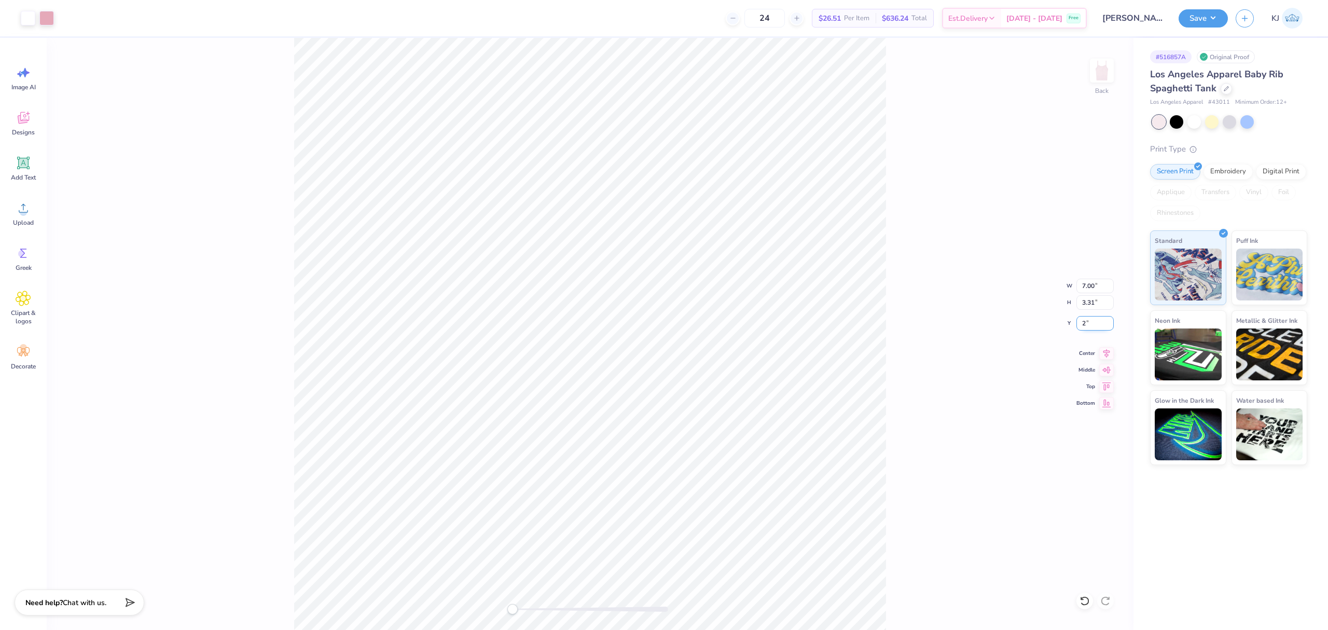
type input "2"
click at [1218, 21] on button "Save" at bounding box center [1202, 17] width 49 height 18
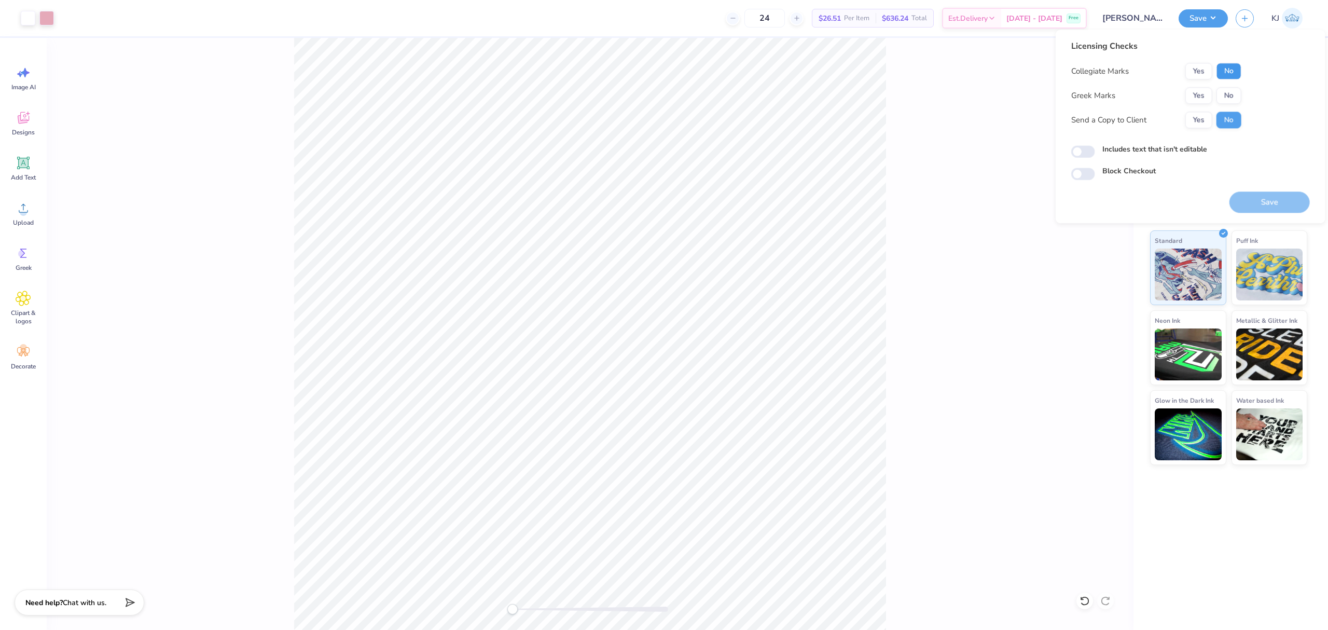
click at [1228, 71] on button "No" at bounding box center [1228, 71] width 25 height 17
click at [1227, 90] on button "No" at bounding box center [1228, 95] width 25 height 17
click at [1270, 187] on div "Save" at bounding box center [1269, 196] width 80 height 33
click at [1271, 200] on button "Save" at bounding box center [1269, 201] width 80 height 21
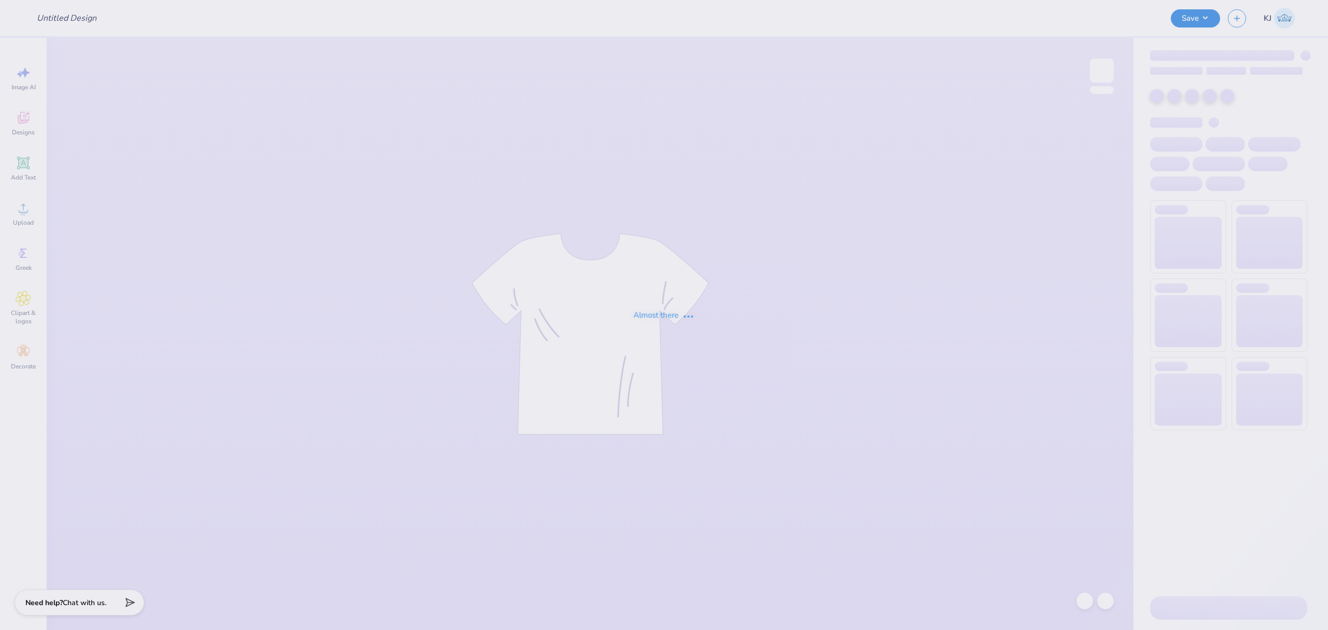
type input "[GEOGRAPHIC_DATA][US_STATE] at [GEOGRAPHIC_DATA] : [PERSON_NAME]"
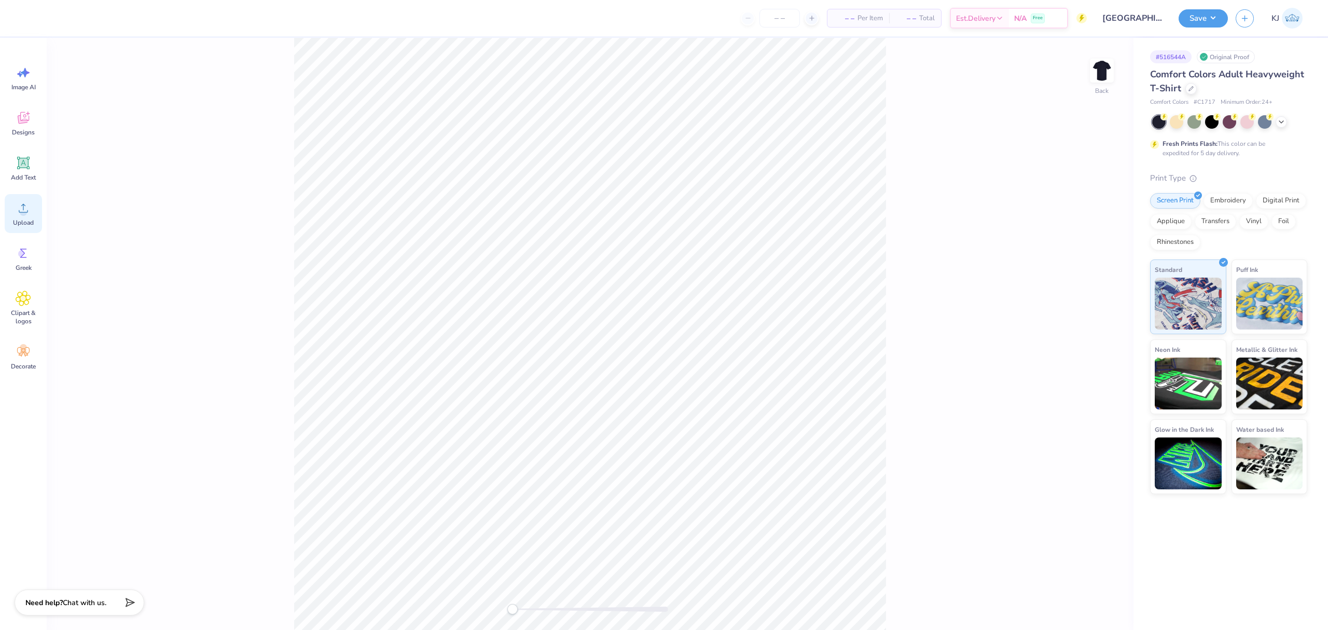
click at [36, 230] on div "Upload" at bounding box center [23, 213] width 37 height 39
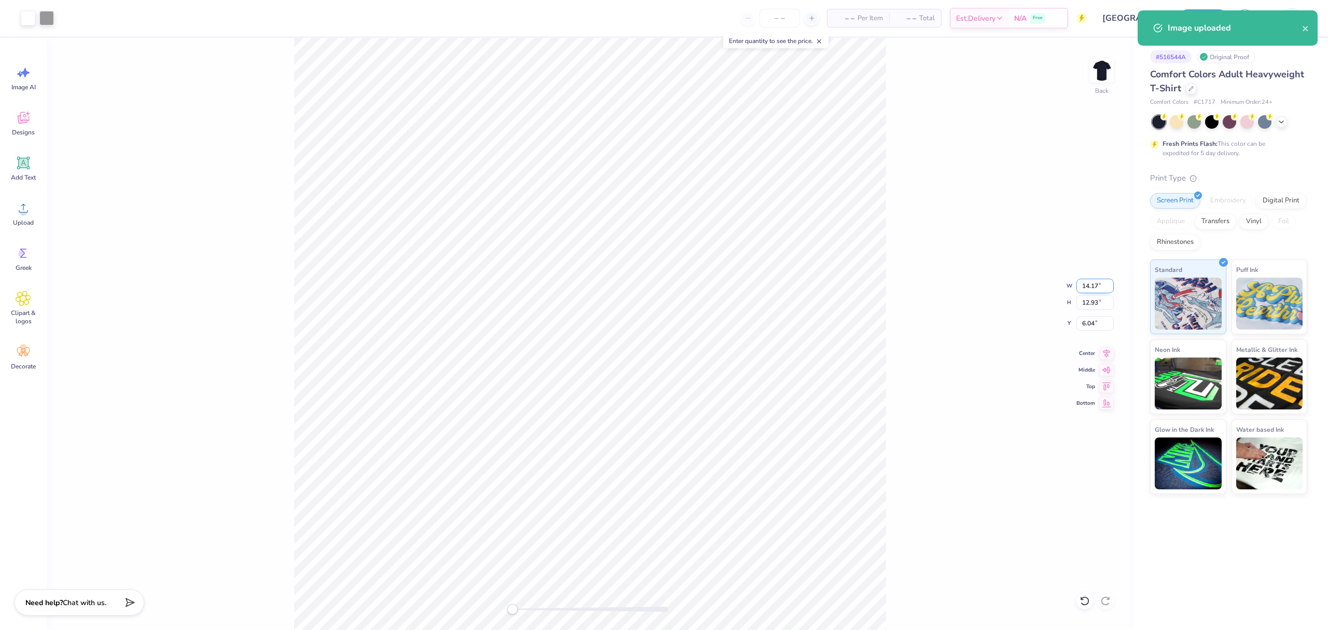
click at [1096, 279] on input "14.17" at bounding box center [1094, 286] width 37 height 15
click at [1085, 283] on input "14.17" at bounding box center [1094, 286] width 37 height 15
type input "11"
drag, startPoint x: 926, startPoint y: 285, endPoint x: 886, endPoint y: 302, distance: 42.8
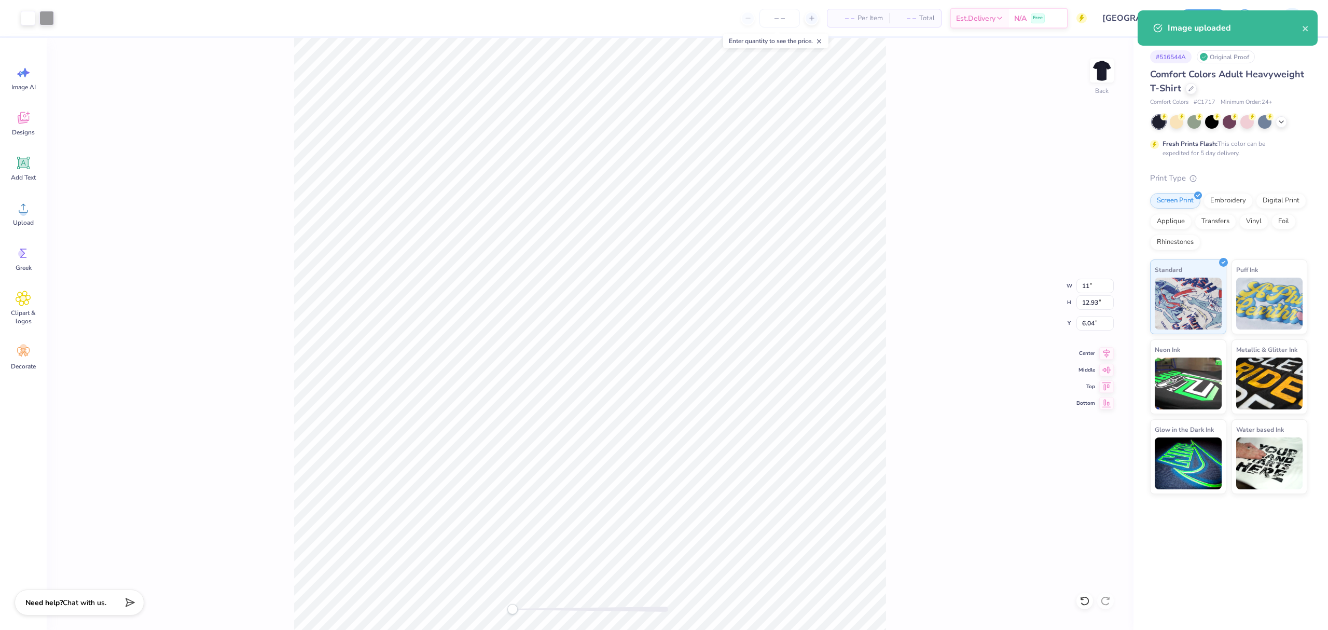
click at [925, 285] on div "Back W 11 11 " H 12.93 12.93 " Y 6.04 6.04 " Center Middle Top Bottom" at bounding box center [590, 334] width 1087 height 592
click at [1081, 283] on input "11.00" at bounding box center [1094, 286] width 37 height 15
type input "10"
click at [889, 303] on div "Back W 10 10 " H 10.03 10.03 " Y 7.48 7.48 " Center Middle Top Bottom" at bounding box center [590, 334] width 1087 height 592
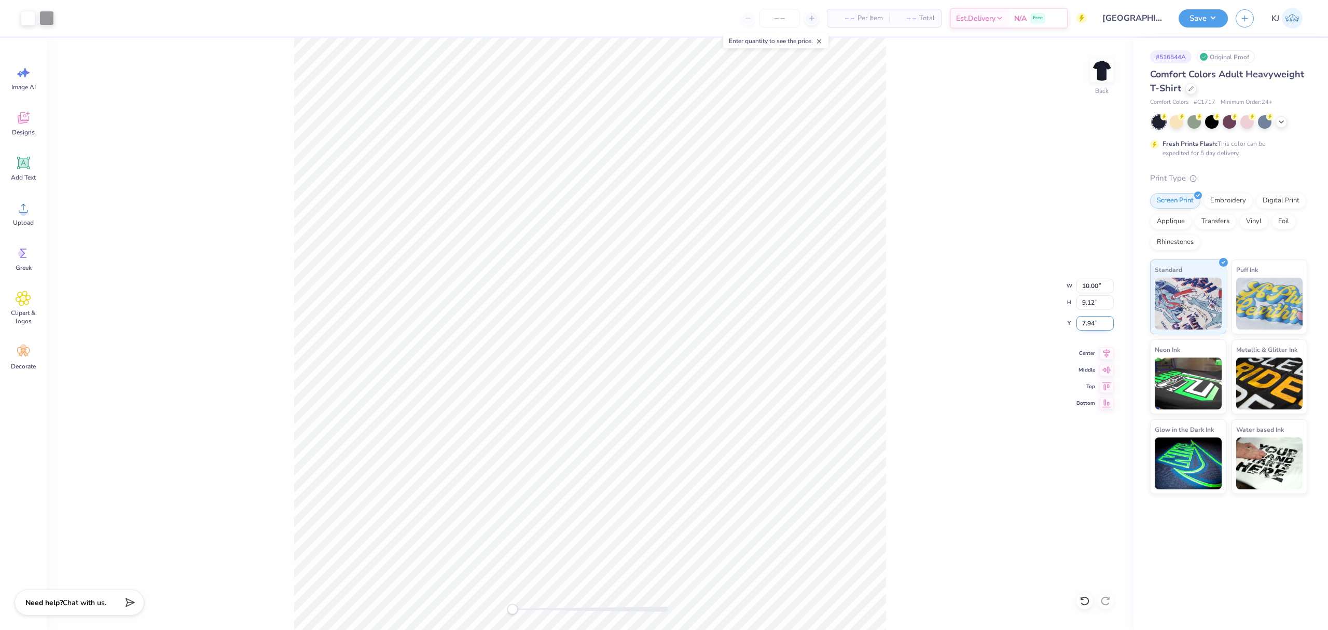
click at [1090, 320] on input "7.94" at bounding box center [1094, 323] width 37 height 15
type input "3"
click at [1218, 21] on button "Save" at bounding box center [1202, 17] width 49 height 18
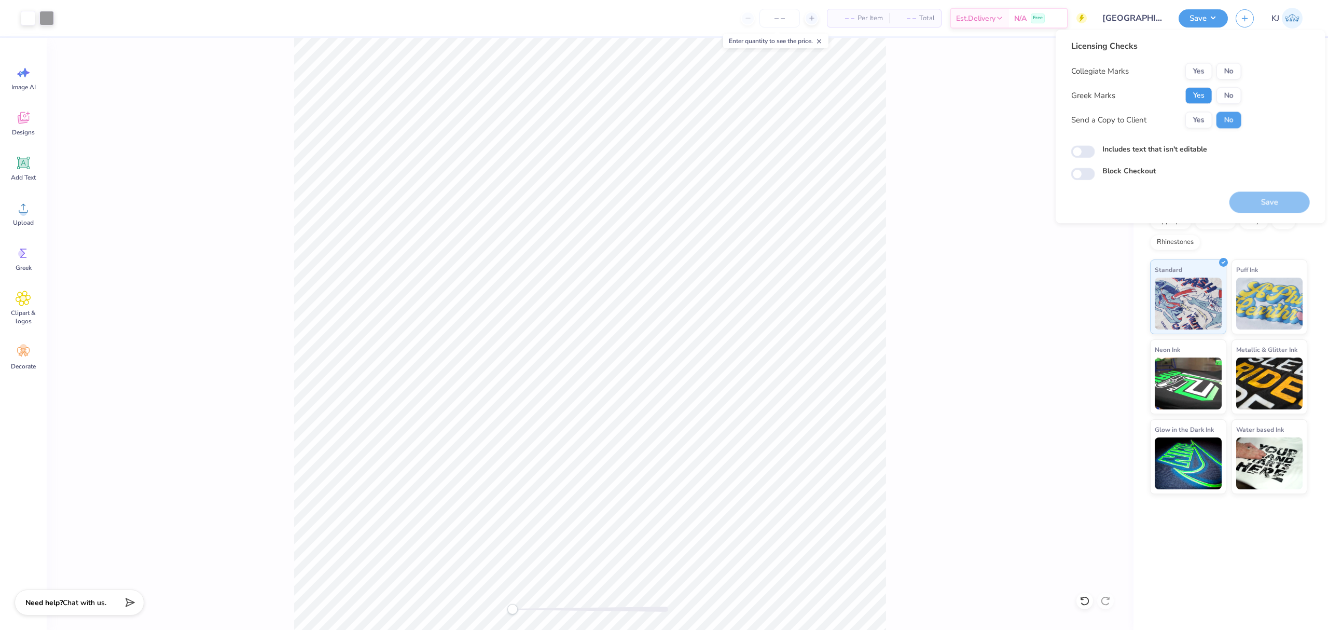
click at [1199, 93] on button "Yes" at bounding box center [1198, 95] width 27 height 17
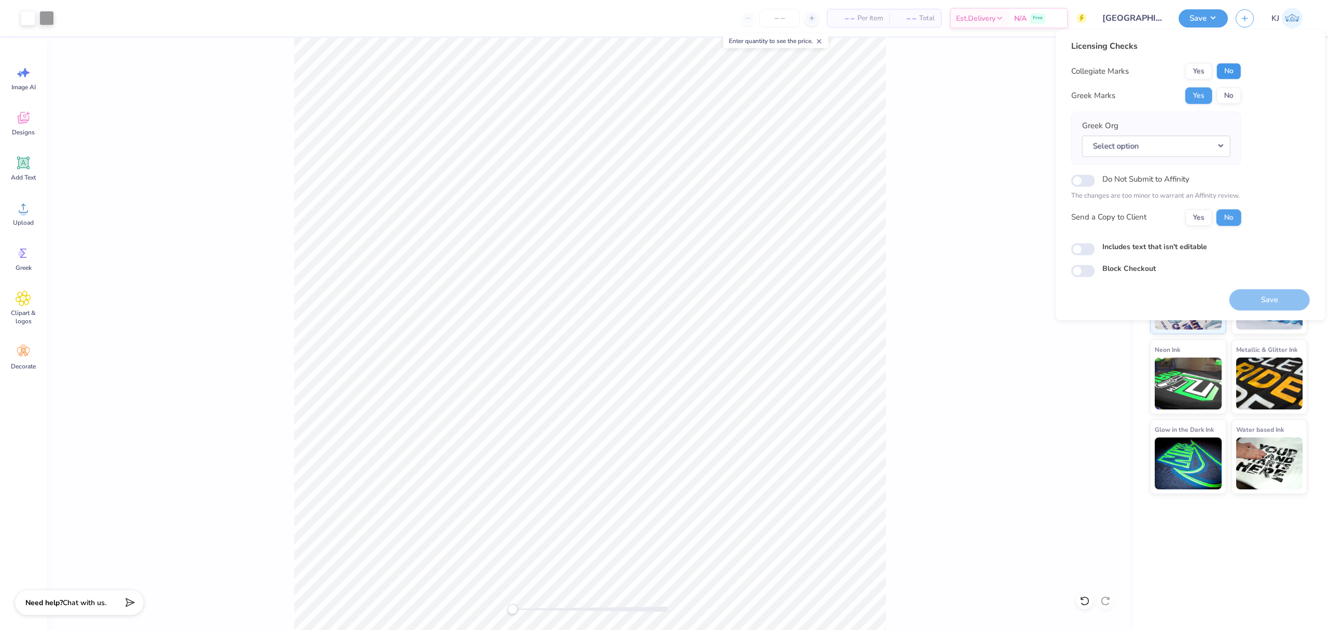
click at [1227, 68] on button "No" at bounding box center [1228, 71] width 25 height 17
click at [1208, 215] on button "Yes" at bounding box center [1198, 217] width 27 height 17
click at [1268, 300] on button "Save" at bounding box center [1269, 299] width 80 height 21
